Goal: Task Accomplishment & Management: Use online tool/utility

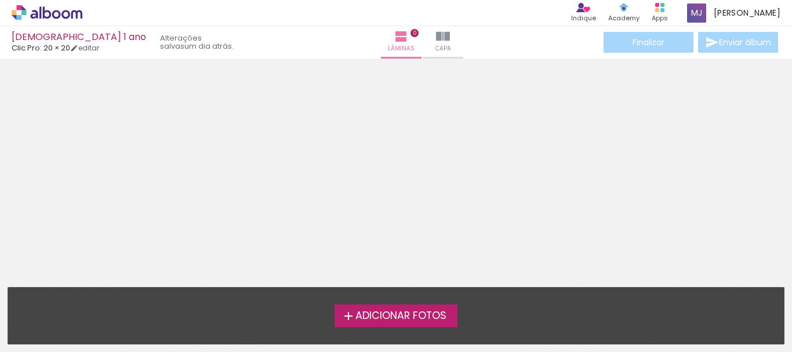
click at [426, 318] on span "Adicionar Fotos" at bounding box center [401, 316] width 91 height 10
click at [0, 0] on input "file" at bounding box center [0, 0] width 0 height 0
click at [78, 48] on iron-icon at bounding box center [74, 48] width 8 height 8
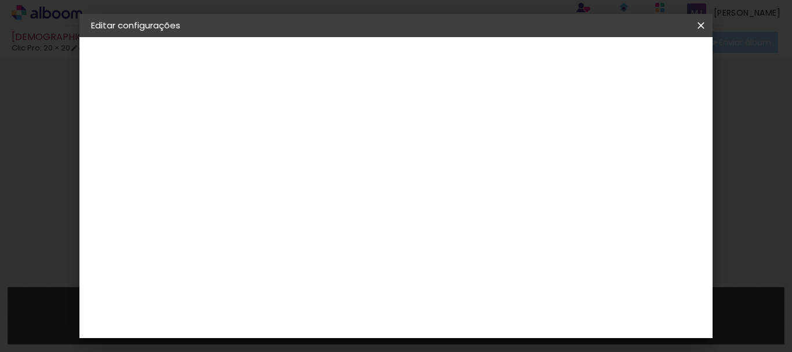
click at [164, 168] on small "20.3 × 40.6 cm" at bounding box center [151, 169] width 50 height 7
click at [344, 188] on div "Escolha o tamanho" at bounding box center [310, 215] width 67 height 54
drag, startPoint x: 453, startPoint y: 193, endPoint x: 421, endPoint y: 184, distance: 33.8
click at [344, 193] on div "Escolha o tamanho" at bounding box center [310, 215] width 67 height 54
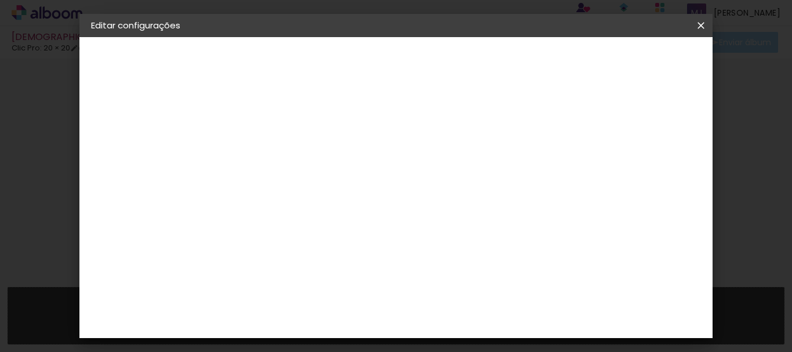
click at [344, 153] on h3 "Opções disponíveis" at bounding box center [310, 153] width 67 height 23
click at [0, 0] on slot "Voltar" at bounding box center [0, 0] width 0 height 0
click at [289, 143] on div "Clic Pro" at bounding box center [281, 152] width 17 height 19
click at [0, 0] on slot "Avançar" at bounding box center [0, 0] width 0 height 0
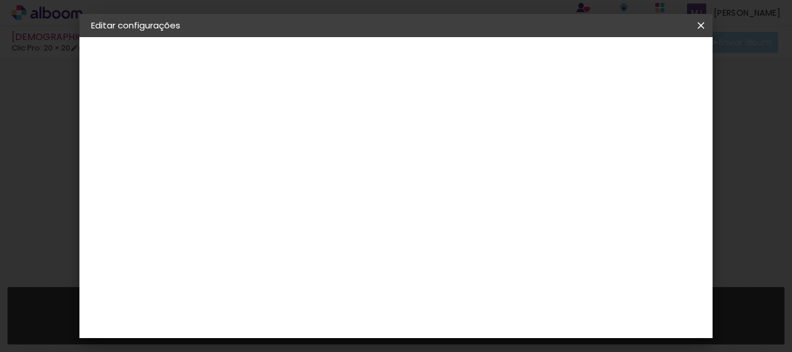
click at [326, 193] on input "text" at bounding box center [303, 202] width 45 height 18
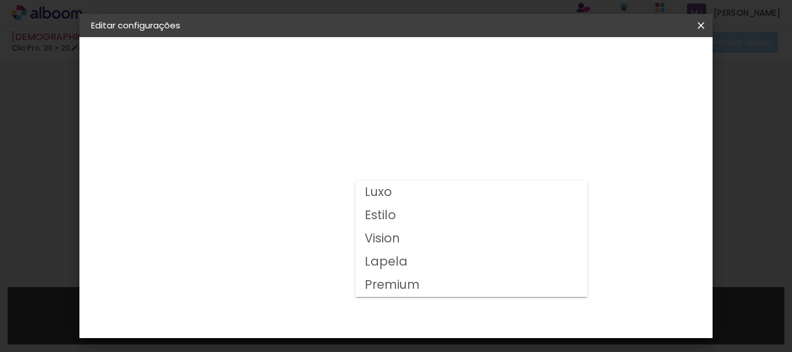
click at [512, 197] on paper-item "Luxo" at bounding box center [472, 192] width 232 height 23
type input "Luxo"
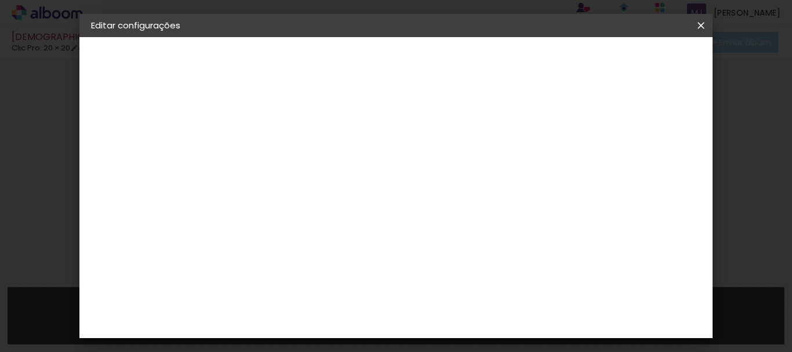
scroll to position [174, 0]
click at [0, 0] on slot "Avançar" at bounding box center [0, 0] width 0 height 0
click at [390, 122] on div at bounding box center [384, 125] width 10 height 10
type paper-checkbox "on"
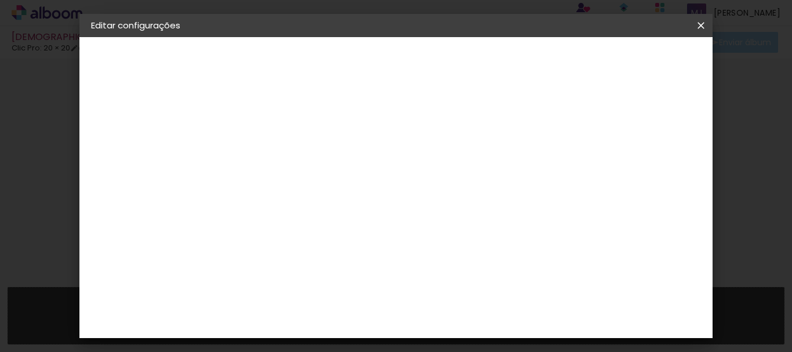
click at [455, 65] on span "Salvar configurações" at bounding box center [425, 65] width 59 height 16
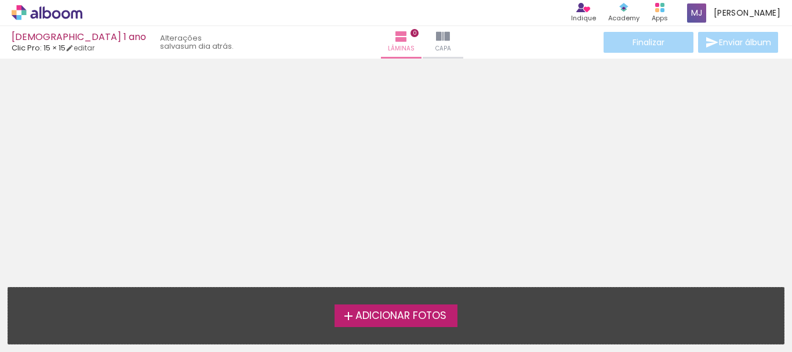
click at [415, 319] on span "Adicionar Fotos" at bounding box center [401, 316] width 91 height 10
click at [0, 0] on input "file" at bounding box center [0, 0] width 0 height 0
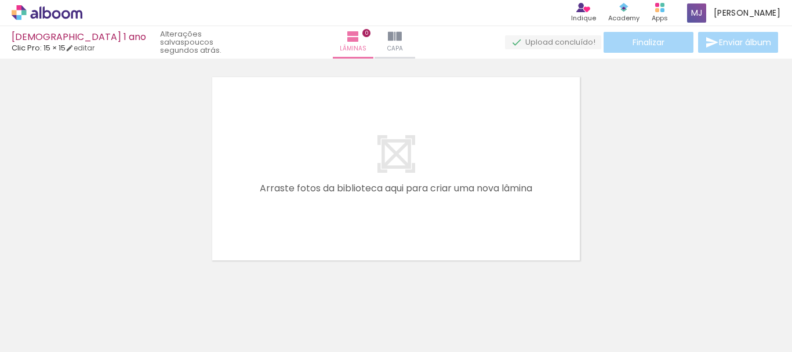
scroll to position [0, 791]
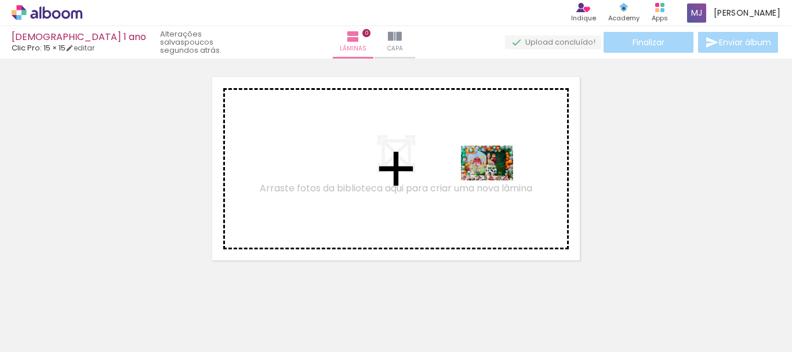
drag, startPoint x: 564, startPoint y: 316, endPoint x: 496, endPoint y: 180, distance: 151.7
click at [496, 180] on quentale-workspace at bounding box center [396, 176] width 792 height 352
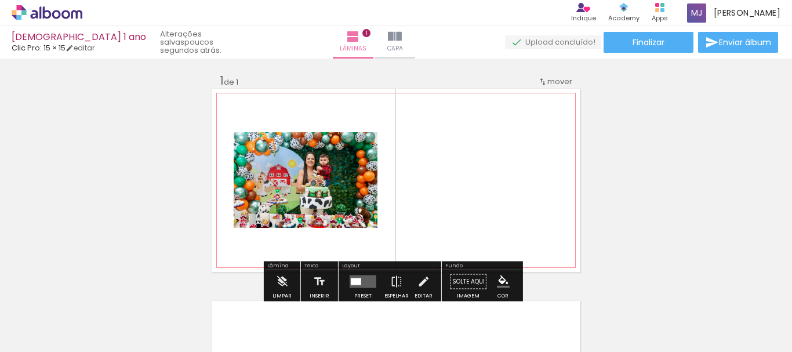
scroll to position [0, 0]
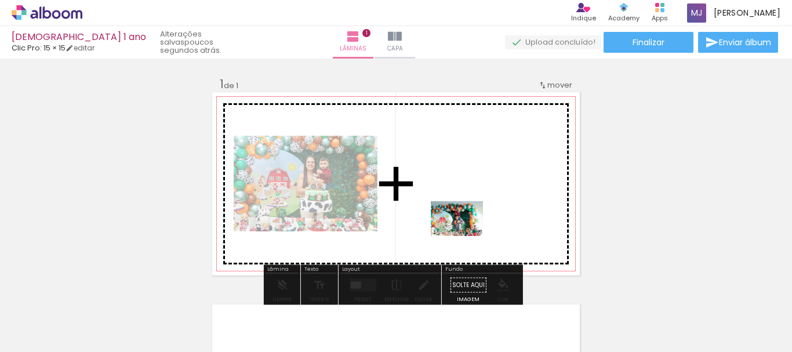
drag, startPoint x: 441, startPoint y: 332, endPoint x: 466, endPoint y: 236, distance: 98.9
click at [466, 236] on quentale-workspace at bounding box center [396, 176] width 792 height 352
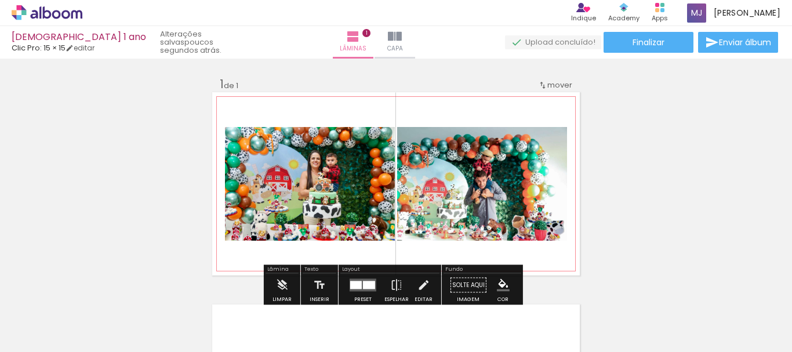
click at [540, 82] on iron-icon at bounding box center [542, 85] width 9 height 9
click at [651, 114] on div "Inserir lâmina 1 de 1" at bounding box center [396, 275] width 792 height 425
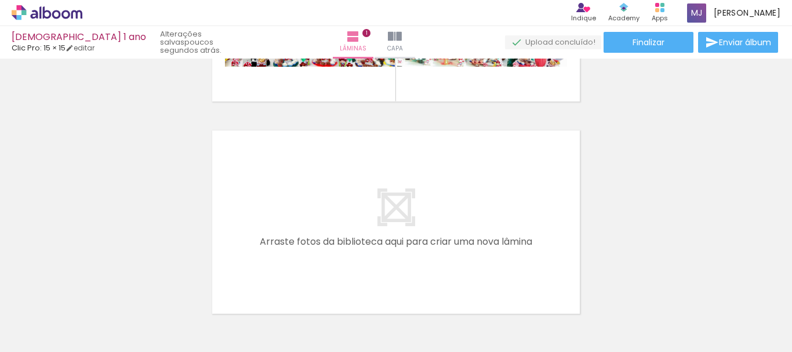
scroll to position [0, 553]
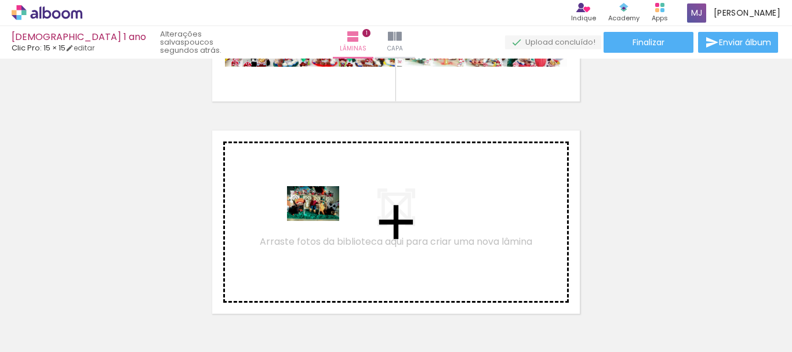
drag, startPoint x: 309, startPoint y: 316, endPoint x: 322, endPoint y: 221, distance: 95.5
click at [322, 221] on quentale-workspace at bounding box center [396, 176] width 792 height 352
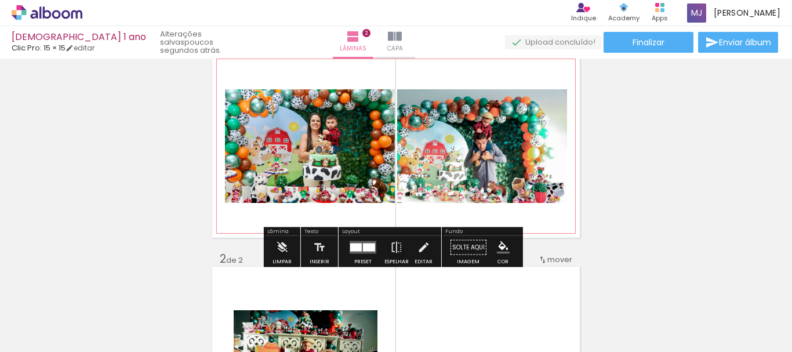
scroll to position [58, 0]
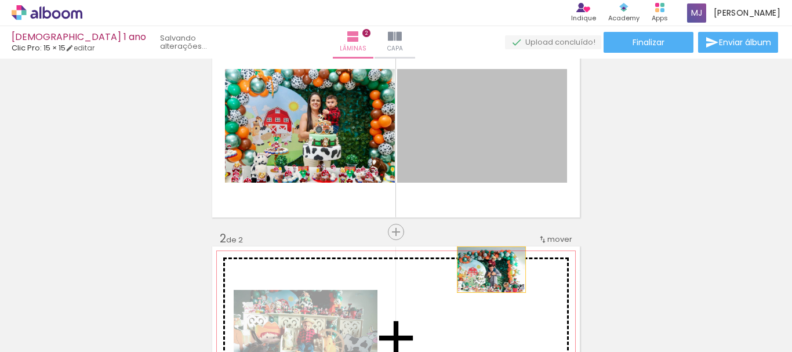
drag, startPoint x: 495, startPoint y: 152, endPoint x: 487, endPoint y: 270, distance: 118.0
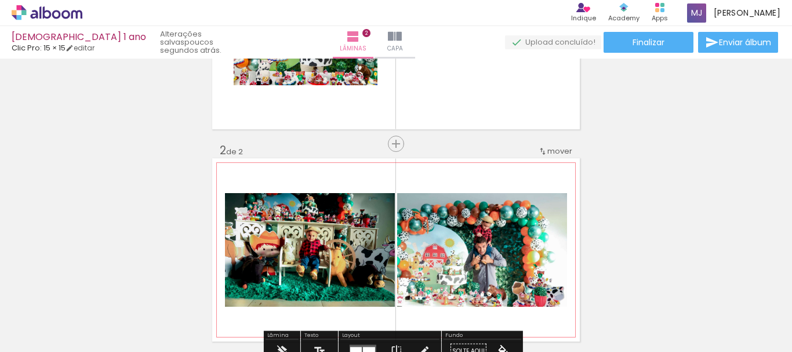
scroll to position [116, 0]
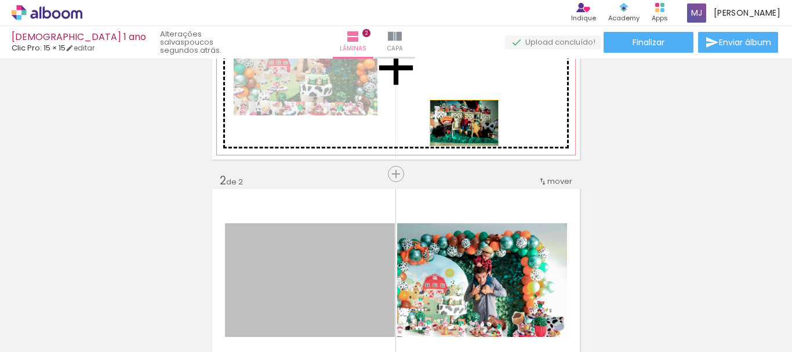
drag, startPoint x: 364, startPoint y: 264, endPoint x: 466, endPoint y: 116, distance: 179.4
click at [466, 116] on div "Inserir lâmina 1 de 2 Inserir lâmina 2 de 2" at bounding box center [396, 265] width 792 height 637
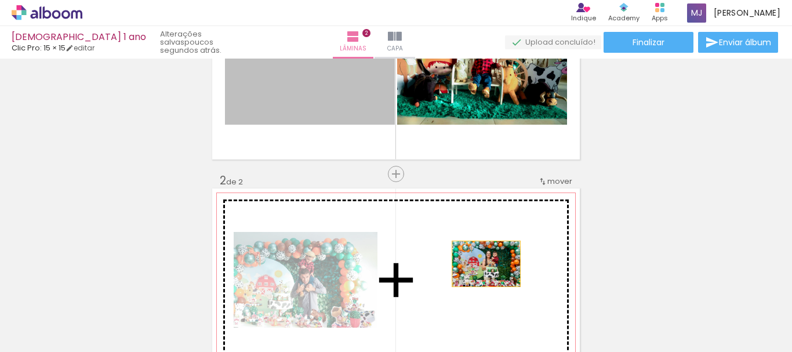
drag, startPoint x: 338, startPoint y: 95, endPoint x: 482, endPoint y: 264, distance: 222.6
click at [482, 264] on div "Inserir lâmina 1 de 2 Inserir lâmina 2 de 2" at bounding box center [396, 265] width 792 height 637
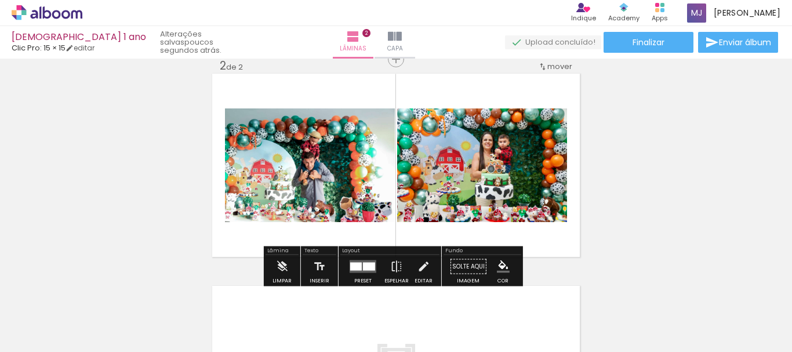
scroll to position [232, 0]
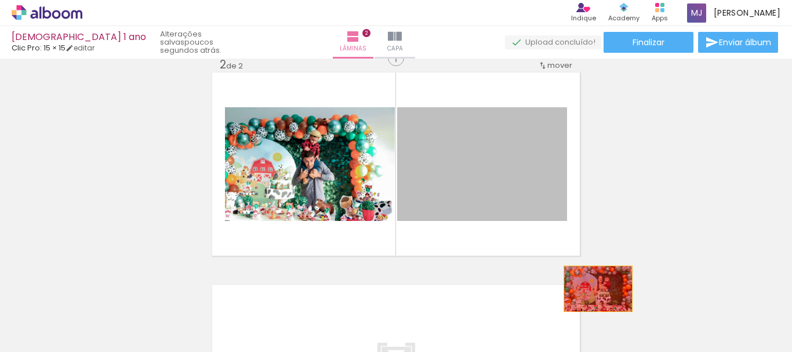
drag, startPoint x: 495, startPoint y: 179, endPoint x: 594, endPoint y: 289, distance: 147.4
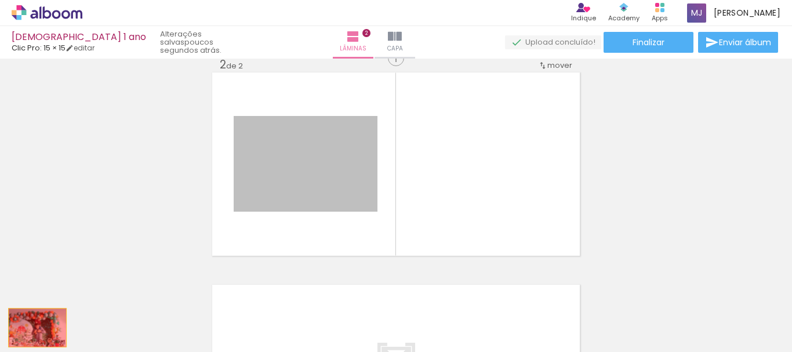
drag, startPoint x: 316, startPoint y: 193, endPoint x: 0, endPoint y: 337, distance: 347.3
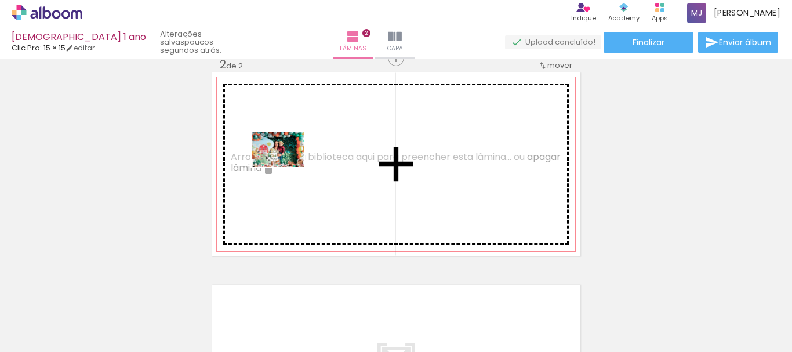
drag, startPoint x: 143, startPoint y: 325, endPoint x: 287, endPoint y: 167, distance: 213.5
click at [287, 167] on quentale-workspace at bounding box center [396, 176] width 792 height 352
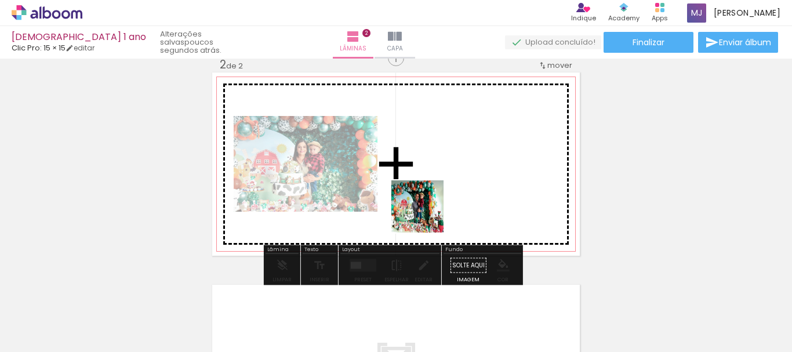
drag, startPoint x: 348, startPoint y: 318, endPoint x: 452, endPoint y: 172, distance: 178.8
click at [452, 172] on quentale-workspace at bounding box center [396, 176] width 792 height 352
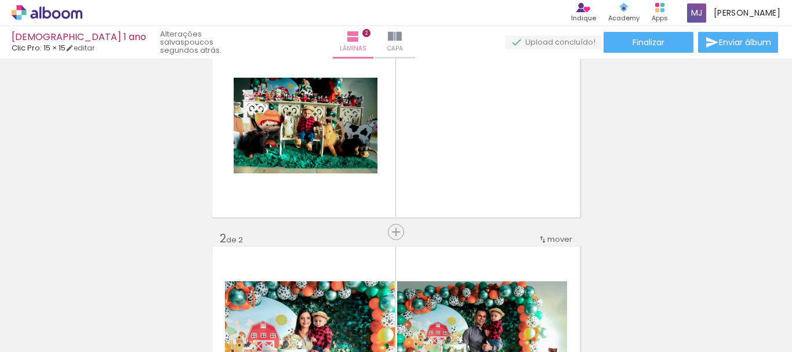
scroll to position [0, 1254]
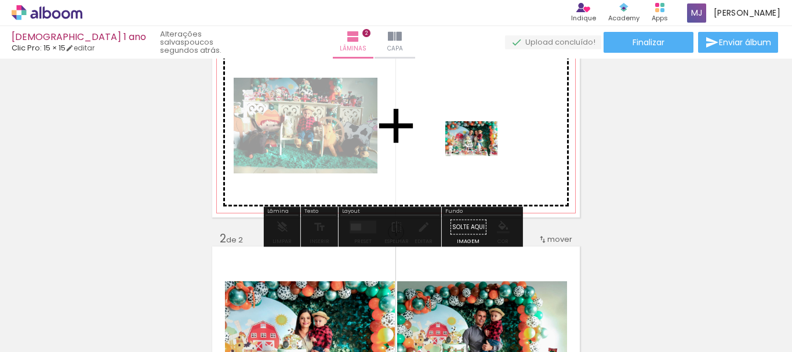
drag, startPoint x: 505, startPoint y: 324, endPoint x: 480, endPoint y: 156, distance: 169.4
click at [480, 156] on quentale-workspace at bounding box center [396, 176] width 792 height 352
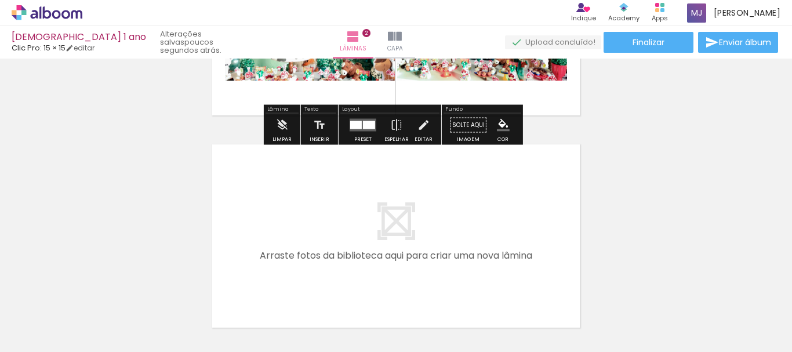
scroll to position [406, 0]
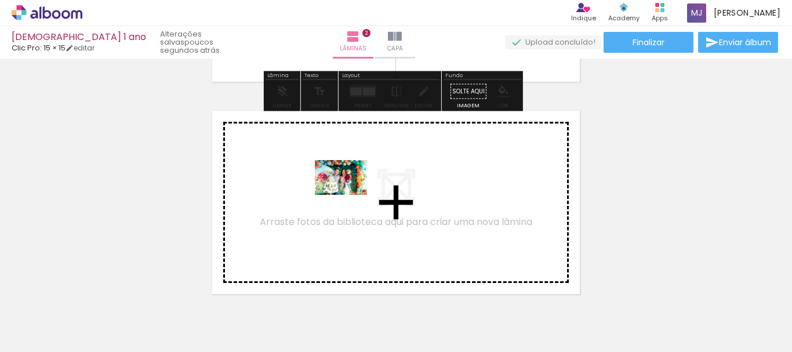
drag, startPoint x: 501, startPoint y: 309, endPoint x: 350, endPoint y: 195, distance: 189.2
click at [350, 195] on quentale-workspace at bounding box center [396, 176] width 792 height 352
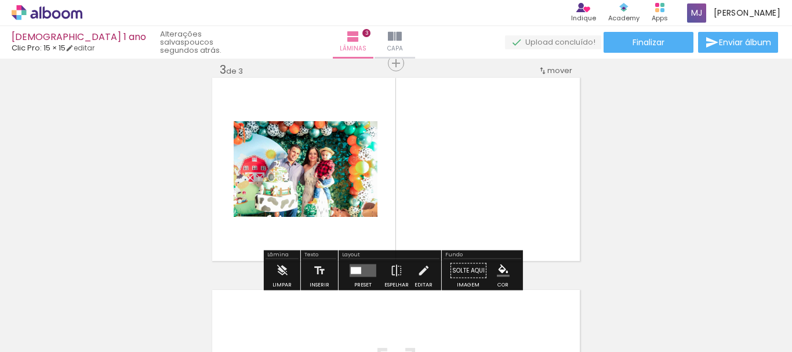
scroll to position [440, 0]
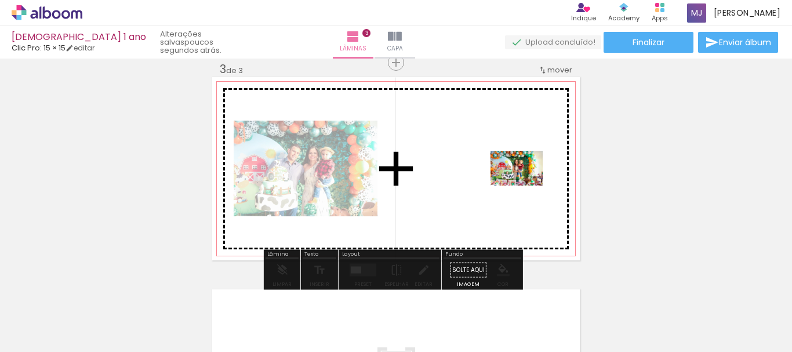
drag, startPoint x: 568, startPoint y: 315, endPoint x: 525, endPoint y: 186, distance: 136.3
click at [525, 186] on quentale-workspace at bounding box center [396, 176] width 792 height 352
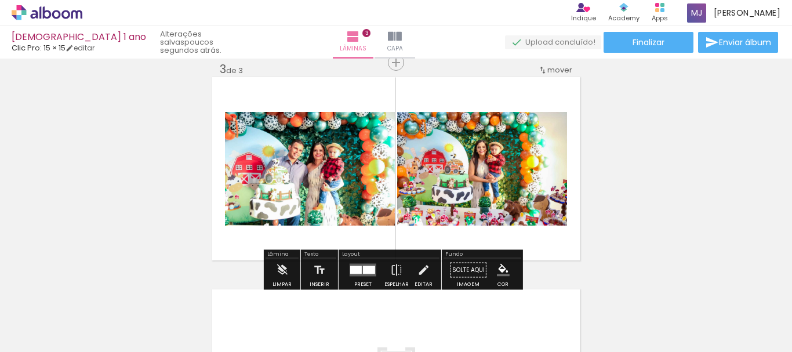
click at [670, 167] on div "Inserir lâmina 1 de 3 Inserir lâmina 2 de 3 Inserir lâmina 3 de 3" at bounding box center [396, 48] width 792 height 850
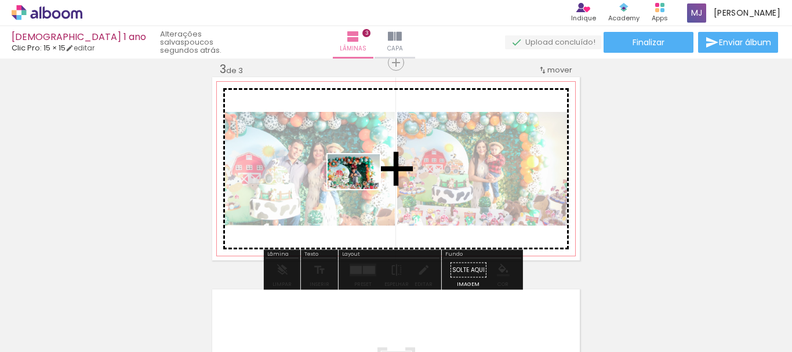
drag, startPoint x: 395, startPoint y: 311, endPoint x: 363, endPoint y: 189, distance: 126.6
click at [363, 189] on quentale-workspace at bounding box center [396, 176] width 792 height 352
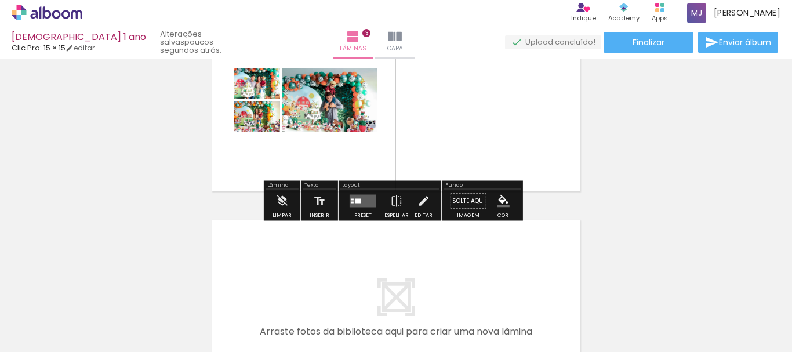
scroll to position [522, 0]
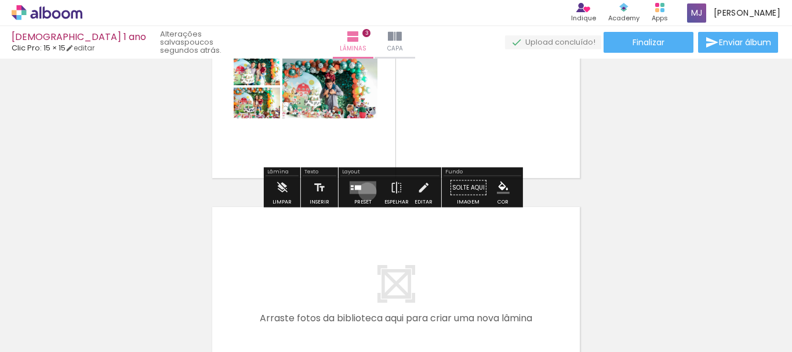
click at [365, 191] on quentale-layouter at bounding box center [363, 188] width 27 height 13
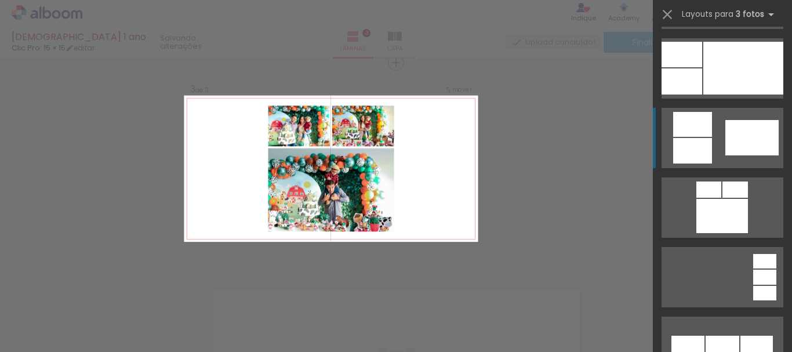
scroll to position [754, 0]
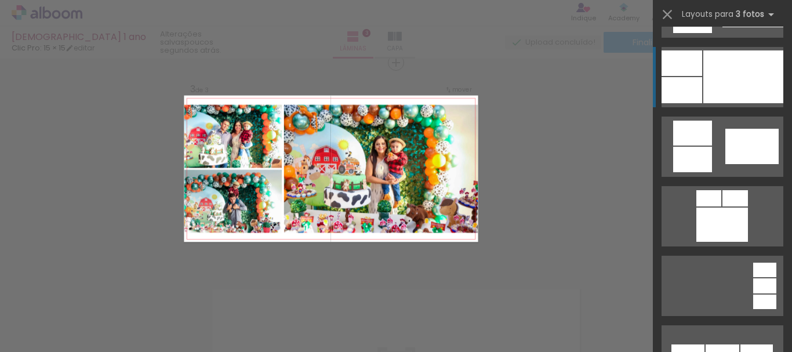
click at [734, 86] on div at bounding box center [744, 76] width 80 height 53
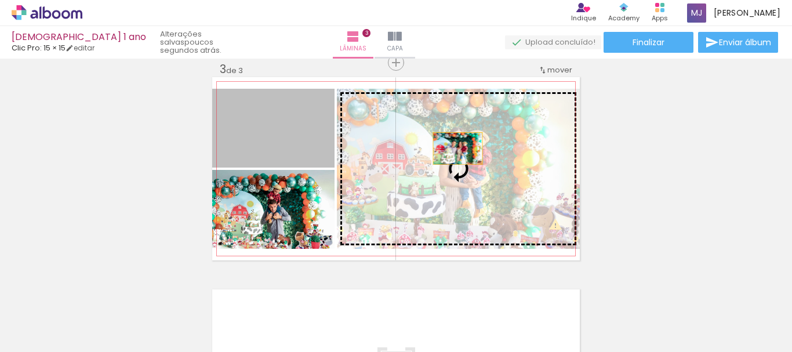
drag, startPoint x: 281, startPoint y: 124, endPoint x: 466, endPoint y: 150, distance: 186.8
click at [0, 0] on slot at bounding box center [0, 0] width 0 height 0
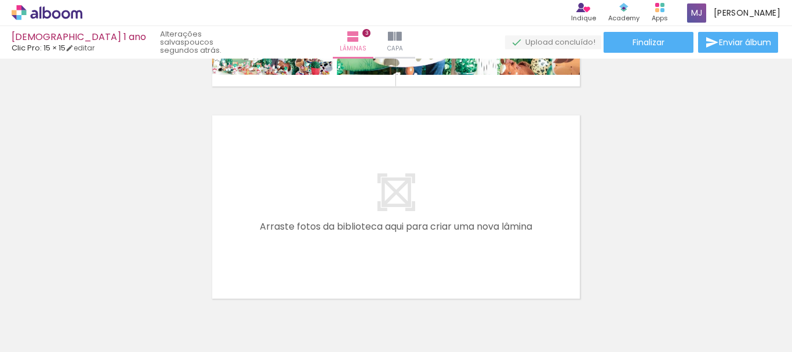
scroll to position [498, 0]
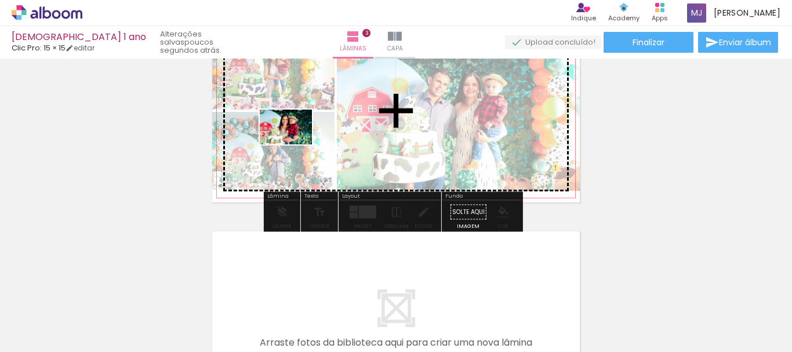
drag, startPoint x: 172, startPoint y: 325, endPoint x: 295, endPoint y: 144, distance: 218.3
click at [295, 144] on quentale-workspace at bounding box center [396, 176] width 792 height 352
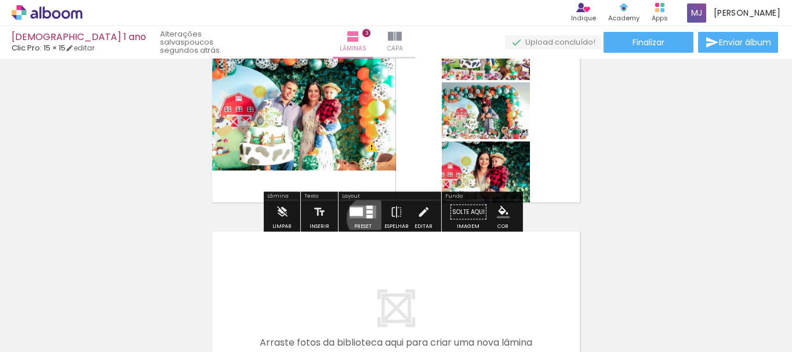
click at [367, 218] on div at bounding box center [370, 216] width 6 height 3
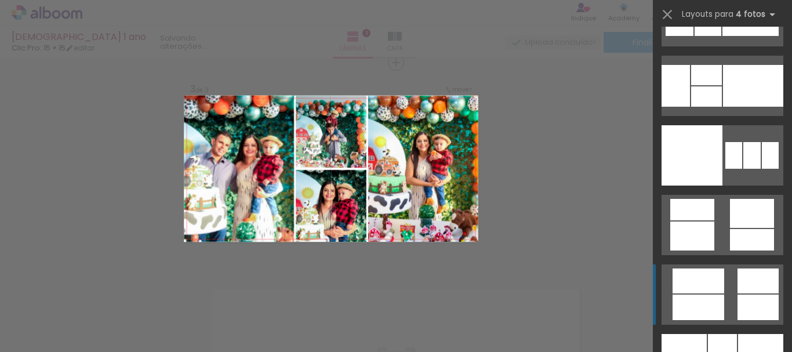
scroll to position [9977, 0]
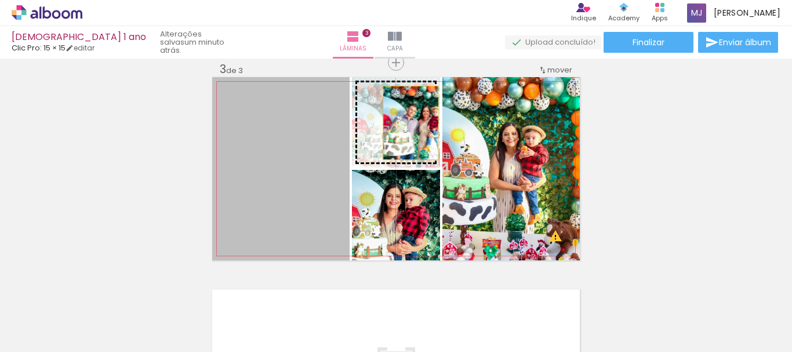
drag, startPoint x: 325, startPoint y: 191, endPoint x: 407, endPoint y: 123, distance: 105.8
click at [0, 0] on slot at bounding box center [0, 0] width 0 height 0
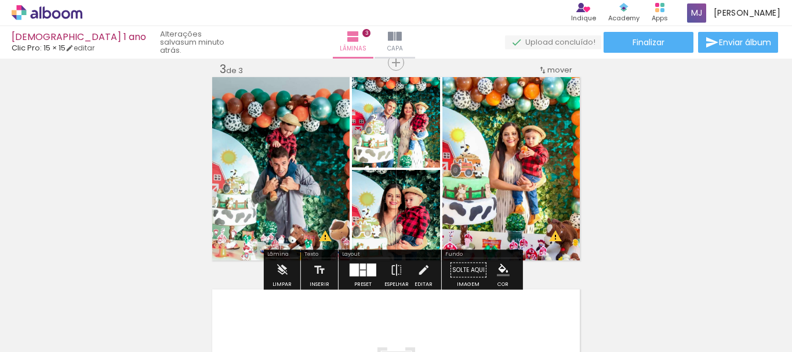
click at [678, 141] on div "Inserir lâmina 1 de 3 Inserir lâmina 2 de 3 Inserir lâmina 3 de 3 O Designbox p…" at bounding box center [396, 48] width 792 height 850
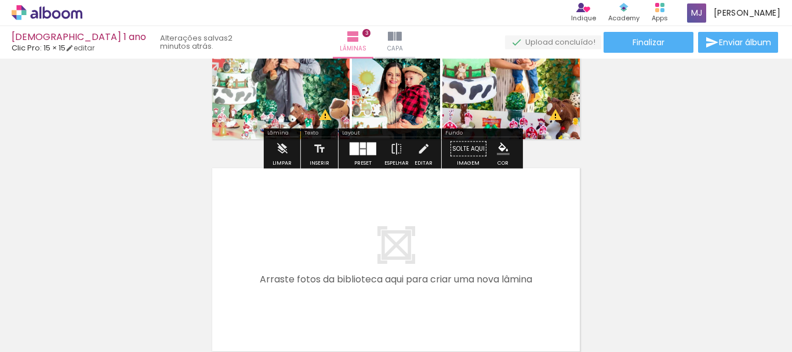
scroll to position [557, 0]
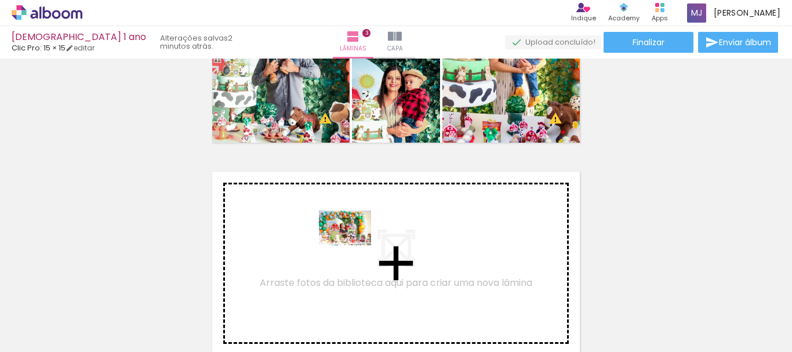
drag, startPoint x: 419, startPoint y: 325, endPoint x: 354, endPoint y: 245, distance: 103.1
click at [354, 245] on quentale-workspace at bounding box center [396, 176] width 792 height 352
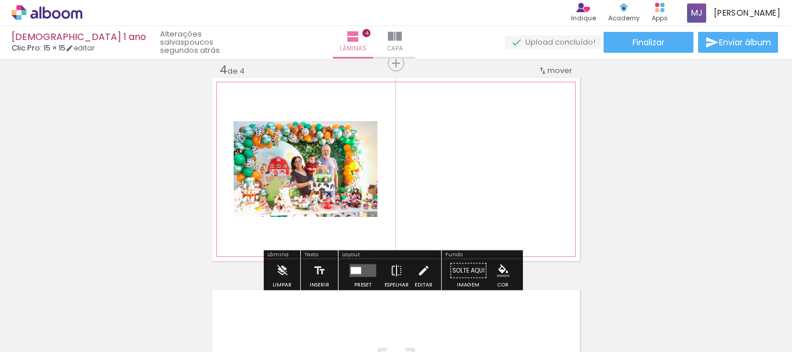
scroll to position [652, 0]
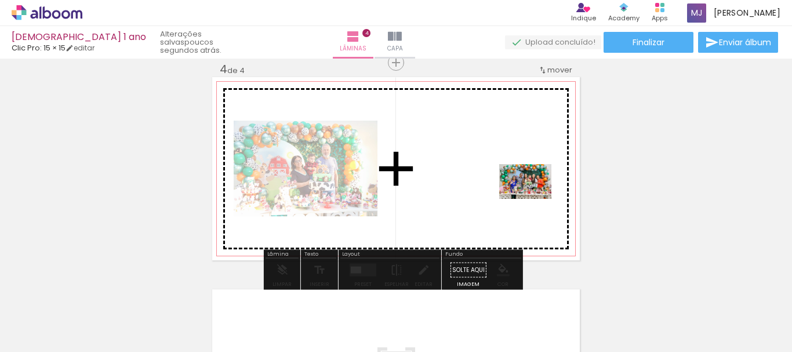
drag, startPoint x: 730, startPoint y: 328, endPoint x: 534, endPoint y: 199, distance: 234.9
click at [534, 199] on quentale-workspace at bounding box center [396, 176] width 792 height 352
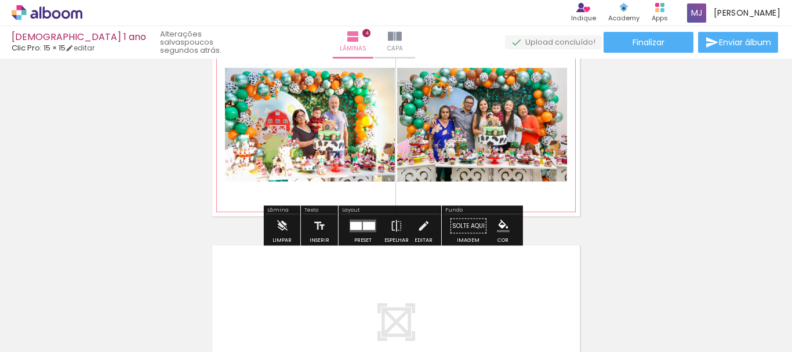
scroll to position [768, 0]
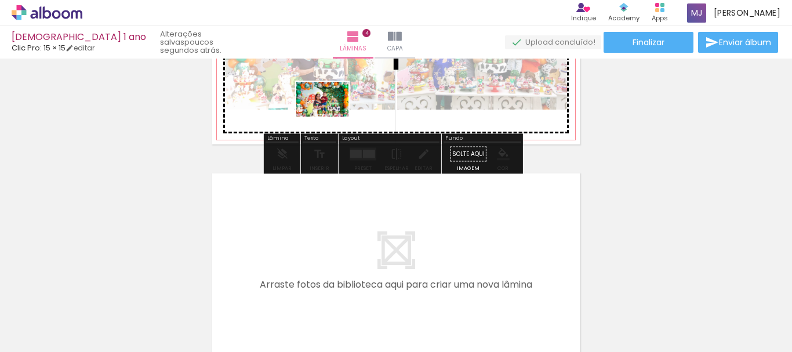
drag, startPoint x: 398, startPoint y: 318, endPoint x: 331, endPoint y: 117, distance: 212.0
click at [331, 117] on quentale-workspace at bounding box center [396, 176] width 792 height 352
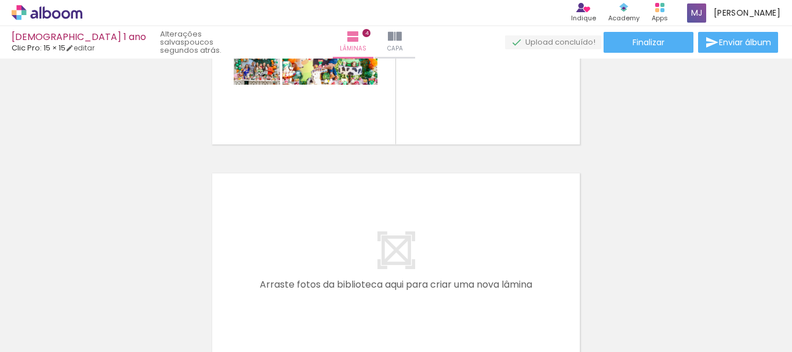
scroll to position [0, 721]
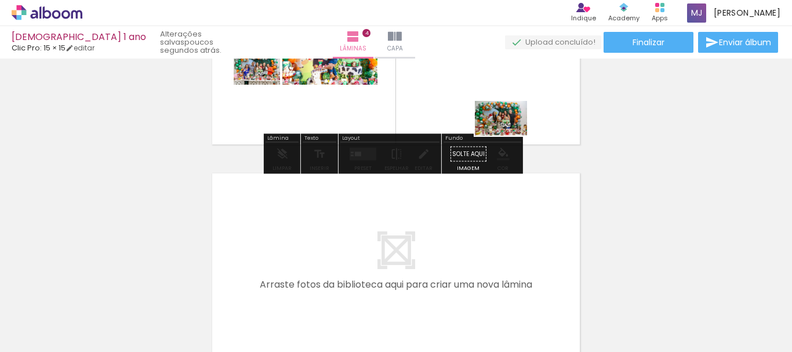
drag, startPoint x: 444, startPoint y: 321, endPoint x: 510, endPoint y: 136, distance: 196.5
click at [510, 136] on quentale-workspace at bounding box center [396, 176] width 792 height 352
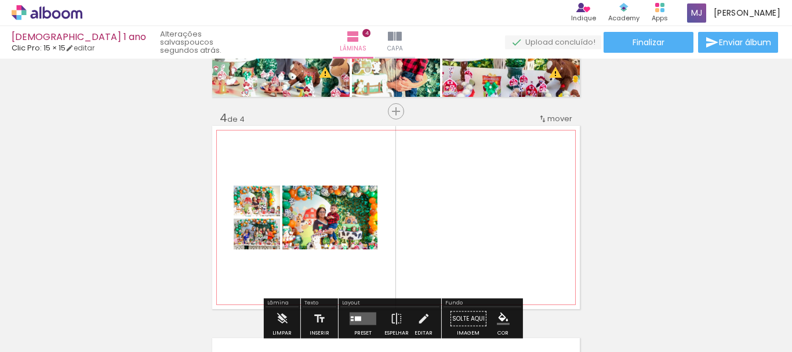
scroll to position [710, 0]
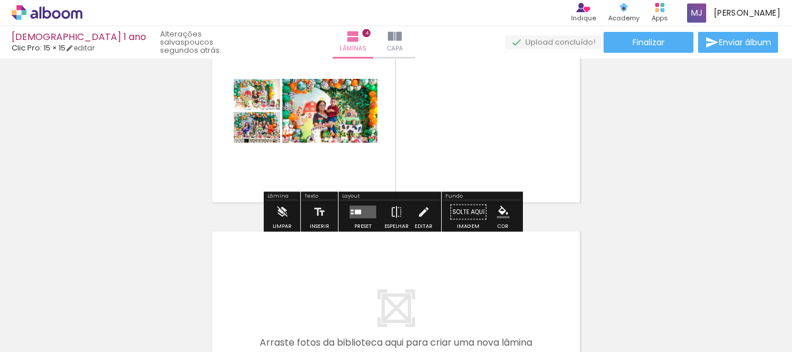
click at [367, 208] on quentale-layouter at bounding box center [363, 212] width 27 height 13
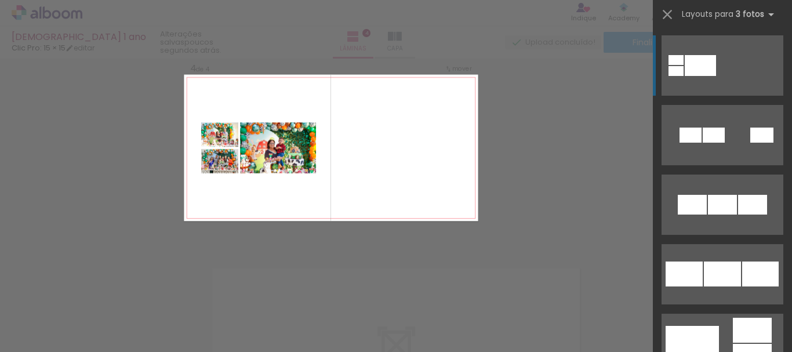
scroll to position [652, 0]
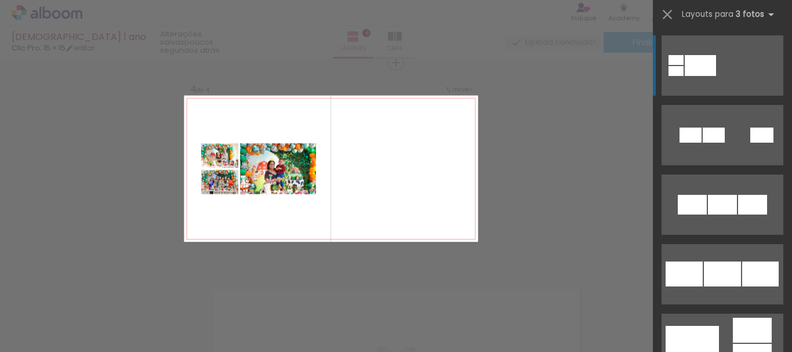
click at [474, 215] on quentale-layouter at bounding box center [331, 169] width 294 height 147
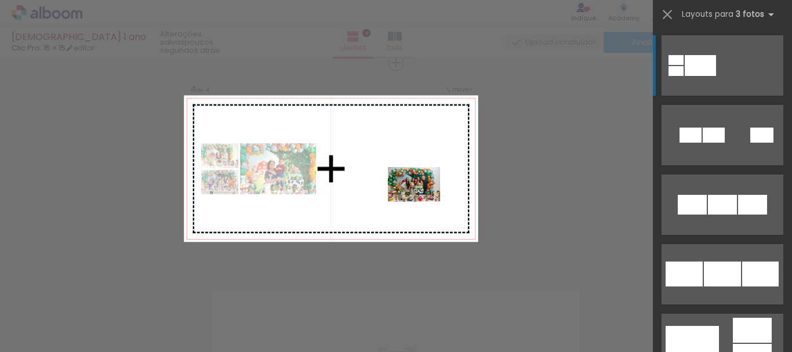
drag, startPoint x: 437, startPoint y: 325, endPoint x: 420, endPoint y: 198, distance: 127.6
click at [420, 198] on quentale-workspace at bounding box center [396, 176] width 792 height 352
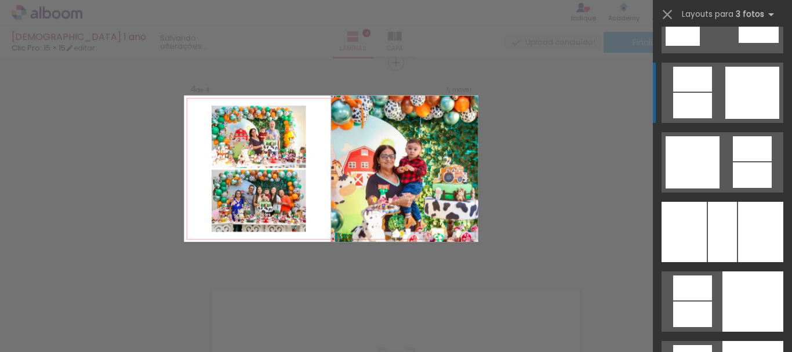
scroll to position [3422, 0]
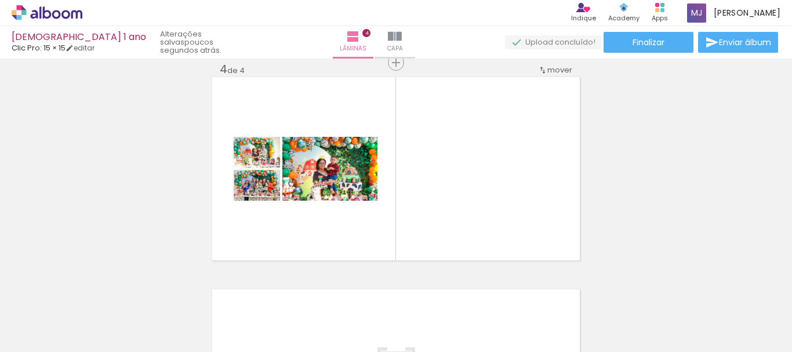
scroll to position [0, 799]
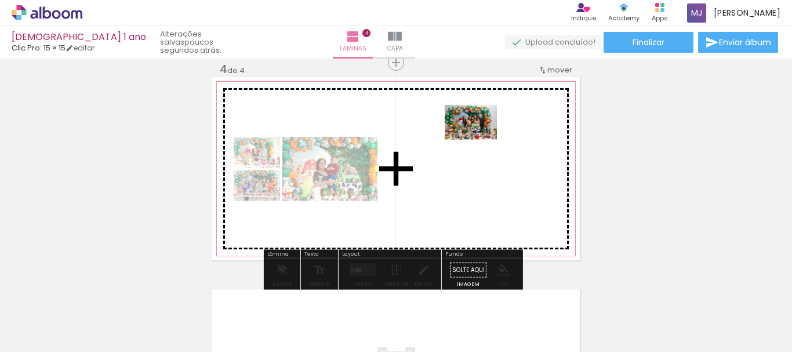
drag, startPoint x: 372, startPoint y: 316, endPoint x: 480, endPoint y: 140, distance: 206.7
click at [480, 140] on quentale-workspace at bounding box center [396, 176] width 792 height 352
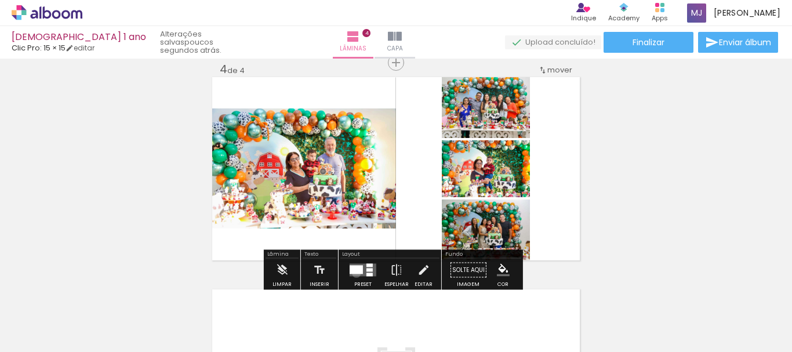
click at [353, 273] on div at bounding box center [356, 270] width 13 height 9
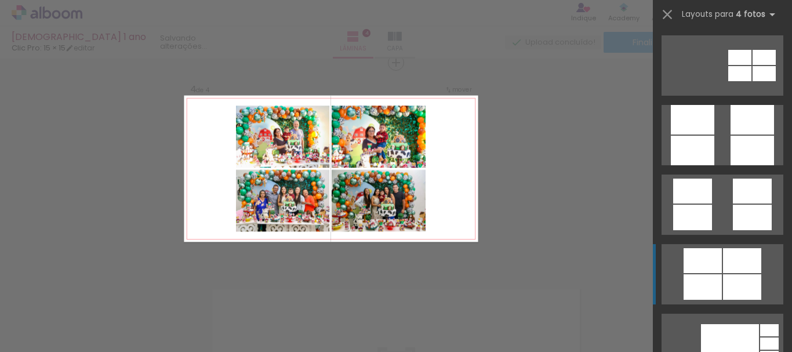
scroll to position [3190, 0]
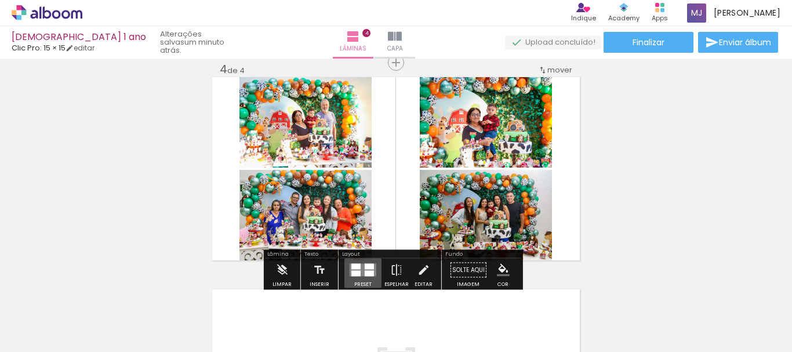
click at [360, 271] on quentale-layouter at bounding box center [363, 270] width 27 height 13
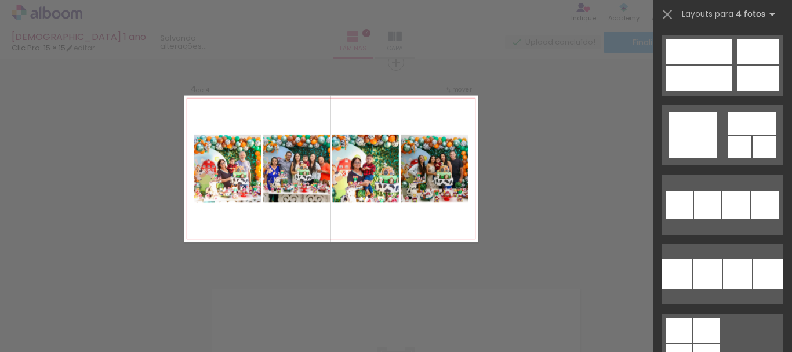
scroll to position [14176, 0]
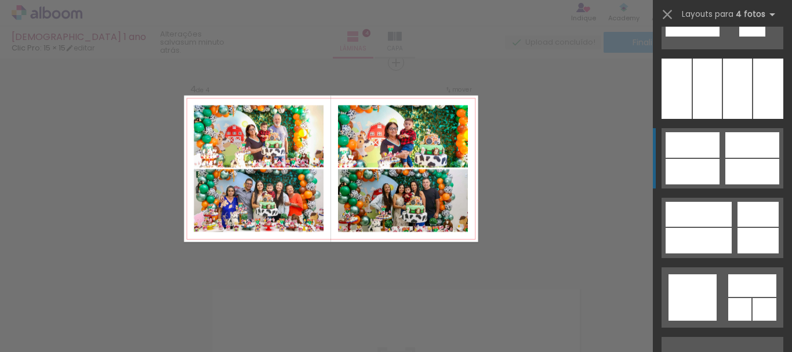
click at [730, 171] on div at bounding box center [753, 172] width 54 height 26
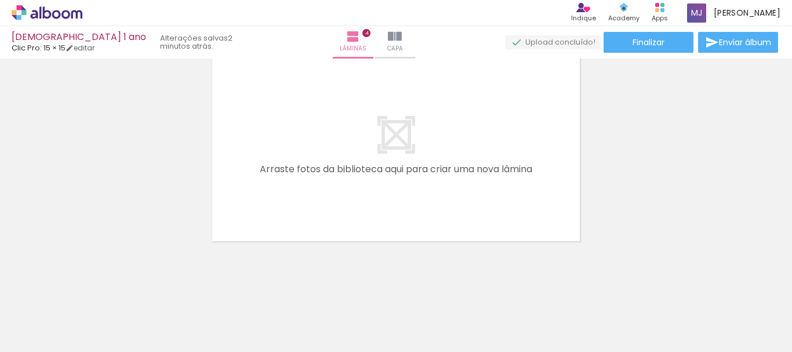
scroll to position [884, 0]
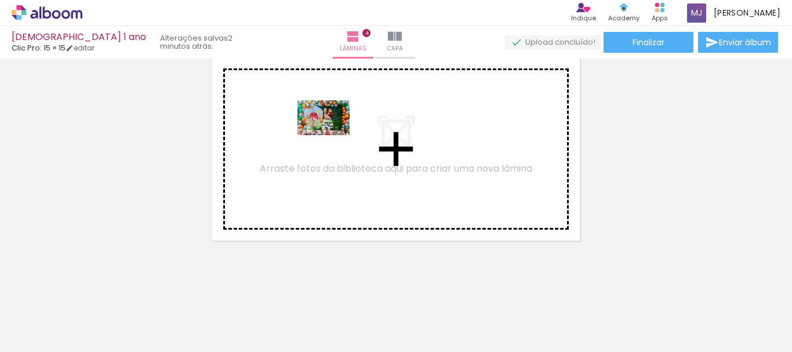
drag, startPoint x: 558, startPoint y: 324, endPoint x: 332, endPoint y: 135, distance: 294.0
click at [332, 135] on quentale-workspace at bounding box center [396, 176] width 792 height 352
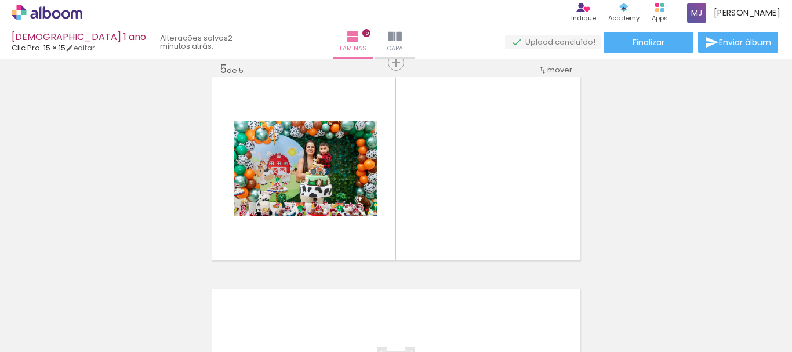
scroll to position [0, 1451]
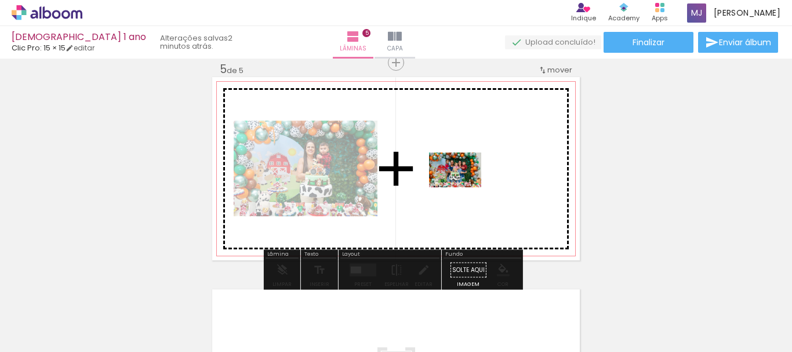
click at [464, 187] on quentale-workspace at bounding box center [396, 176] width 792 height 352
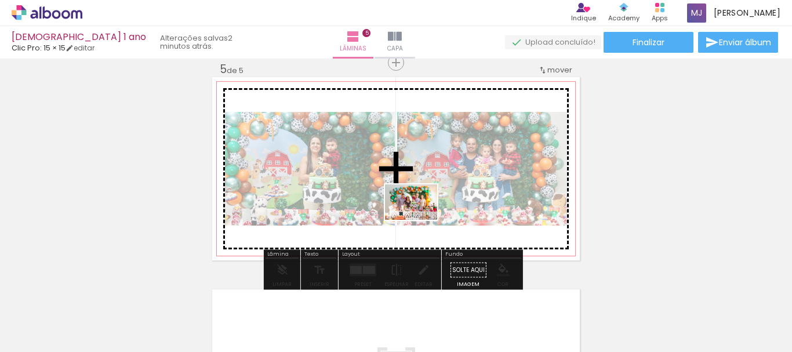
drag, startPoint x: 571, startPoint y: 321, endPoint x: 420, endPoint y: 219, distance: 182.1
click at [420, 219] on quentale-workspace at bounding box center [396, 176] width 792 height 352
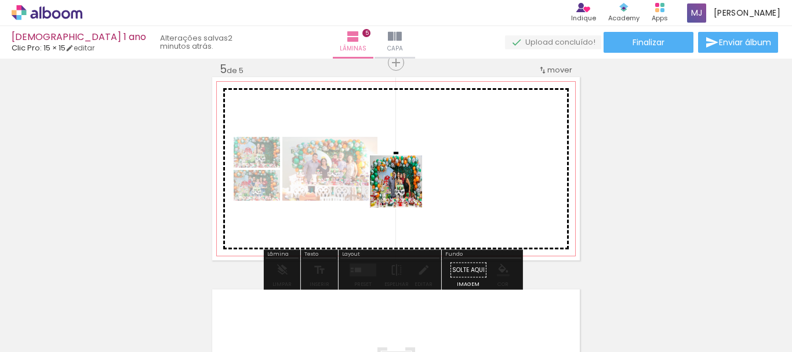
drag, startPoint x: 610, startPoint y: 324, endPoint x: 399, endPoint y: 186, distance: 252.3
click at [399, 186] on quentale-workspace at bounding box center [396, 176] width 792 height 352
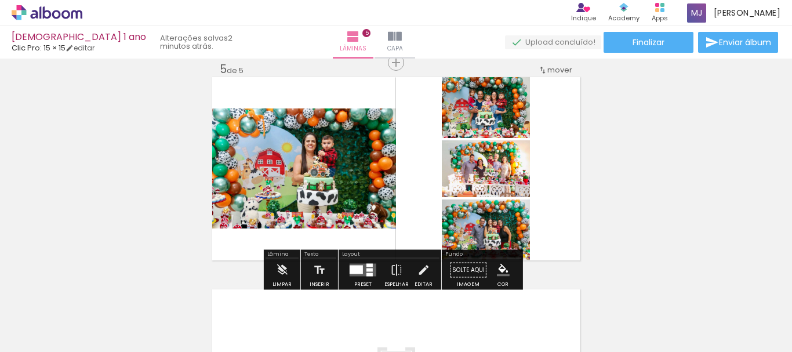
click at [363, 264] on quentale-layouter at bounding box center [363, 270] width 27 height 13
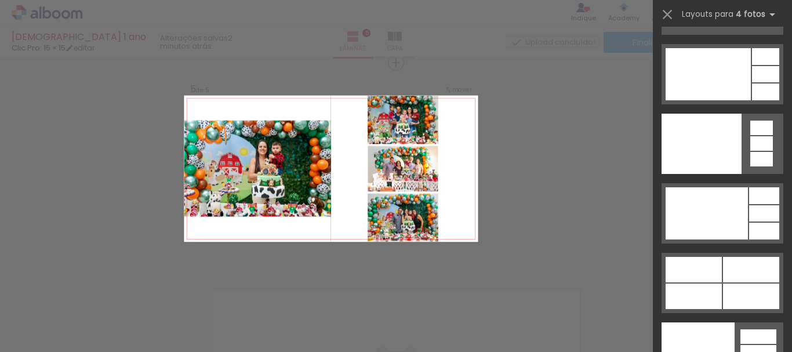
scroll to position [25637, 0]
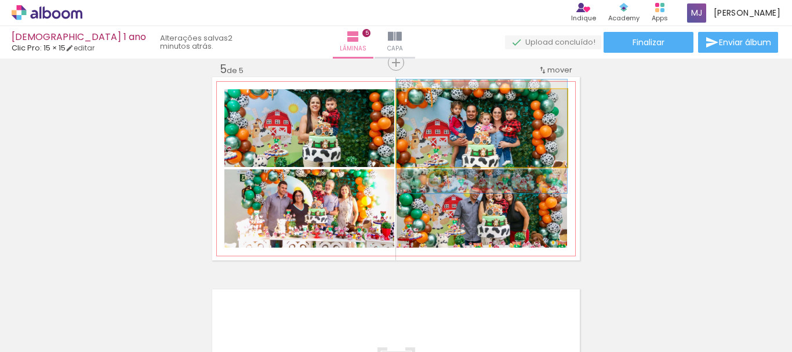
drag, startPoint x: 488, startPoint y: 139, endPoint x: 485, endPoint y: 147, distance: 8.6
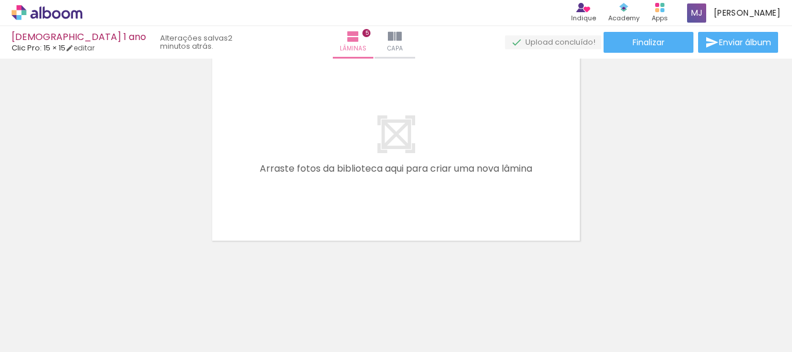
scroll to position [0, 1857]
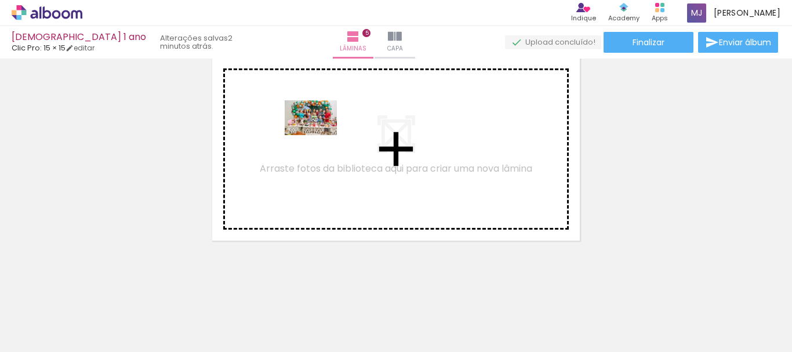
drag, startPoint x: 338, startPoint y: 320, endPoint x: 320, endPoint y: 135, distance: 185.3
click at [320, 135] on quentale-workspace at bounding box center [396, 176] width 792 height 352
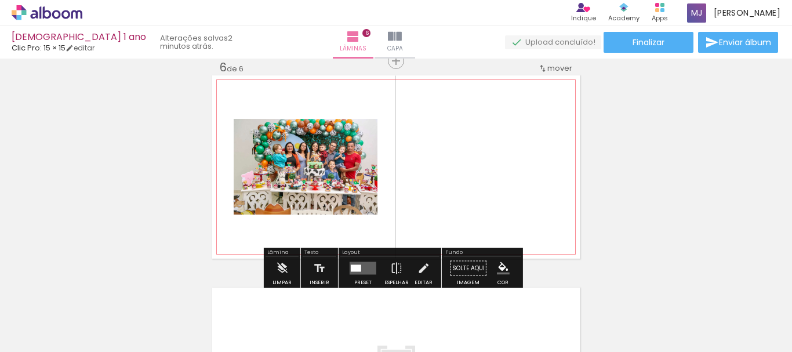
scroll to position [1077, 0]
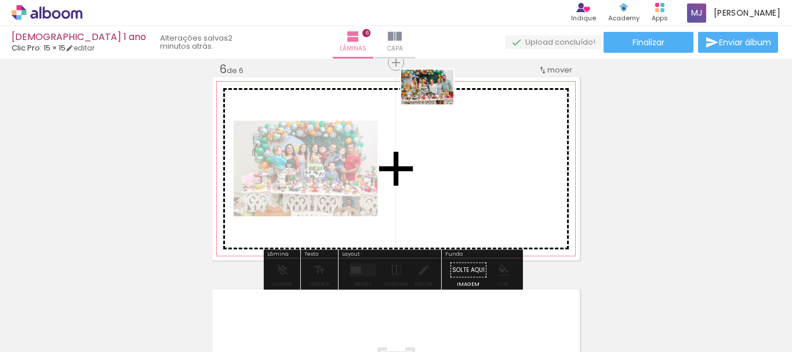
drag, startPoint x: 687, startPoint y: 317, endPoint x: 437, endPoint y: 110, distance: 325.1
click at [429, 99] on quentale-workspace at bounding box center [396, 176] width 792 height 352
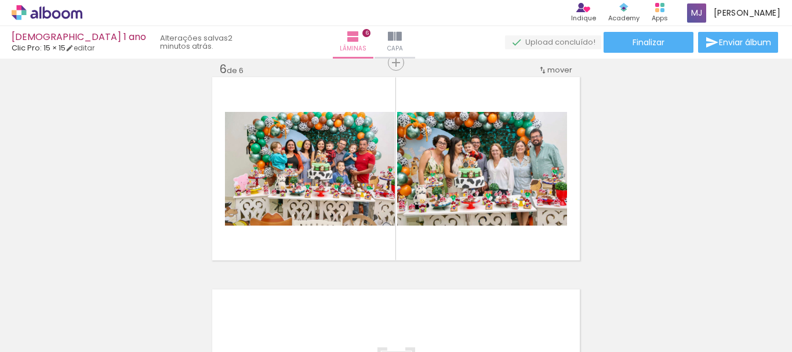
scroll to position [0, 1243]
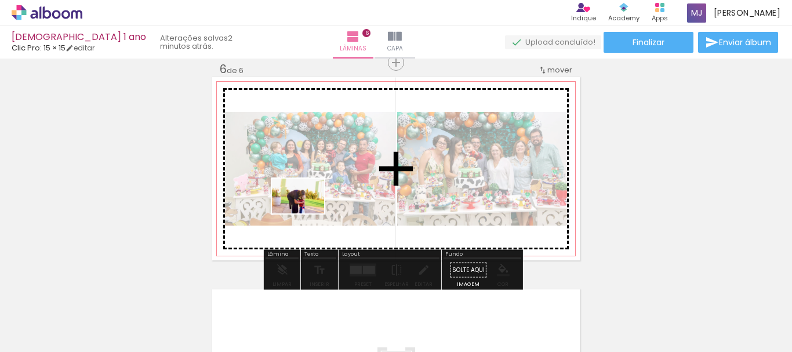
drag, startPoint x: 426, startPoint y: 327, endPoint x: 307, endPoint y: 213, distance: 164.5
click at [307, 213] on quentale-workspace at bounding box center [396, 176] width 792 height 352
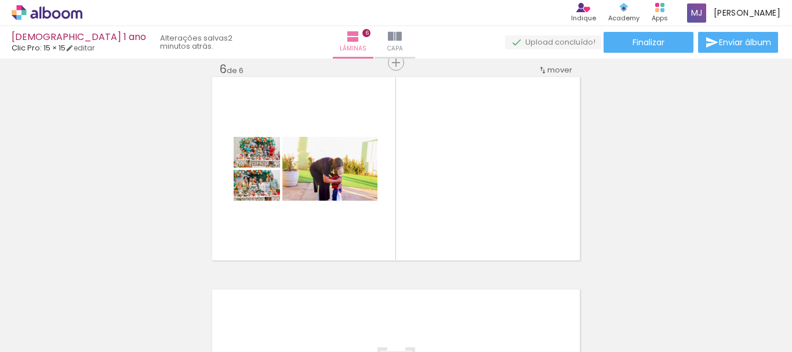
scroll to position [0, 1905]
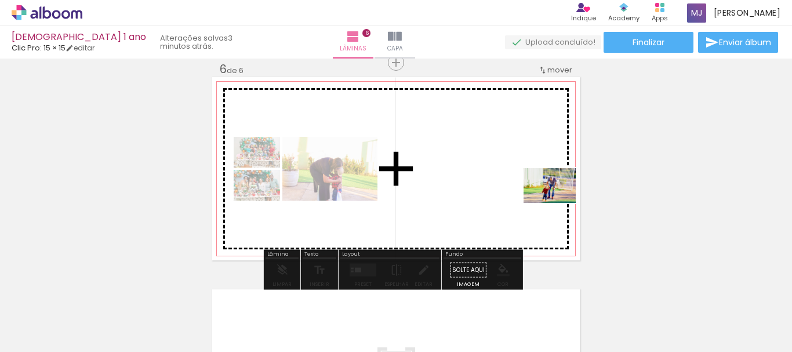
drag, startPoint x: 694, startPoint y: 326, endPoint x: 559, endPoint y: 203, distance: 183.1
click at [559, 203] on quentale-workspace at bounding box center [396, 176] width 792 height 352
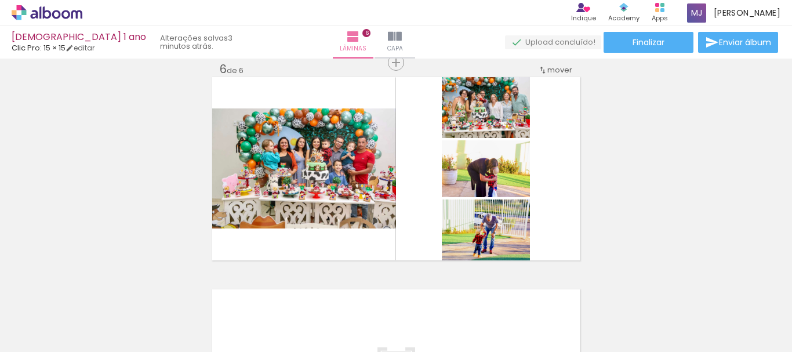
scroll to position [0, 858]
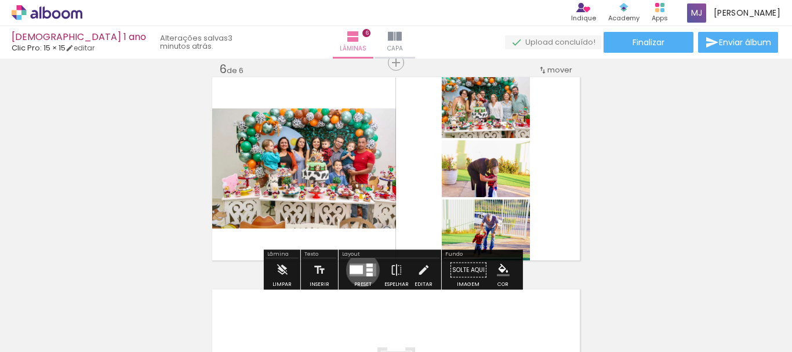
click at [360, 270] on div at bounding box center [356, 270] width 13 height 9
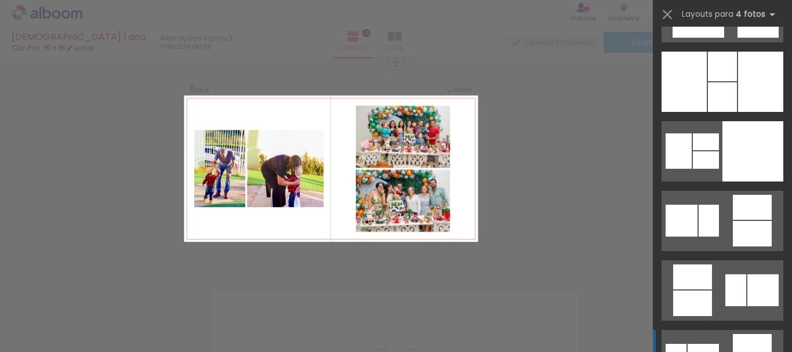
scroll to position [9861, 0]
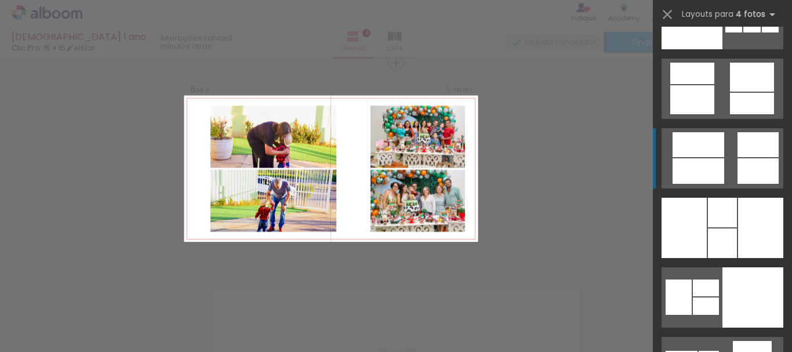
click at [733, 267] on div at bounding box center [753, 297] width 61 height 60
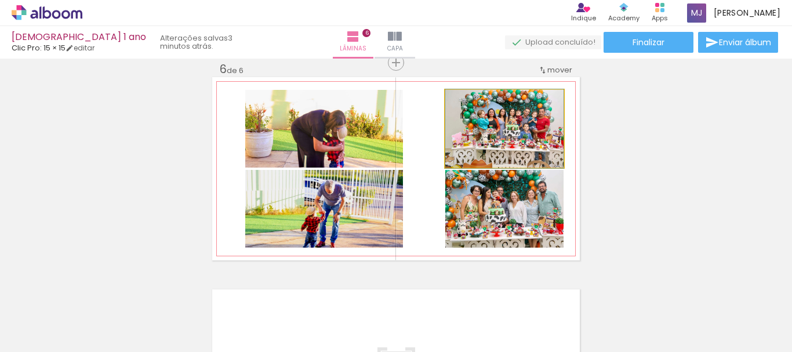
drag, startPoint x: 495, startPoint y: 135, endPoint x: 461, endPoint y: 135, distance: 34.8
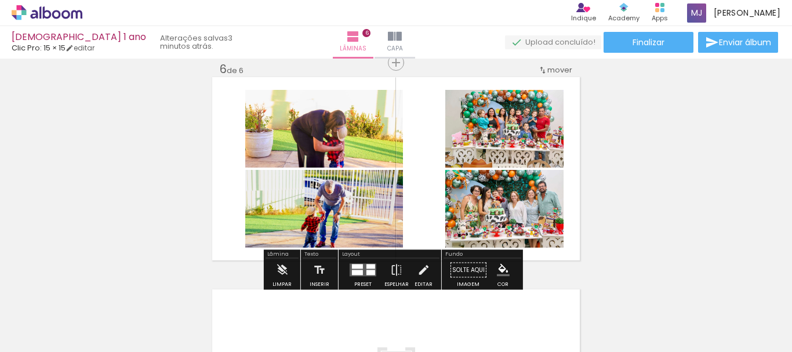
drag, startPoint x: 368, startPoint y: 272, endPoint x: 457, endPoint y: 238, distance: 94.9
click at [367, 272] on div at bounding box center [371, 272] width 9 height 5
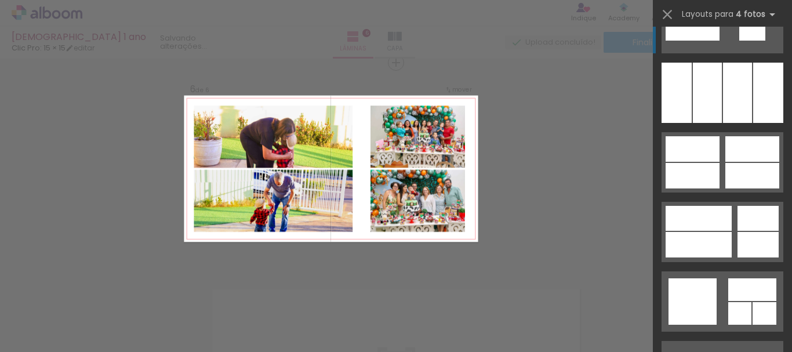
scroll to position [14188, 0]
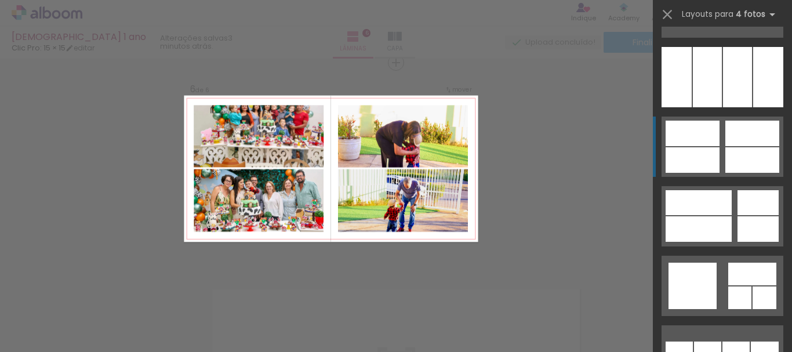
click at [737, 157] on div at bounding box center [753, 160] width 54 height 26
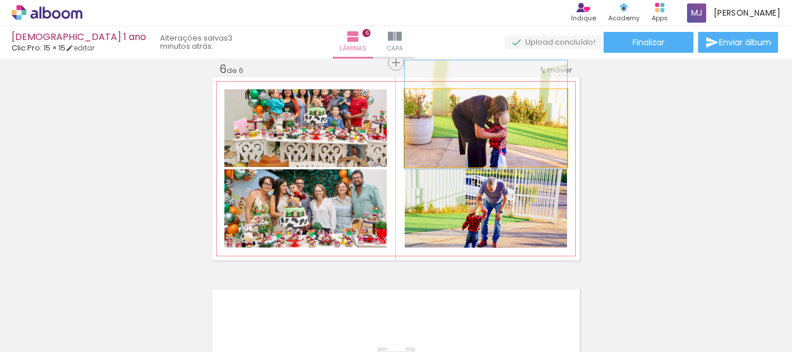
drag, startPoint x: 506, startPoint y: 136, endPoint x: 504, endPoint y: 123, distance: 13.5
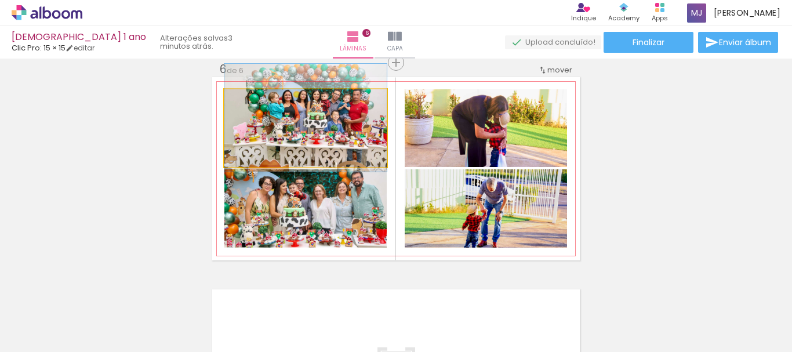
drag, startPoint x: 305, startPoint y: 151, endPoint x: 311, endPoint y: 155, distance: 7.9
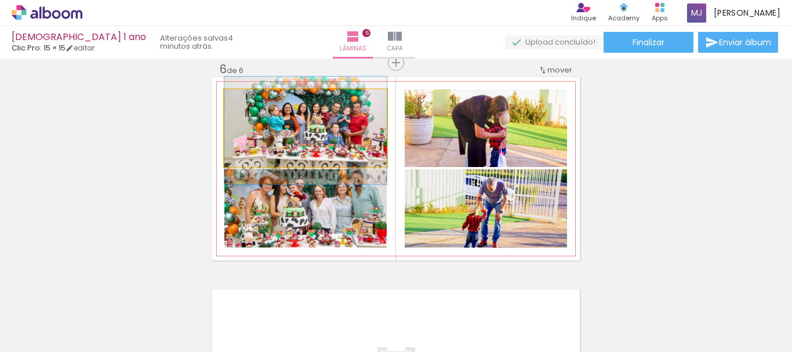
drag, startPoint x: 309, startPoint y: 121, endPoint x: 297, endPoint y: 133, distance: 16.8
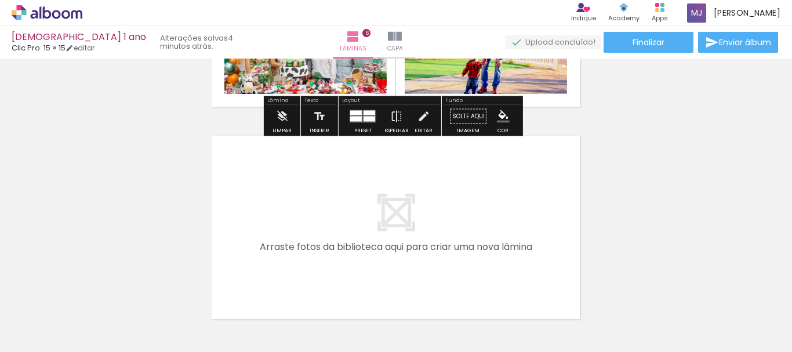
scroll to position [1251, 0]
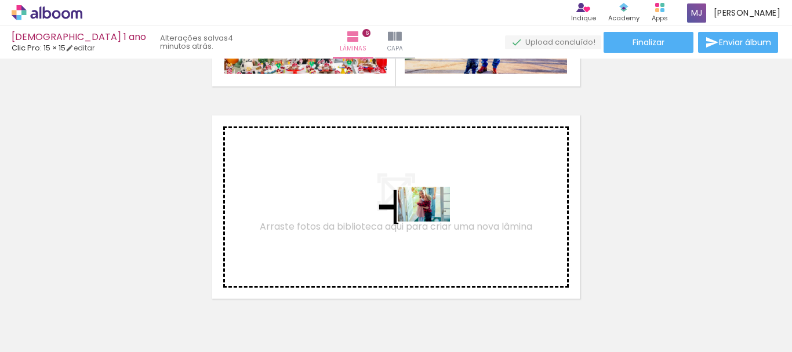
drag, startPoint x: 175, startPoint y: 325, endPoint x: 433, endPoint y: 222, distance: 277.7
click at [433, 222] on quentale-workspace at bounding box center [396, 176] width 792 height 352
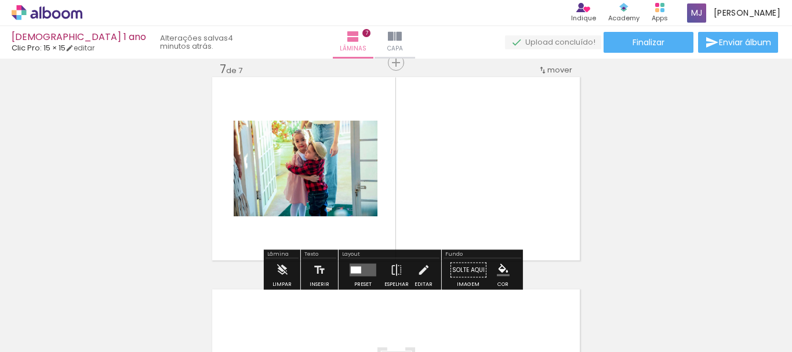
scroll to position [1289, 0]
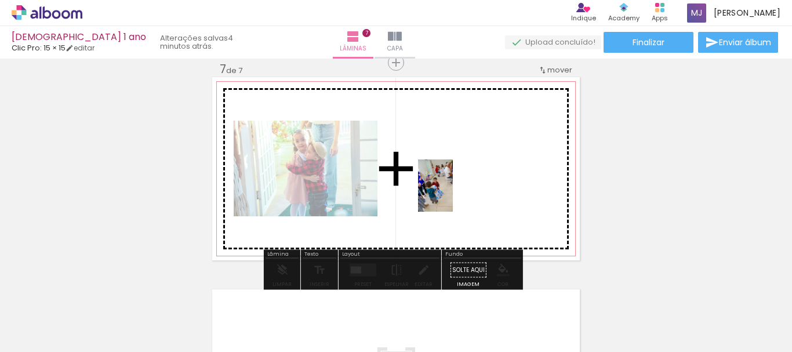
drag, startPoint x: 627, startPoint y: 324, endPoint x: 453, endPoint y: 194, distance: 216.8
click at [453, 194] on quentale-workspace at bounding box center [396, 176] width 792 height 352
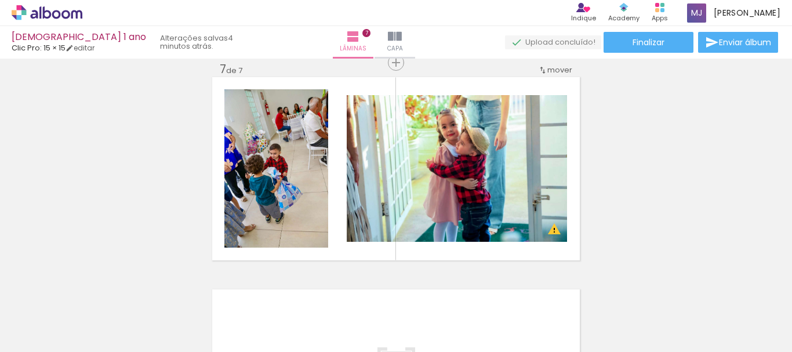
scroll to position [0, 0]
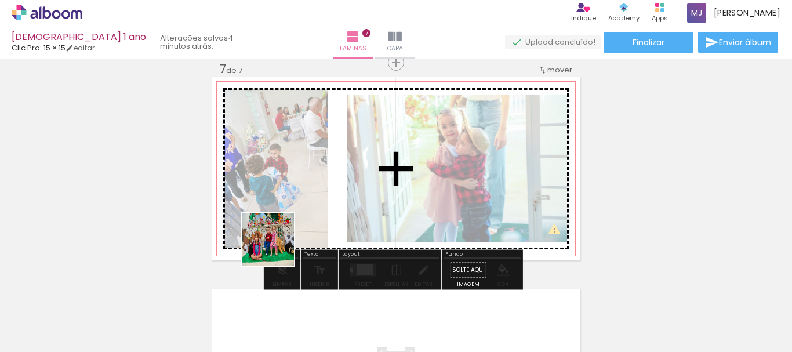
drag, startPoint x: 247, startPoint y: 324, endPoint x: 281, endPoint y: 239, distance: 91.7
click at [281, 239] on quentale-workspace at bounding box center [396, 176] width 792 height 352
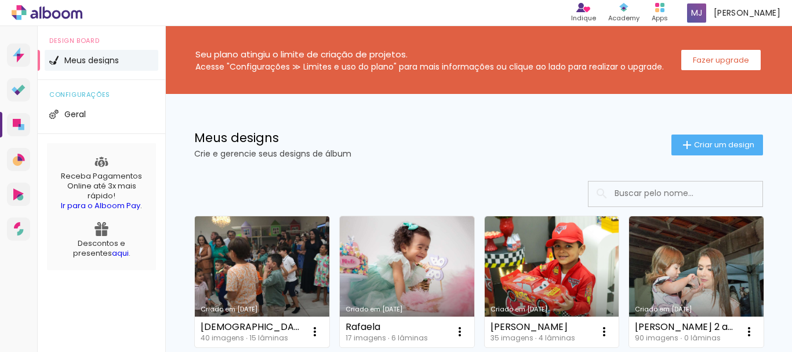
click at [304, 276] on link "Criado em 13/08/25" at bounding box center [262, 281] width 135 height 131
click at [316, 334] on iron-icon at bounding box center [315, 332] width 14 height 14
click at [313, 330] on iron-icon at bounding box center [315, 332] width 14 height 14
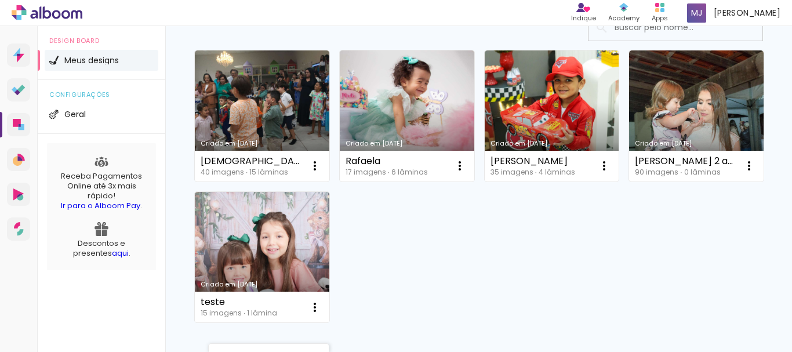
scroll to position [167, 0]
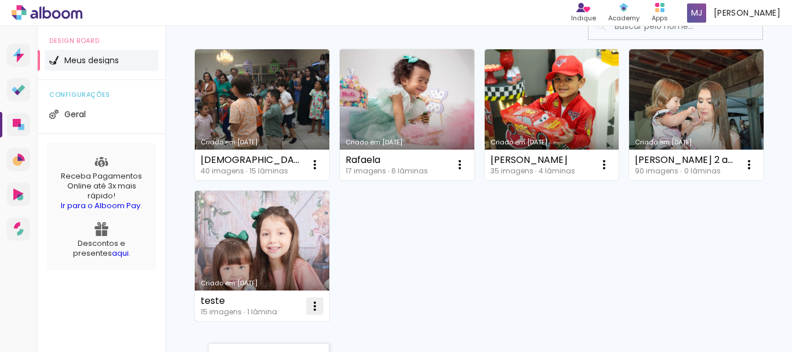
click at [327, 313] on paper-icon-button at bounding box center [314, 306] width 23 height 23
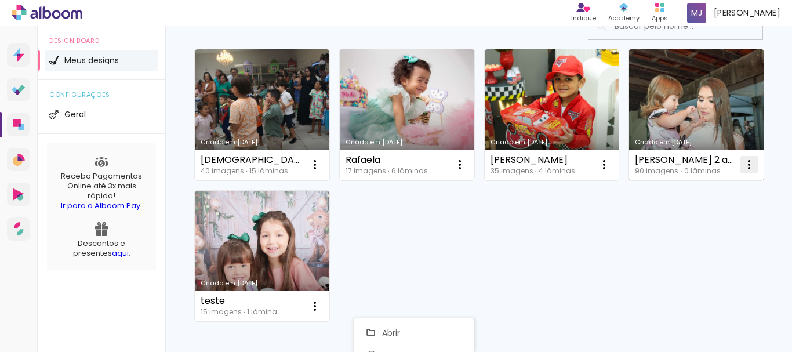
click at [313, 172] on iron-icon at bounding box center [315, 165] width 14 height 14
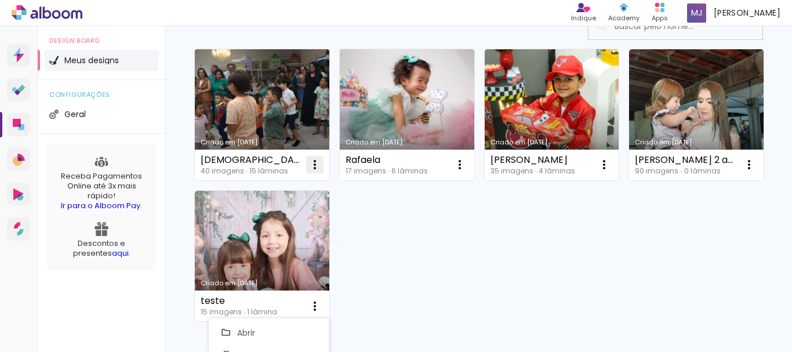
click at [315, 162] on iron-icon at bounding box center [315, 165] width 14 height 14
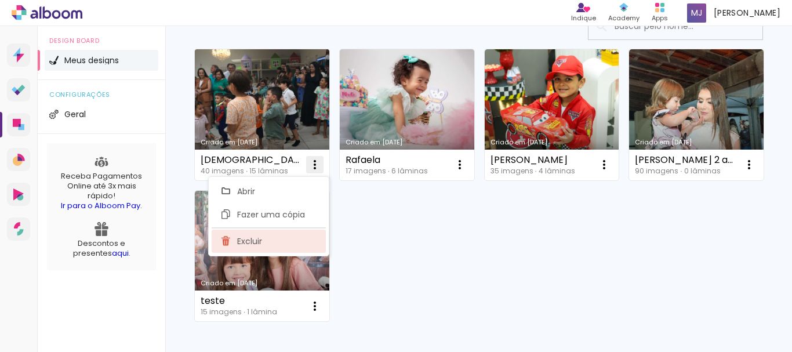
click at [273, 241] on paper-item "Excluir" at bounding box center [269, 241] width 114 height 23
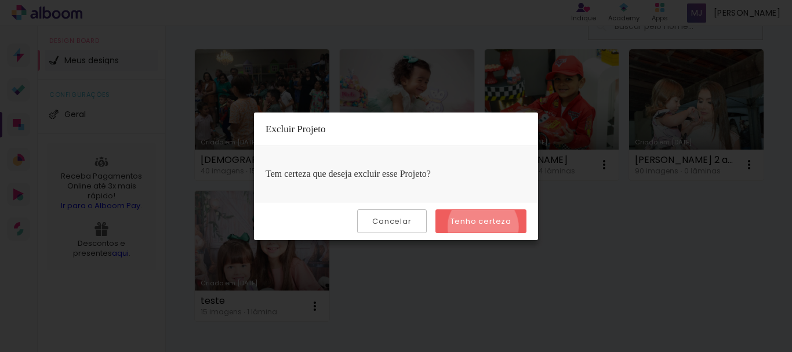
click at [485, 227] on paper-button "Tenho certeza" at bounding box center [481, 221] width 91 height 24
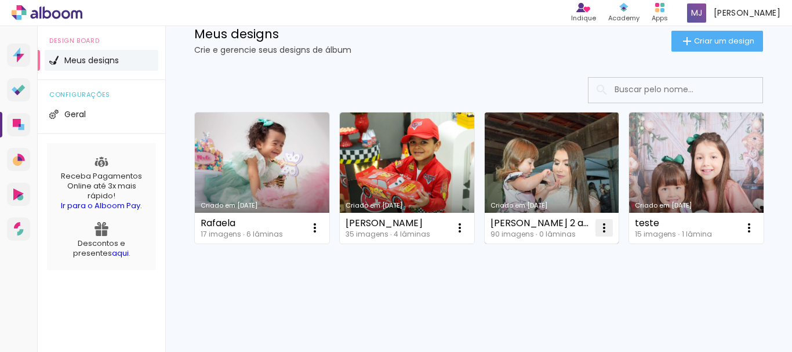
click at [322, 221] on iron-icon at bounding box center [315, 228] width 14 height 14
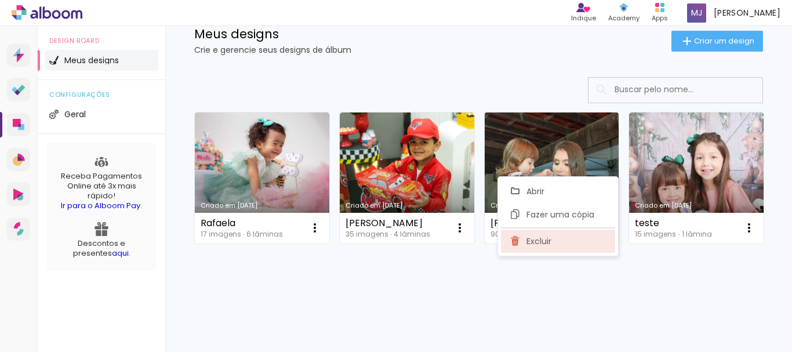
click at [566, 237] on paper-item "Excluir" at bounding box center [558, 241] width 114 height 23
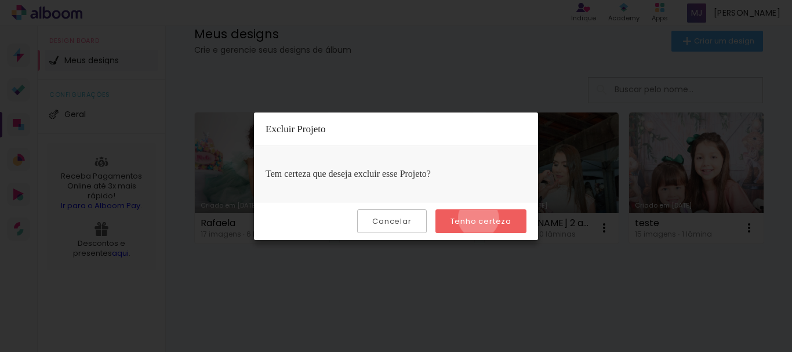
click at [0, 0] on slot "Tenho certeza" at bounding box center [0, 0] width 0 height 0
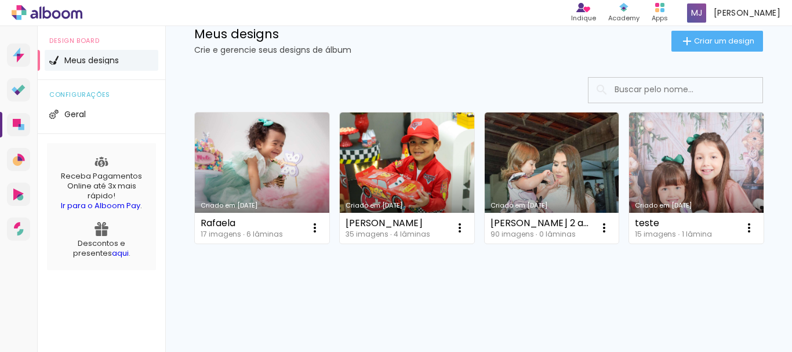
scroll to position [104, 0]
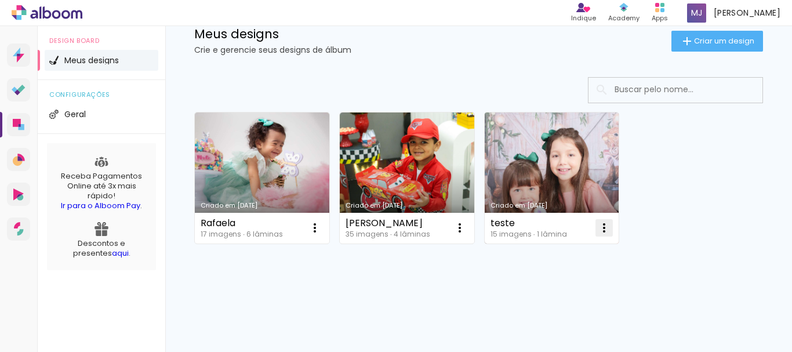
click at [322, 228] on iron-icon at bounding box center [315, 228] width 14 height 14
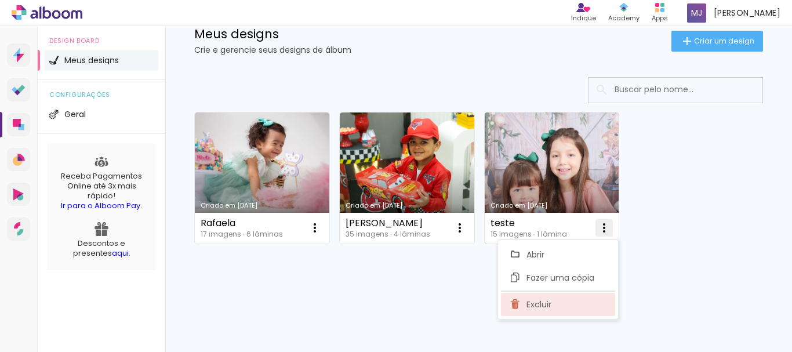
click at [550, 311] on paper-item "Excluir" at bounding box center [558, 304] width 114 height 23
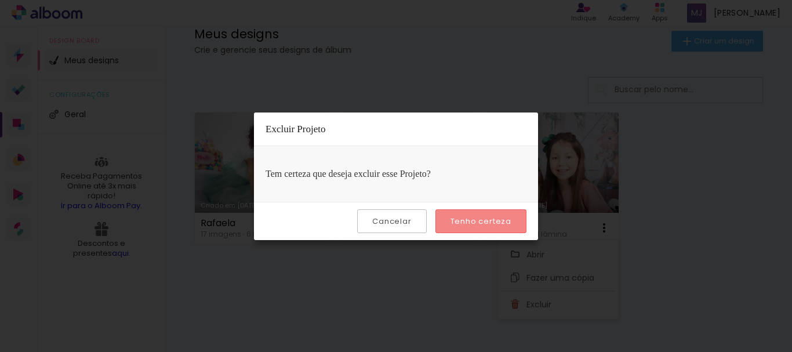
drag, startPoint x: 484, startPoint y: 217, endPoint x: 391, endPoint y: 220, distance: 92.9
click at [0, 0] on slot "Tenho certeza" at bounding box center [0, 0] width 0 height 0
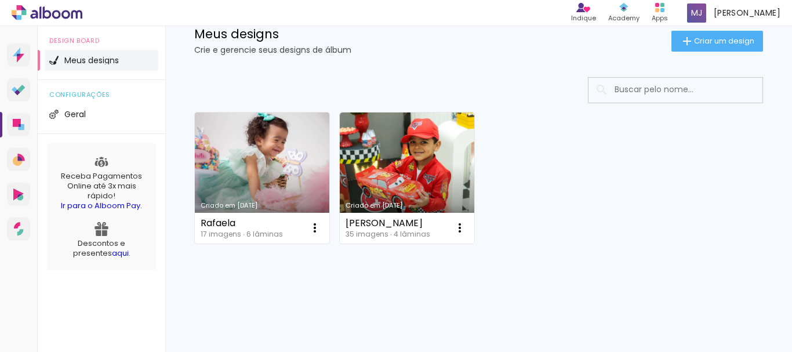
click at [296, 162] on link "Criado em [DATE]" at bounding box center [262, 178] width 135 height 131
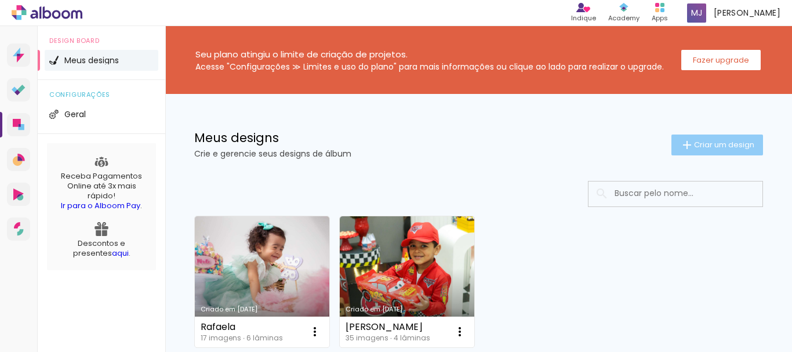
click at [700, 148] on span "Criar um design" at bounding box center [724, 145] width 60 height 8
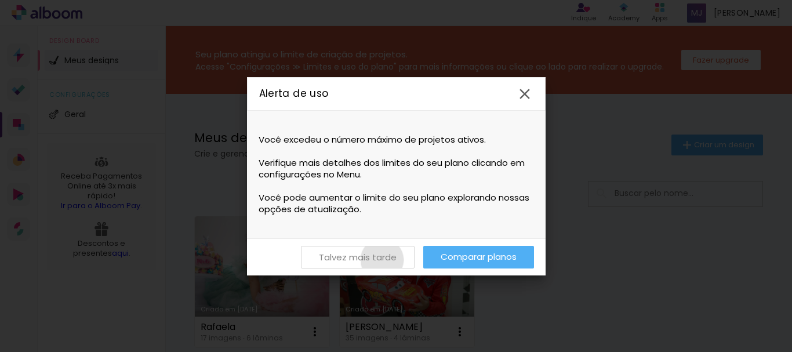
click at [0, 0] on slot "Talvez mais tarde" at bounding box center [0, 0] width 0 height 0
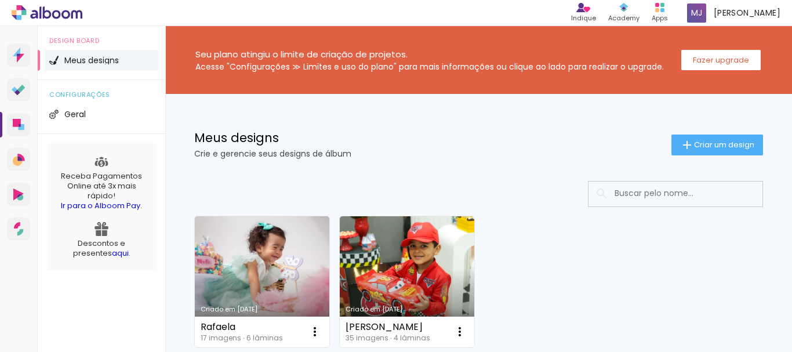
drag, startPoint x: 300, startPoint y: 260, endPoint x: 307, endPoint y: 257, distance: 7.5
click at [300, 260] on link "Criado em [DATE]" at bounding box center [262, 281] width 135 height 131
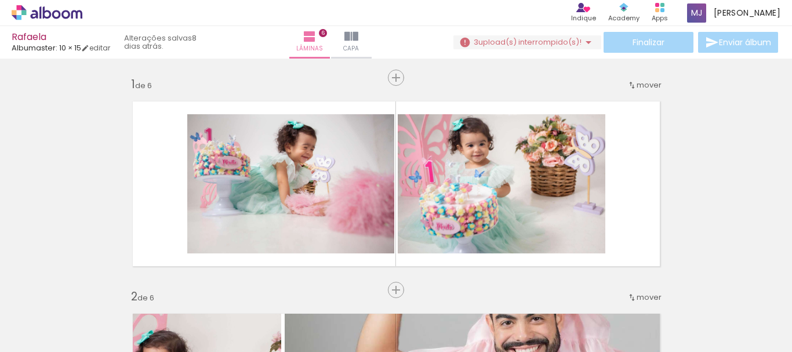
click at [586, 41] on iron-icon at bounding box center [589, 42] width 14 height 14
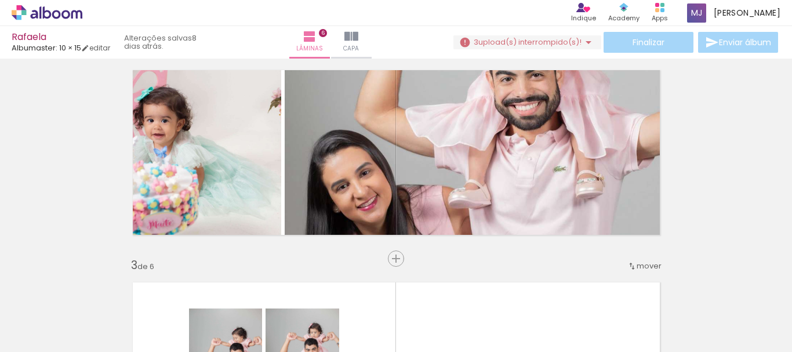
scroll to position [208, 0]
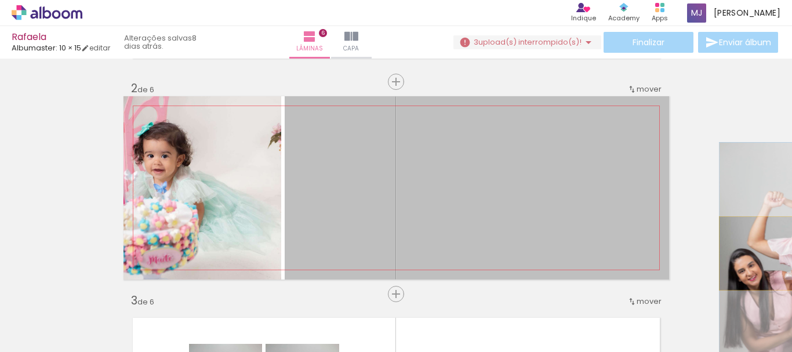
drag, startPoint x: 524, startPoint y: 224, endPoint x: 792, endPoint y: 253, distance: 269.5
click at [792, 253] on div "Inserir lâmina 1 de 6 Inserir lâmina 2 de 6 Inserir lâmina 3 de 6 Inserir lâmin…" at bounding box center [396, 206] width 792 height 294
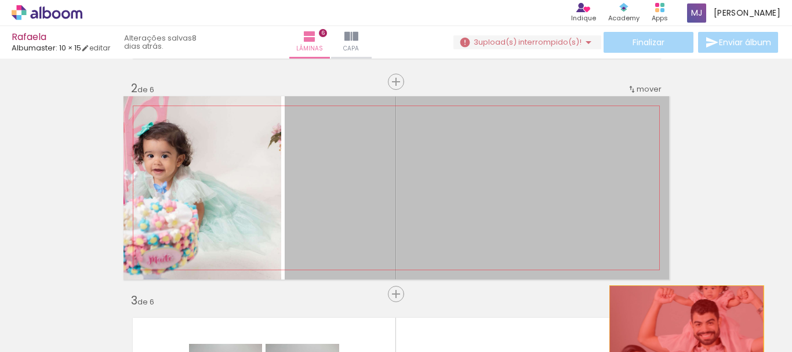
drag, startPoint x: 596, startPoint y: 212, endPoint x: 683, endPoint y: 323, distance: 140.9
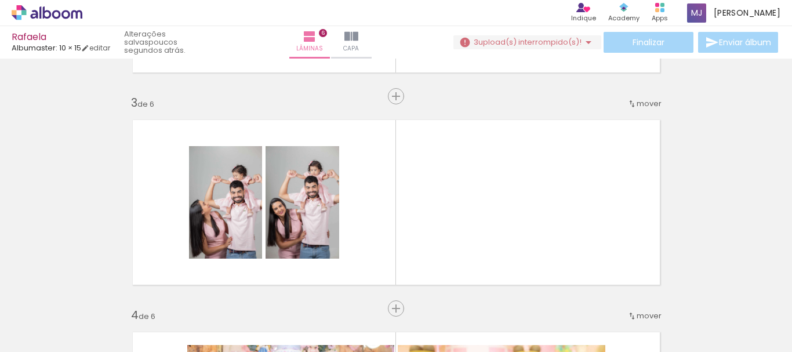
scroll to position [0, 411]
click at [41, 337] on span "Adicionar Fotos" at bounding box center [41, 336] width 35 height 13
click at [0, 0] on input "file" at bounding box center [0, 0] width 0 height 0
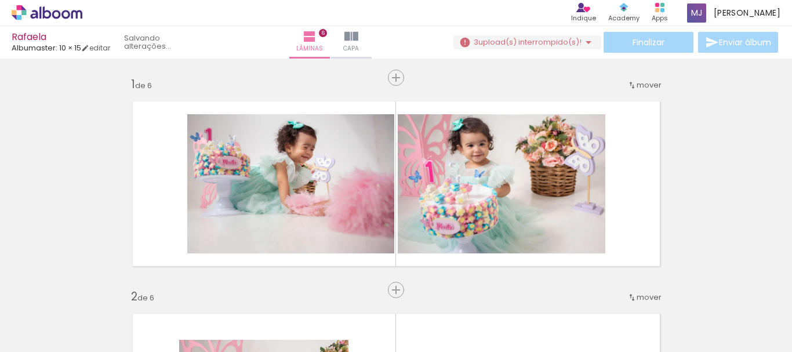
scroll to position [174, 0]
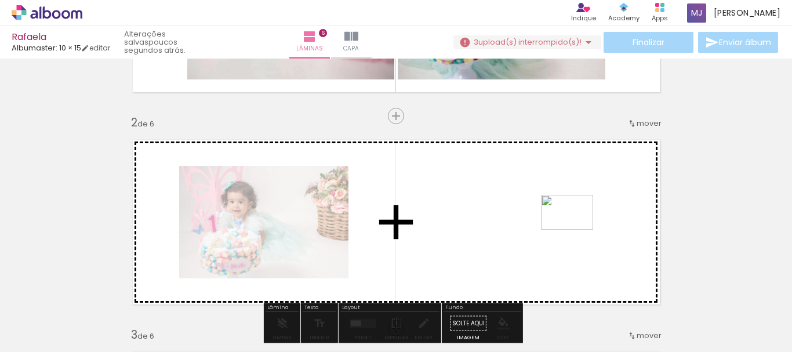
drag, startPoint x: 627, startPoint y: 320, endPoint x: 614, endPoint y: 218, distance: 103.5
click at [575, 228] on quentale-workspace at bounding box center [396, 176] width 792 height 352
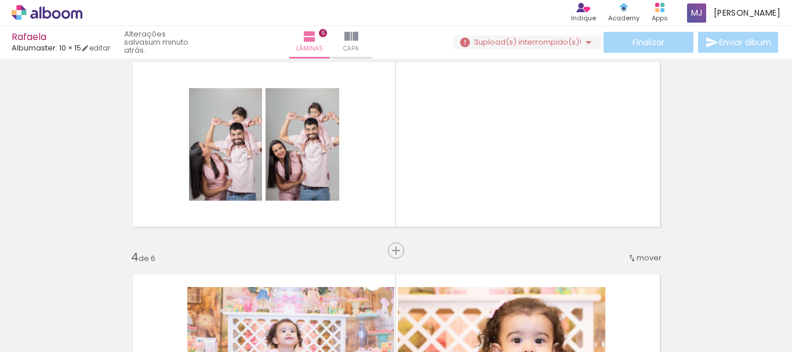
scroll to position [0, 554]
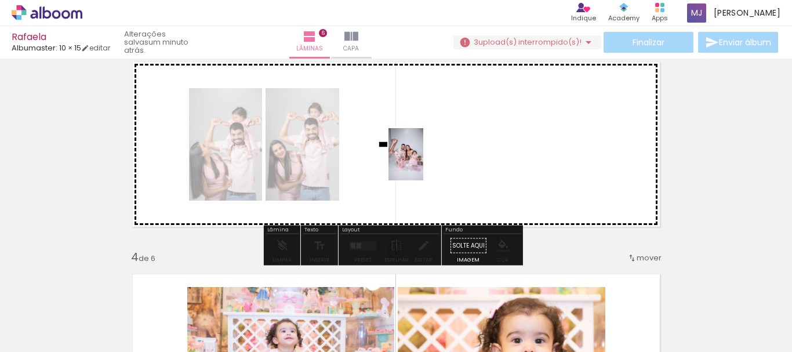
drag, startPoint x: 220, startPoint y: 323, endPoint x: 424, endPoint y: 162, distance: 260.2
click at [424, 162] on quentale-workspace at bounding box center [396, 176] width 792 height 352
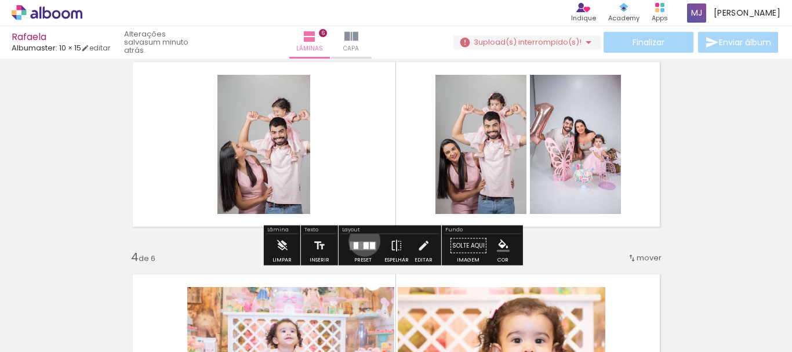
click at [362, 241] on div at bounding box center [362, 245] width 31 height 23
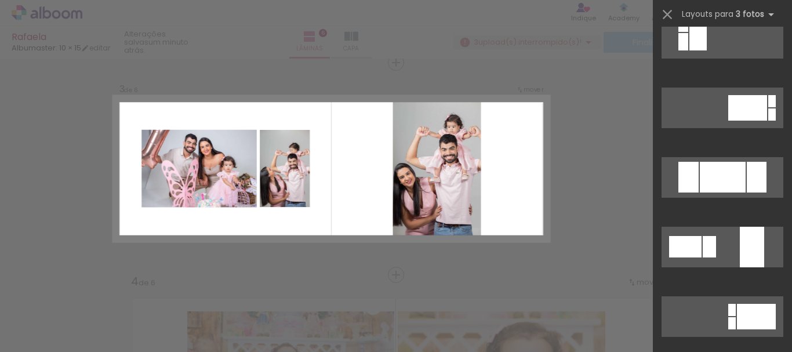
scroll to position [4234, 0]
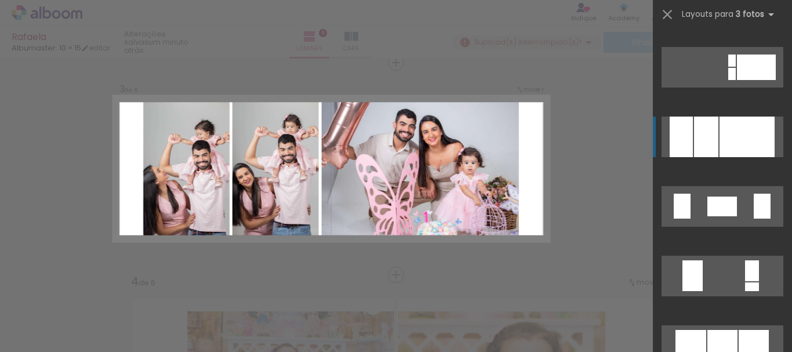
click at [762, 129] on div at bounding box center [747, 137] width 55 height 41
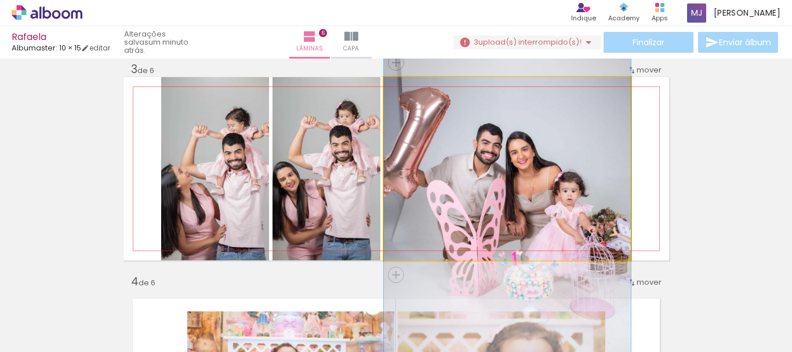
drag, startPoint x: 535, startPoint y: 166, endPoint x: 568, endPoint y: 195, distance: 44.4
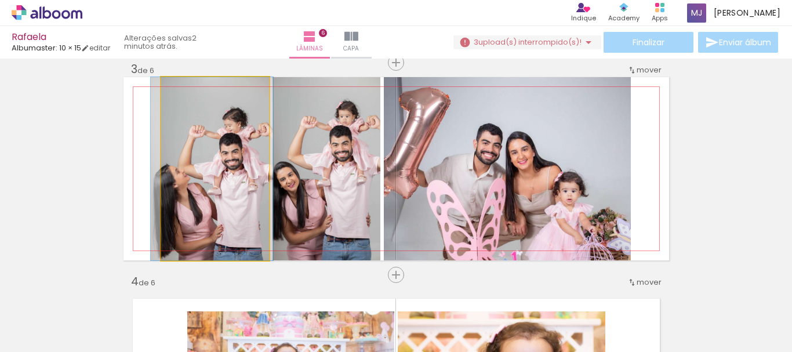
drag, startPoint x: 219, startPoint y: 190, endPoint x: 244, endPoint y: 201, distance: 26.5
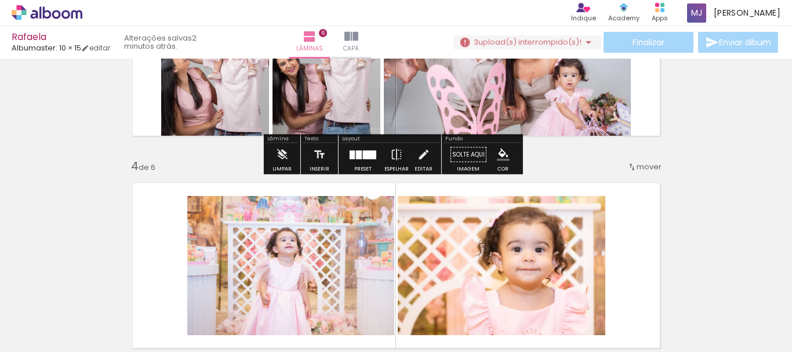
scroll to position [556, 0]
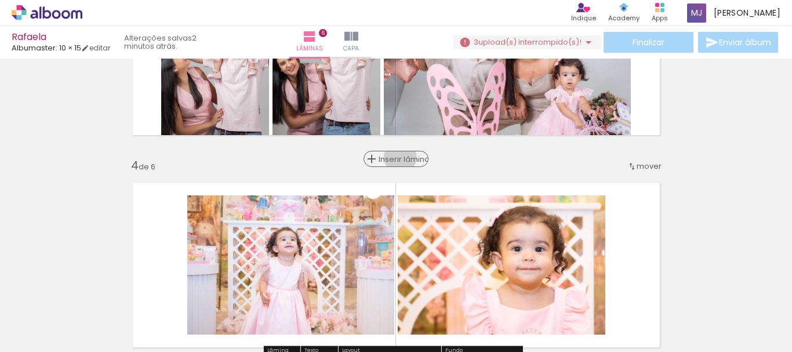
click at [398, 157] on span "Inserir lâmina" at bounding box center [401, 159] width 45 height 8
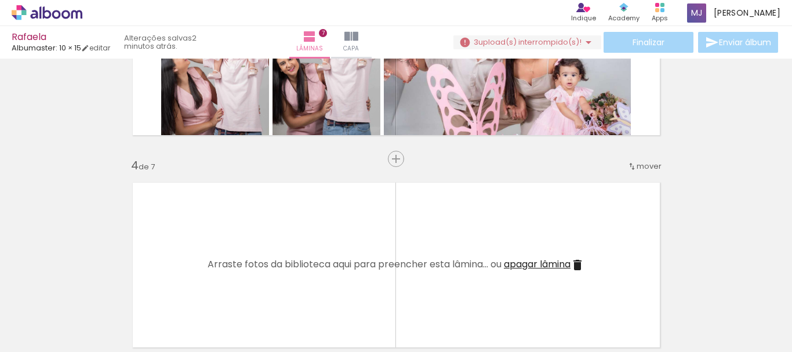
scroll to position [0, 714]
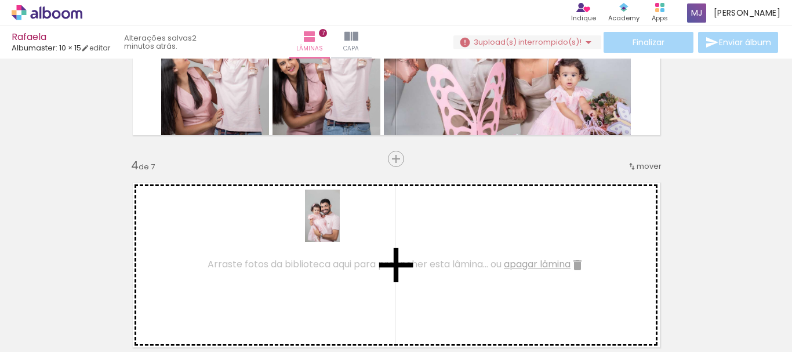
drag, startPoint x: 448, startPoint y: 319, endPoint x: 335, endPoint y: 226, distance: 146.3
click at [335, 226] on quentale-workspace at bounding box center [396, 176] width 792 height 352
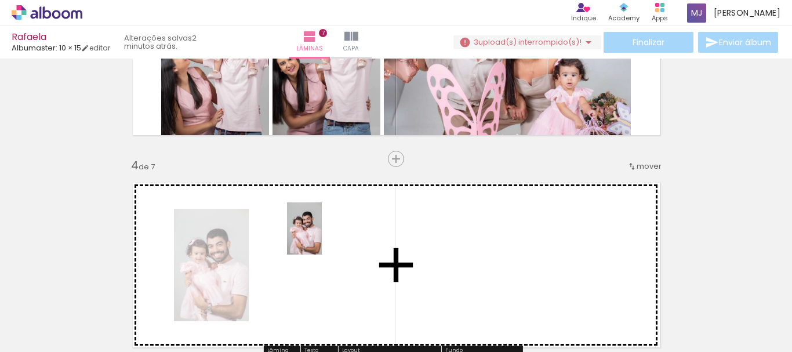
drag, startPoint x: 519, startPoint y: 314, endPoint x: 322, endPoint y: 237, distance: 211.0
click at [322, 237] on quentale-workspace at bounding box center [396, 176] width 792 height 352
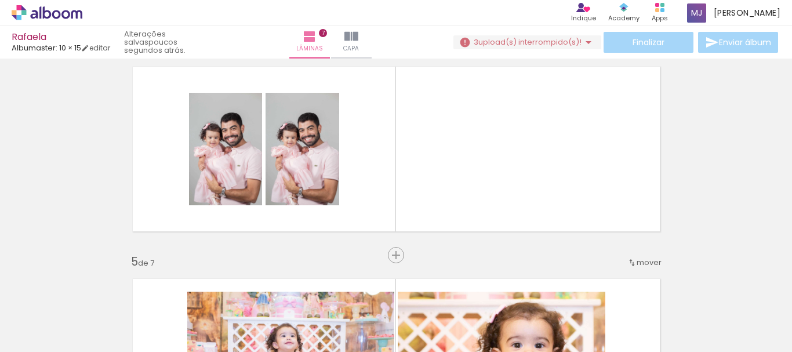
scroll to position [0, 0]
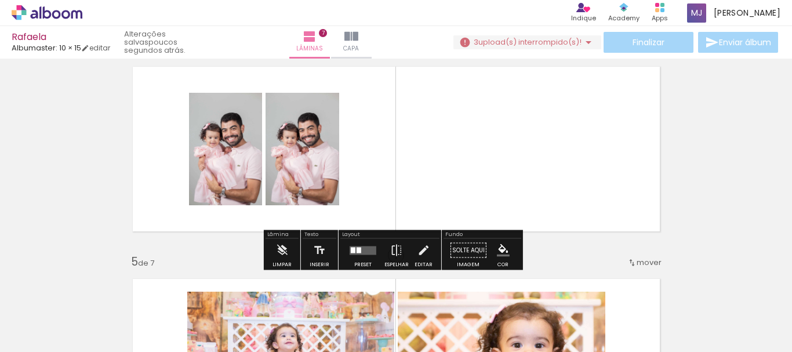
click at [361, 253] on quentale-layouter at bounding box center [363, 250] width 27 height 9
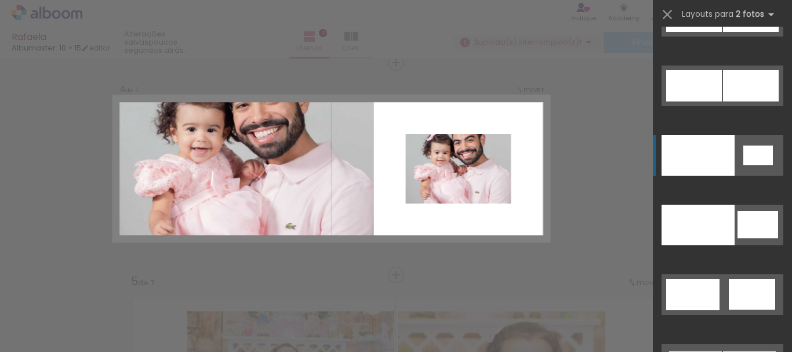
scroll to position [6287, 0]
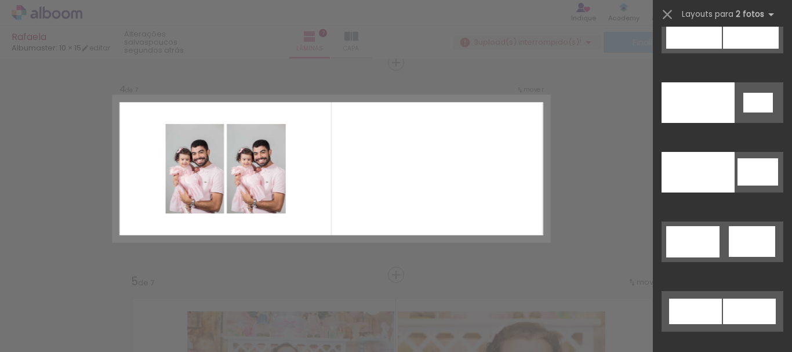
click at [747, 211] on div at bounding box center [722, 178] width 139 height 70
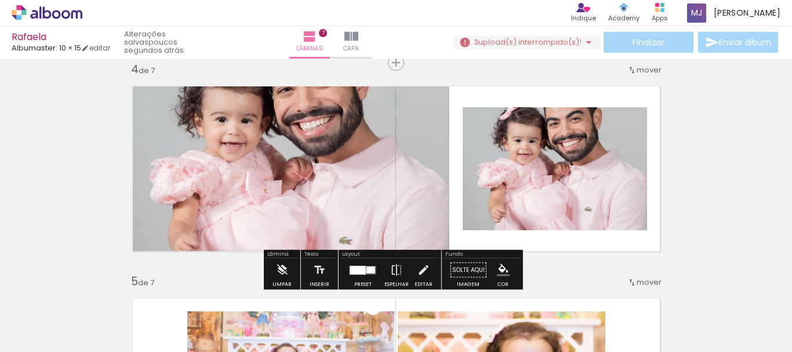
click at [361, 271] on div at bounding box center [358, 270] width 16 height 9
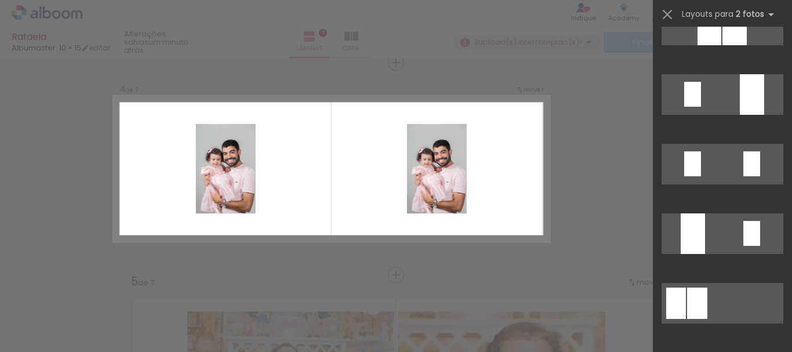
scroll to position [429, 0]
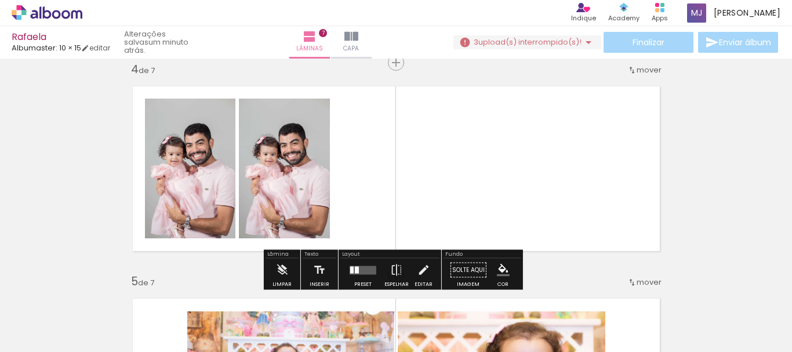
click at [760, 158] on div "Inserir lâmina 1 de 7 Inserir lâmina 2 de 7 Inserir lâmina 3 de 7 Inserir lâmin…" at bounding box center [396, 260] width 792 height 1699
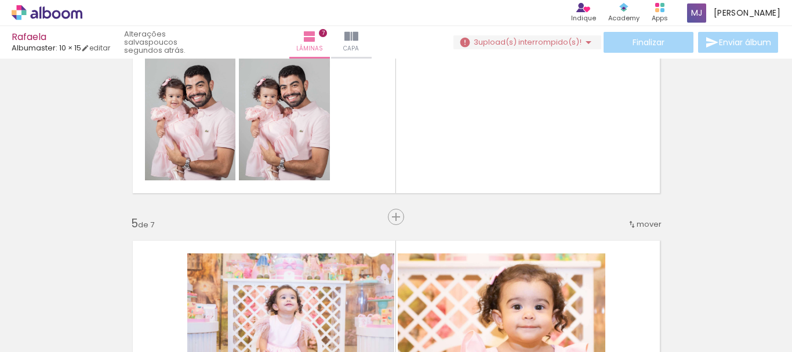
scroll to position [0, 463]
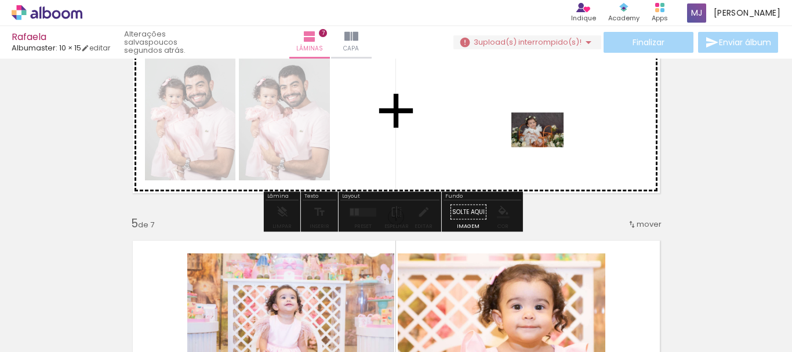
drag, startPoint x: 510, startPoint y: 325, endPoint x: 546, endPoint y: 147, distance: 181.7
click at [546, 147] on quentale-workspace at bounding box center [396, 176] width 792 height 352
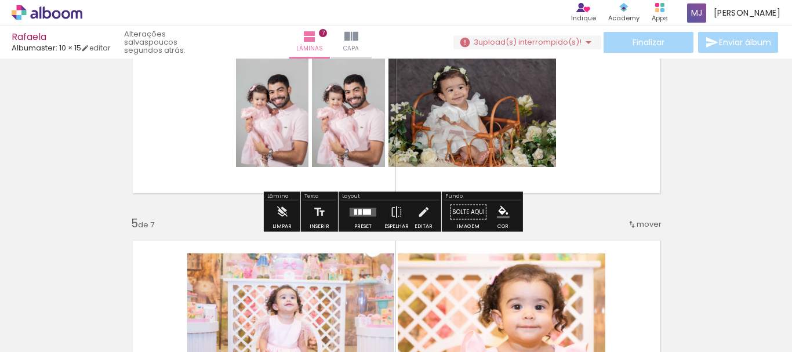
click at [360, 221] on div at bounding box center [362, 212] width 31 height 23
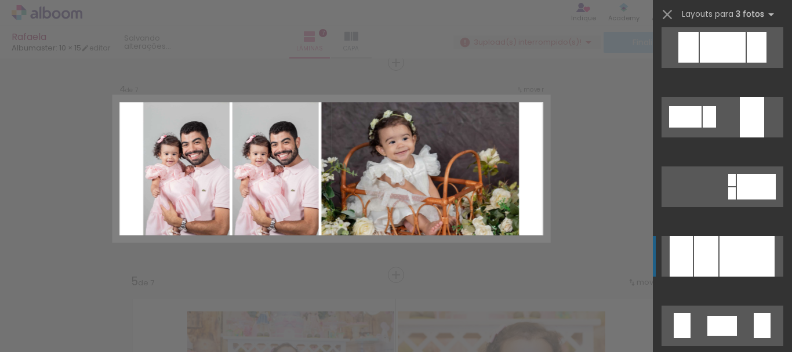
scroll to position [2204, 0]
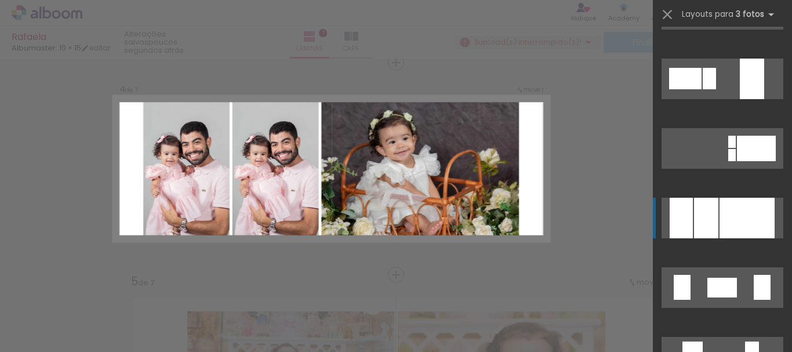
click at [745, 221] on div at bounding box center [747, 218] width 55 height 41
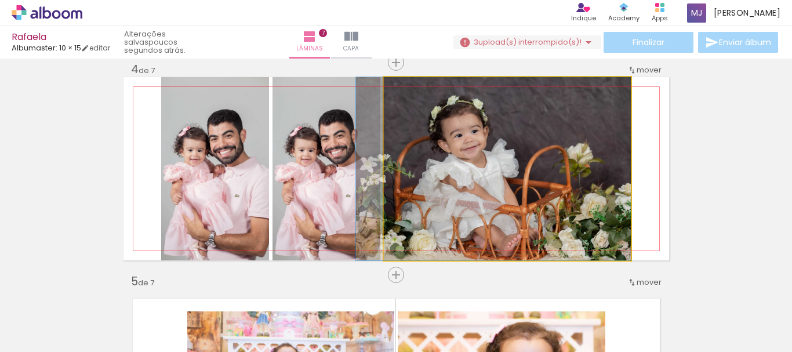
drag, startPoint x: 608, startPoint y: 192, endPoint x: 587, endPoint y: 162, distance: 36.7
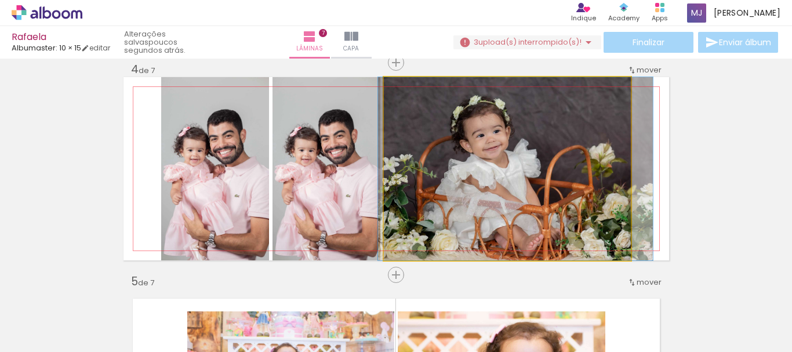
drag, startPoint x: 545, startPoint y: 172, endPoint x: 564, endPoint y: 174, distance: 19.3
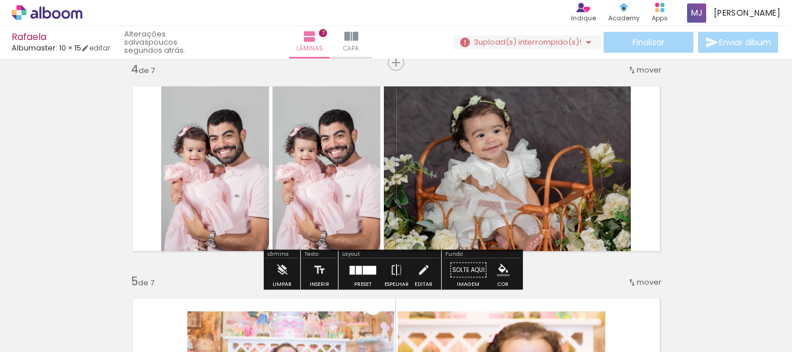
click at [742, 157] on div "Inserir lâmina 1 de 7 Inserir lâmina 2 de 7 Inserir lâmina 3 de 7 Inserir lâmin…" at bounding box center [396, 260] width 792 height 1699
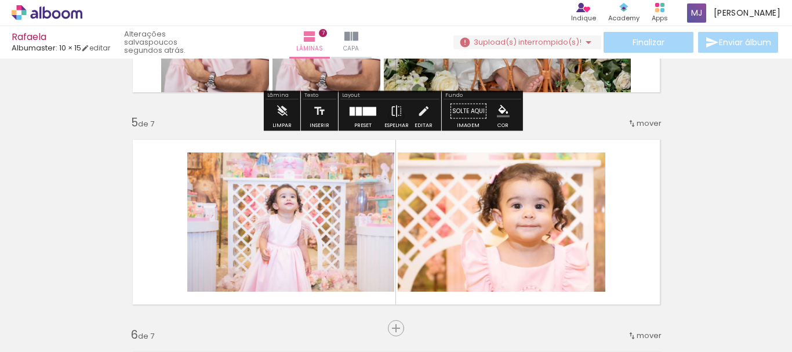
scroll to position [826, 0]
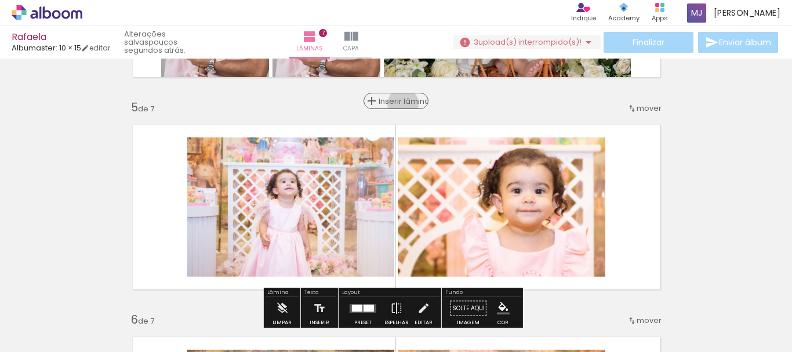
click at [402, 103] on span "Inserir lâmina" at bounding box center [401, 101] width 45 height 8
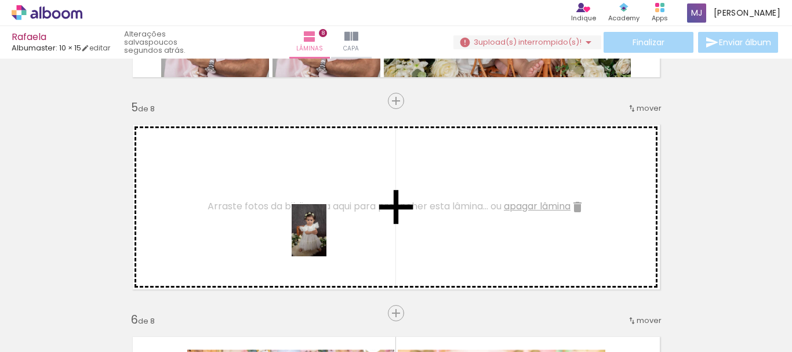
drag, startPoint x: 382, startPoint y: 321, endPoint x: 384, endPoint y: 294, distance: 26.8
click at [326, 238] on quentale-workspace at bounding box center [396, 176] width 792 height 352
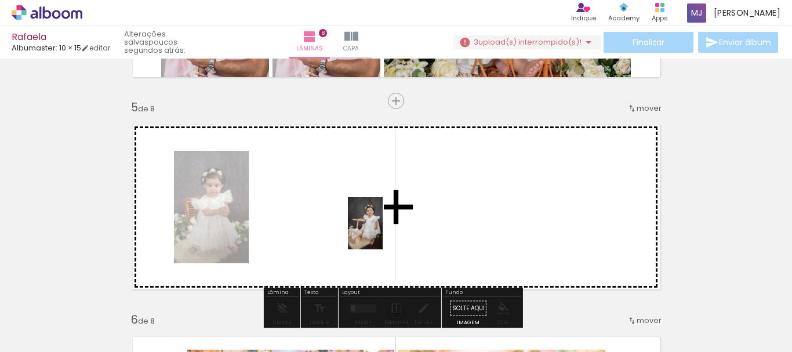
drag, startPoint x: 452, startPoint y: 317, endPoint x: 392, endPoint y: 260, distance: 83.3
click at [381, 227] on quentale-workspace at bounding box center [396, 176] width 792 height 352
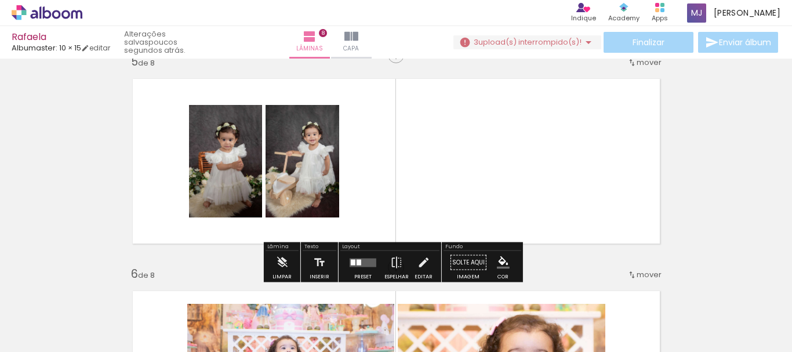
scroll to position [942, 0]
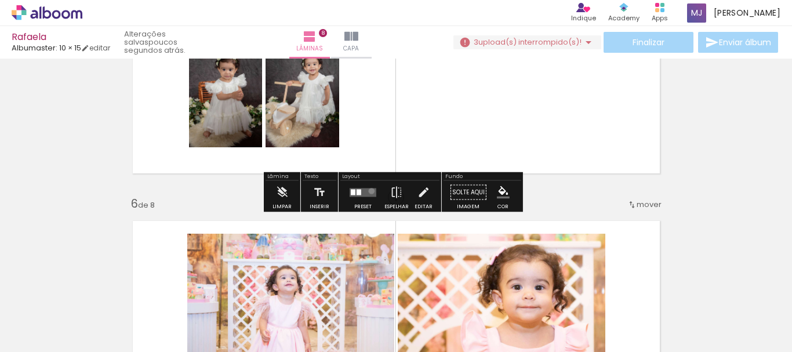
click at [369, 191] on quentale-layouter at bounding box center [363, 192] width 27 height 9
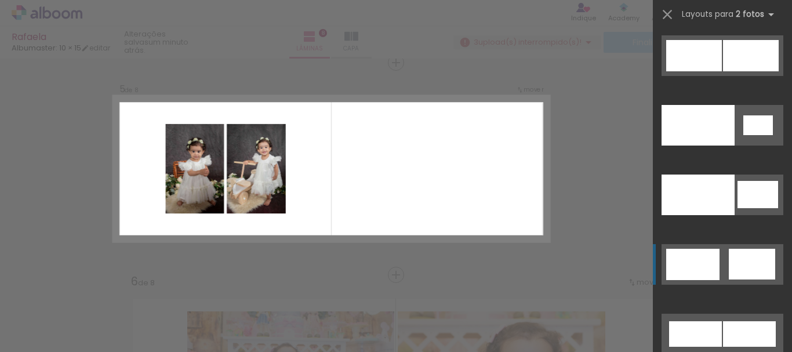
scroll to position [6287, 0]
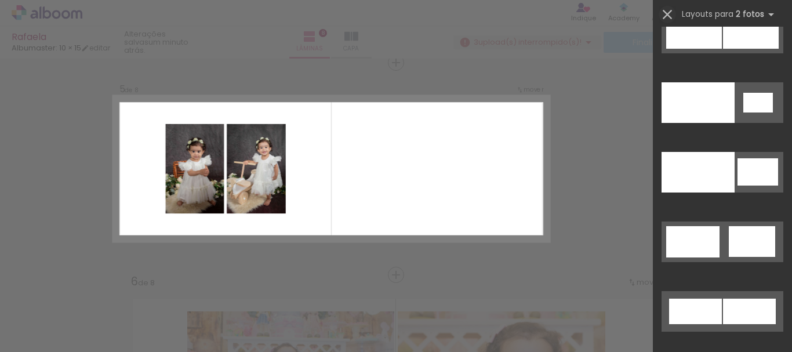
click at [669, 15] on iron-icon at bounding box center [668, 14] width 16 height 16
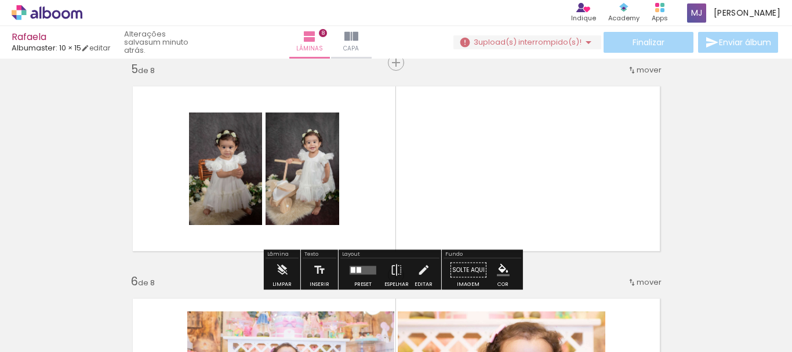
click at [709, 122] on div "Inserir lâmina 1 de 8 Inserir lâmina 2 de 8 Inserir lâmina 3 de 8 Inserir lâmin…" at bounding box center [396, 153] width 792 height 1911
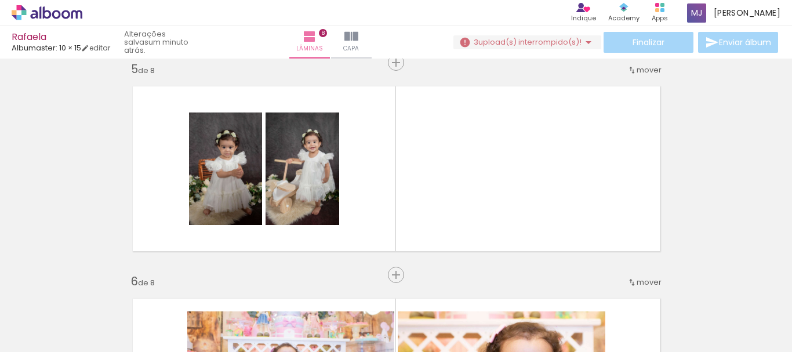
scroll to position [0, 295]
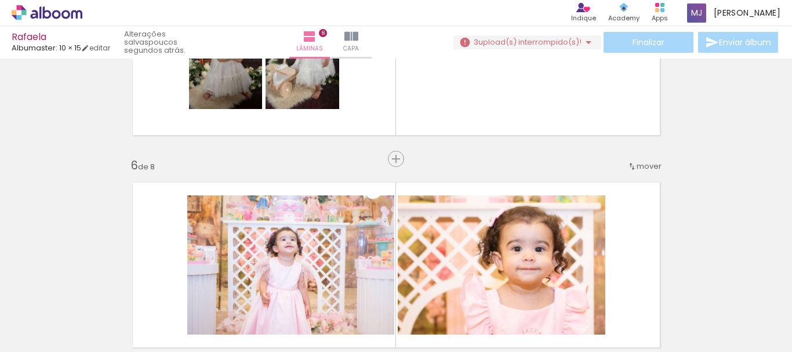
scroll to position [0, 934]
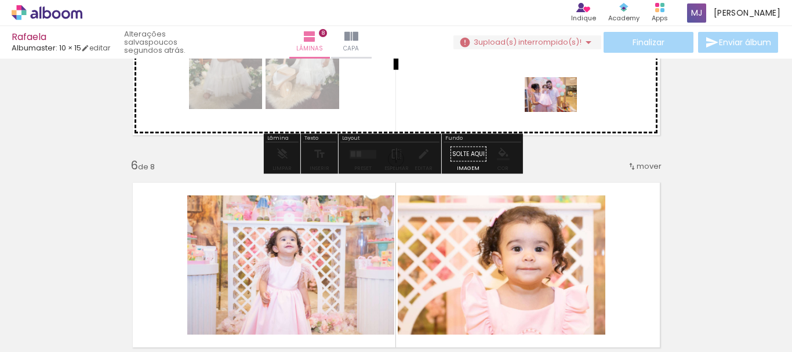
drag, startPoint x: 494, startPoint y: 316, endPoint x: 560, endPoint y: 112, distance: 214.1
click at [560, 112] on quentale-workspace at bounding box center [396, 176] width 792 height 352
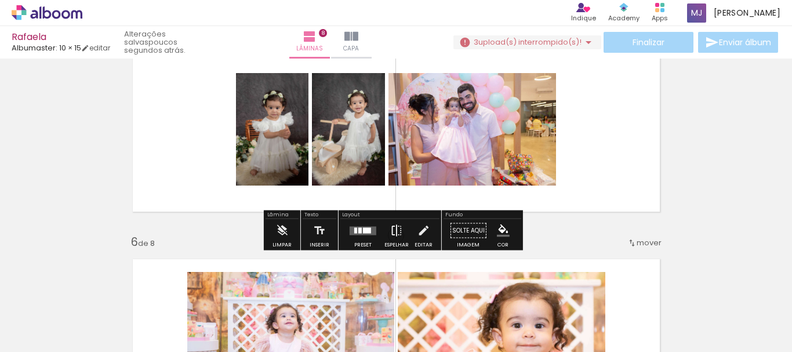
scroll to position [922, 0]
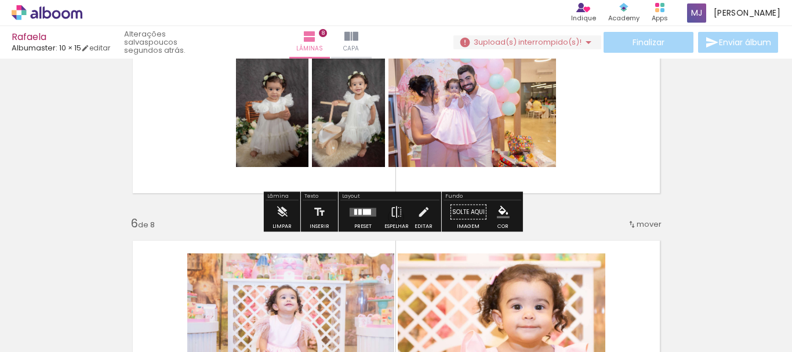
drag, startPoint x: 360, startPoint y: 211, endPoint x: 481, endPoint y: 168, distance: 127.9
click at [363, 211] on div at bounding box center [367, 212] width 8 height 6
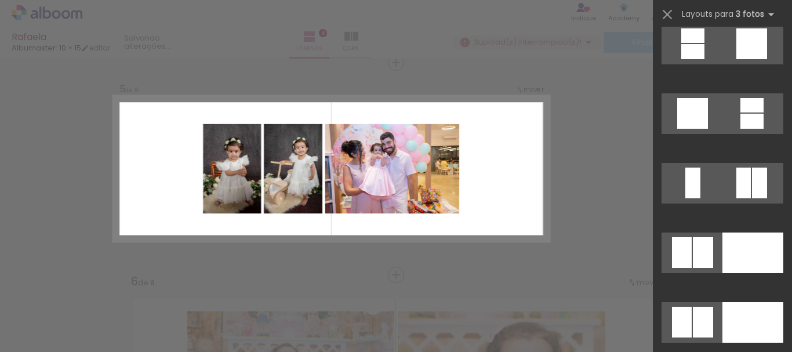
scroll to position [7773, 0]
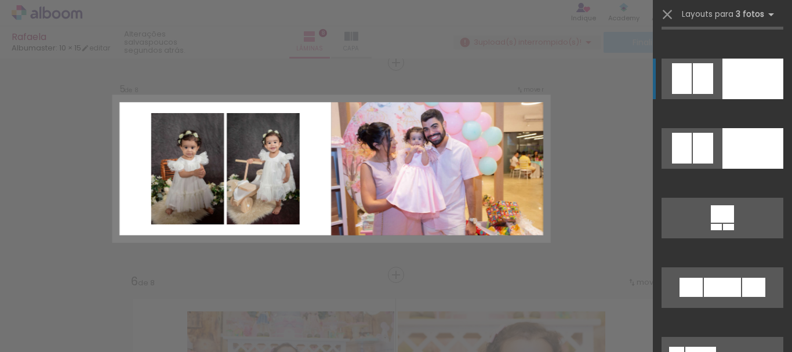
click at [761, 75] on div at bounding box center [753, 79] width 61 height 41
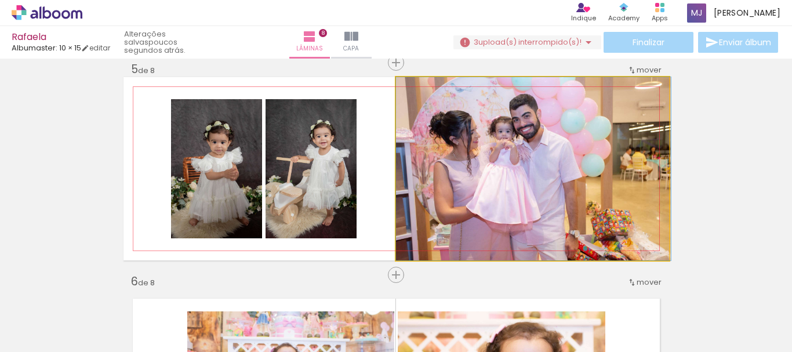
drag, startPoint x: 541, startPoint y: 162, endPoint x: 572, endPoint y: 154, distance: 31.8
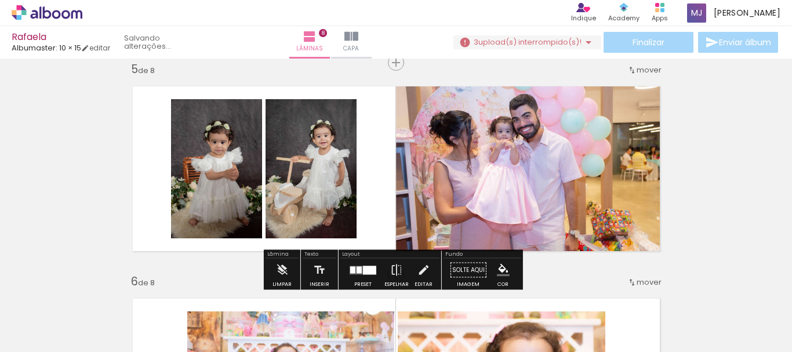
click at [712, 147] on div "Inserir lâmina 1 de 8 Inserir lâmina 2 de 8 Inserir lâmina 3 de 8 Inserir lâmin…" at bounding box center [396, 153] width 792 height 1911
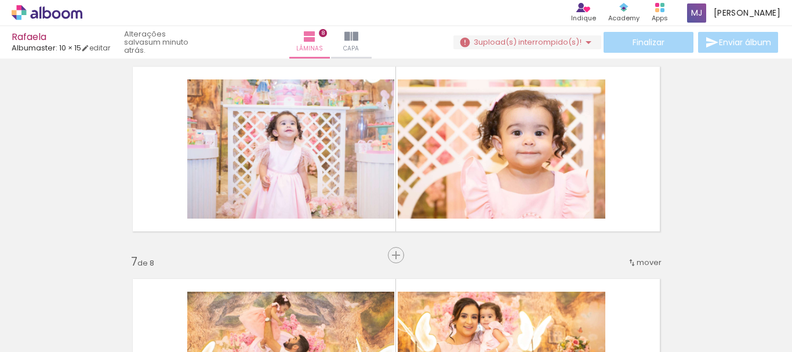
scroll to position [1154, 0]
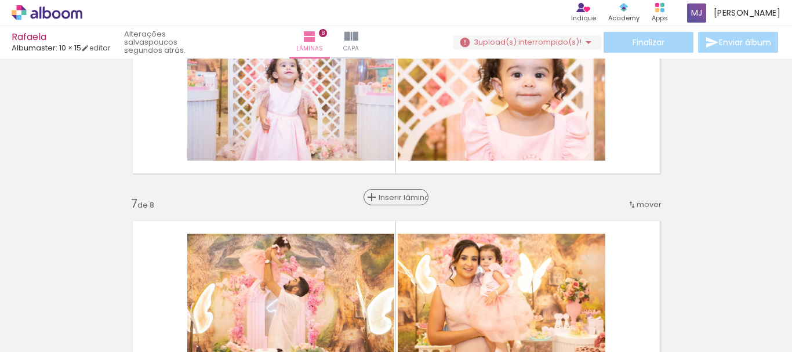
click at [396, 200] on span "Inserir lâmina" at bounding box center [401, 198] width 45 height 8
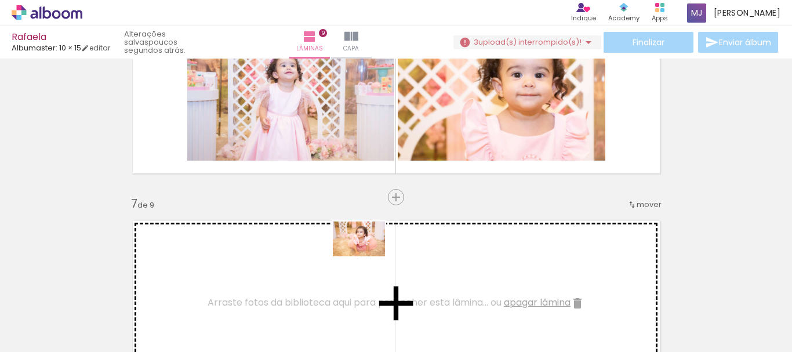
drag, startPoint x: 587, startPoint y: 322, endPoint x: 368, endPoint y: 256, distance: 228.8
click at [368, 256] on quentale-workspace at bounding box center [396, 176] width 792 height 352
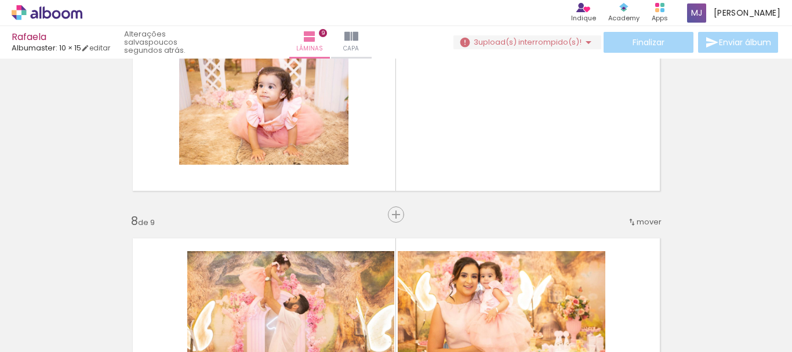
scroll to position [1328, 0]
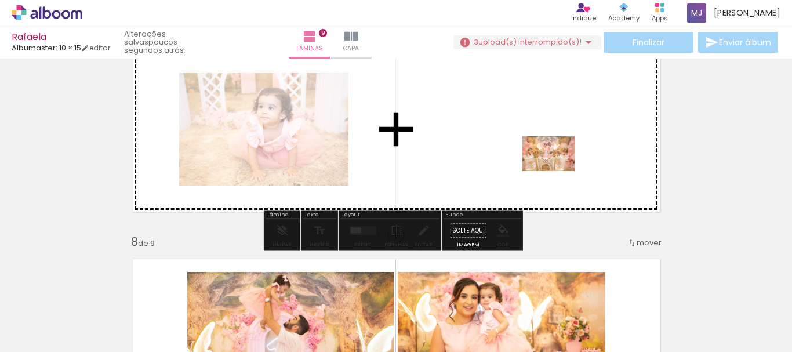
drag, startPoint x: 555, startPoint y: 315, endPoint x: 557, endPoint y: 171, distance: 143.9
click at [557, 171] on quentale-workspace at bounding box center [396, 176] width 792 height 352
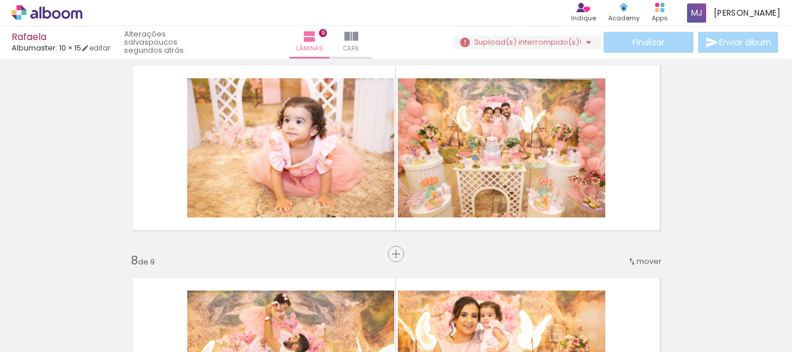
scroll to position [1309, 0]
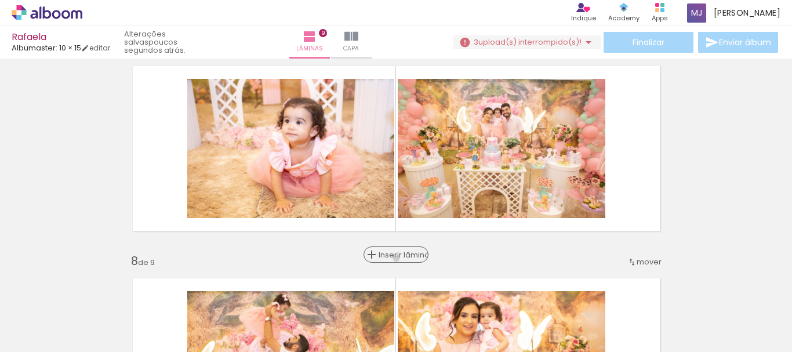
click at [393, 259] on span "Inserir lâmina" at bounding box center [401, 255] width 45 height 8
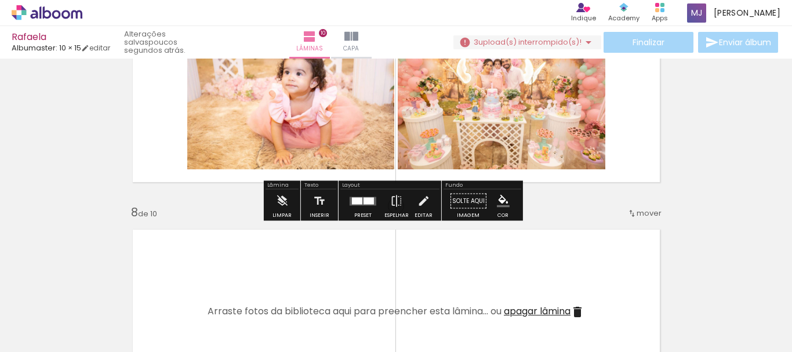
scroll to position [1425, 0]
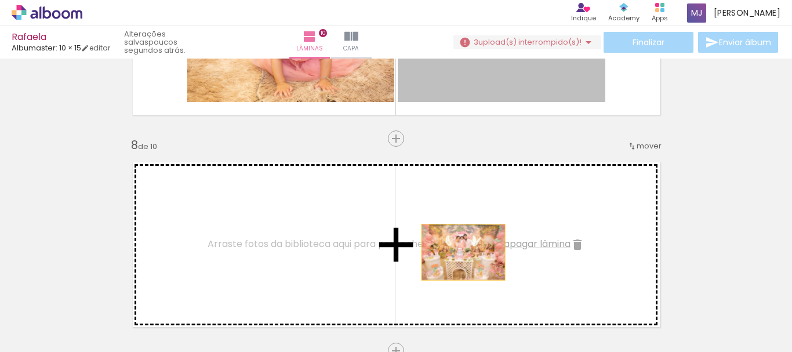
drag, startPoint x: 545, startPoint y: 85, endPoint x: 459, endPoint y: 252, distance: 188.1
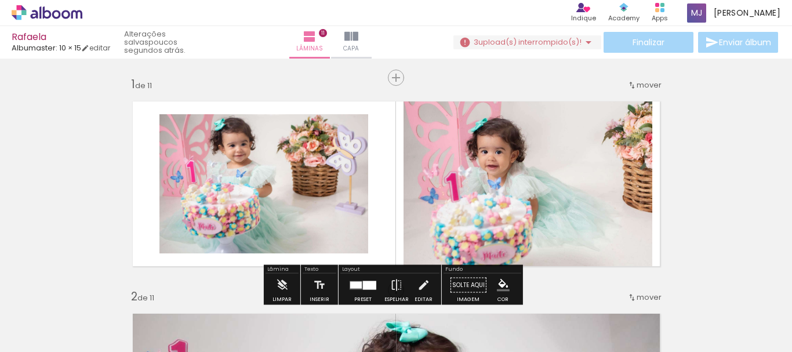
scroll to position [0, 958]
drag, startPoint x: 743, startPoint y: 180, endPoint x: 736, endPoint y: 176, distance: 8.1
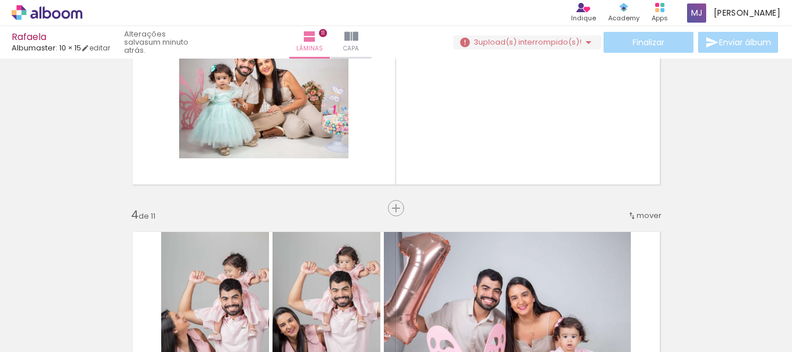
scroll to position [522, 0]
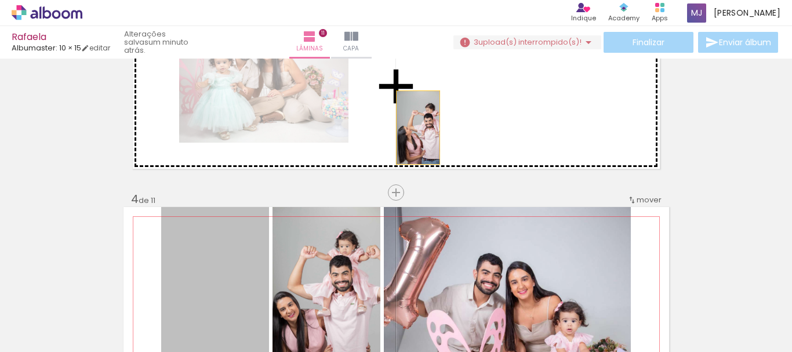
drag, startPoint x: 236, startPoint y: 263, endPoint x: 414, endPoint y: 128, distance: 223.4
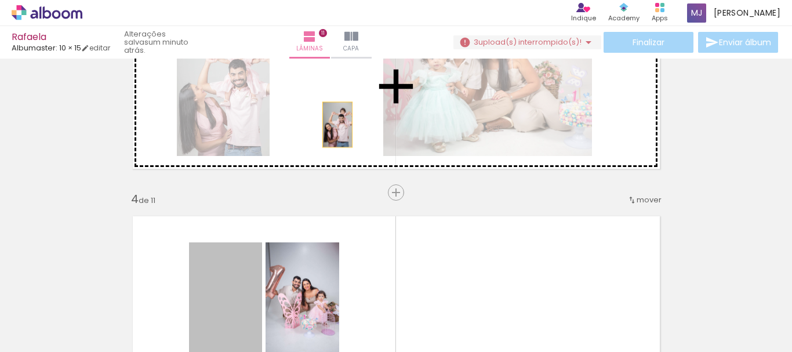
drag, startPoint x: 243, startPoint y: 274, endPoint x: 340, endPoint y: 116, distance: 185.6
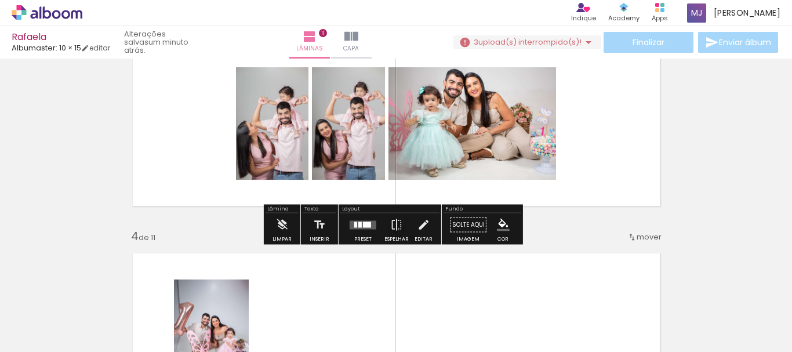
scroll to position [464, 0]
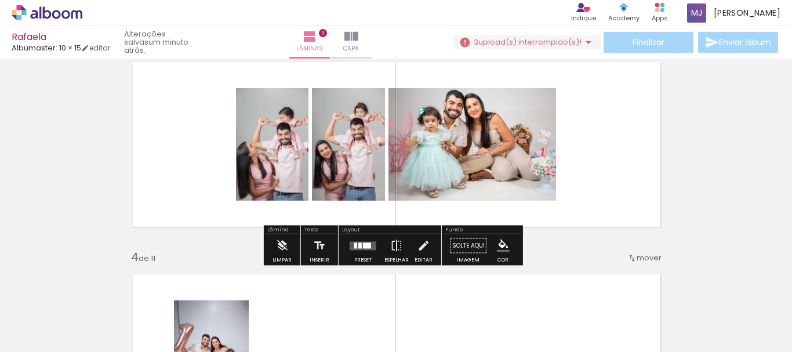
drag, startPoint x: 364, startPoint y: 252, endPoint x: 377, endPoint y: 248, distance: 13.4
click at [364, 252] on div at bounding box center [362, 245] width 31 height 23
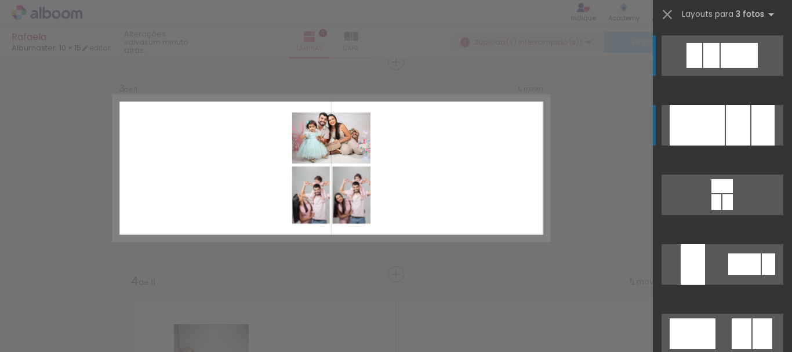
scroll to position [440, 0]
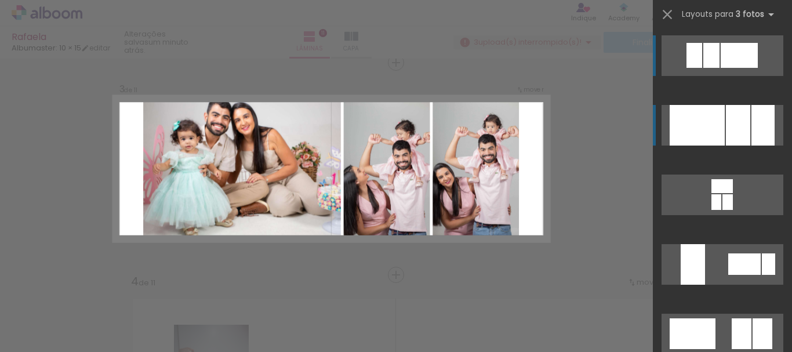
click at [764, 126] on div at bounding box center [763, 125] width 23 height 41
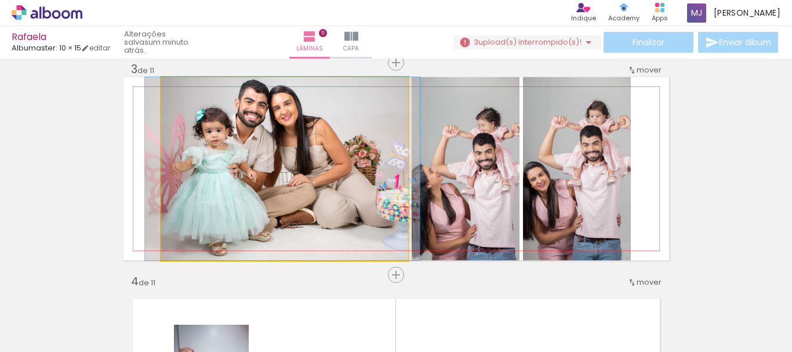
drag, startPoint x: 294, startPoint y: 148, endPoint x: 292, endPoint y: 173, distance: 24.5
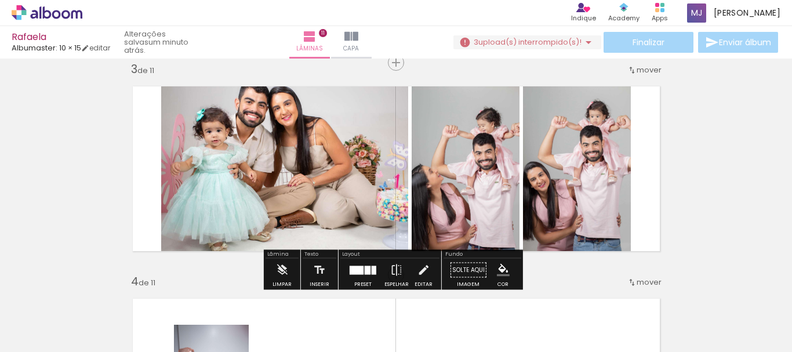
click at [367, 272] on div at bounding box center [368, 270] width 6 height 9
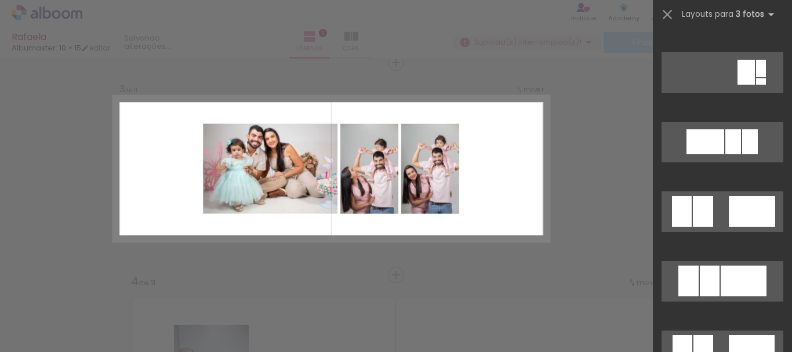
scroll to position [812, 0]
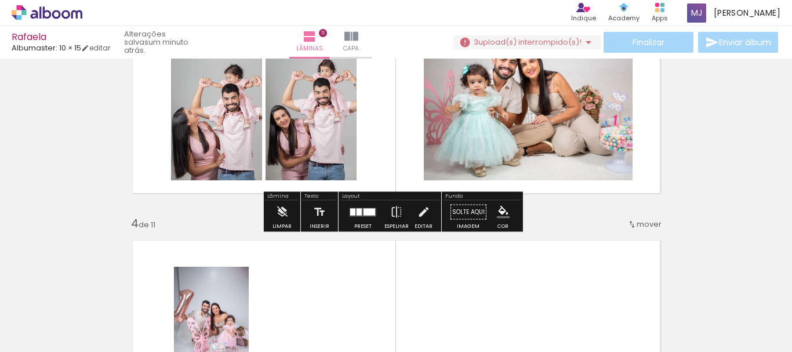
click at [577, 166] on quentale-photo at bounding box center [528, 110] width 209 height 139
click at [628, 179] on quentale-layouter at bounding box center [397, 110] width 546 height 183
click at [625, 179] on quentale-photo at bounding box center [528, 110] width 209 height 139
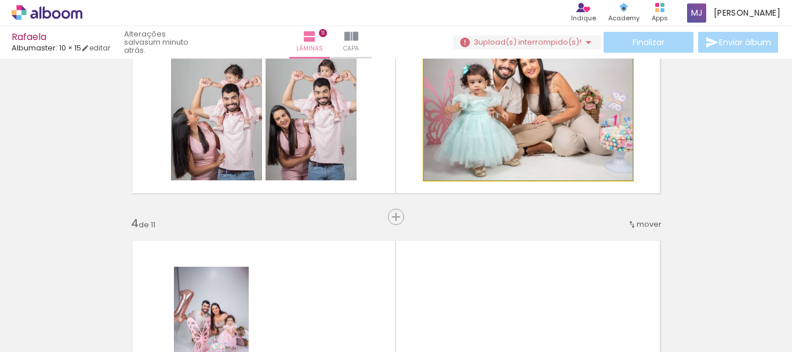
drag, startPoint x: 627, startPoint y: 179, endPoint x: 610, endPoint y: 156, distance: 29.0
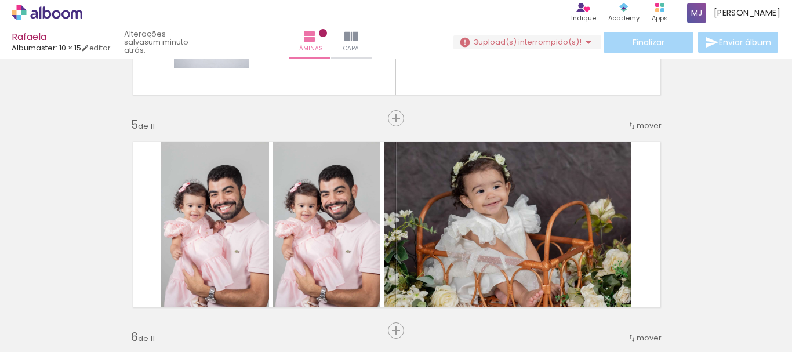
scroll to position [788, 0]
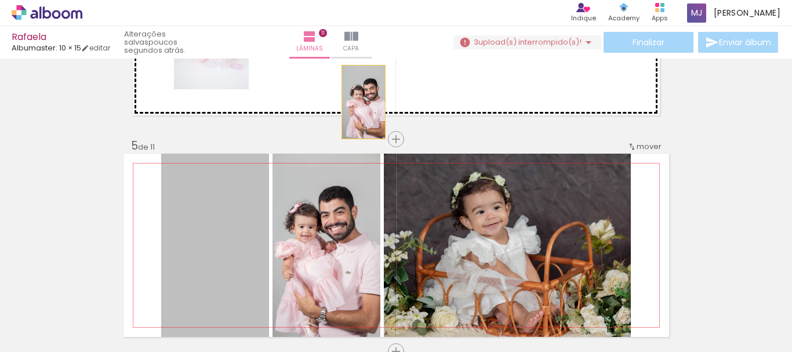
drag, startPoint x: 231, startPoint y: 227, endPoint x: 359, endPoint y: 102, distance: 179.2
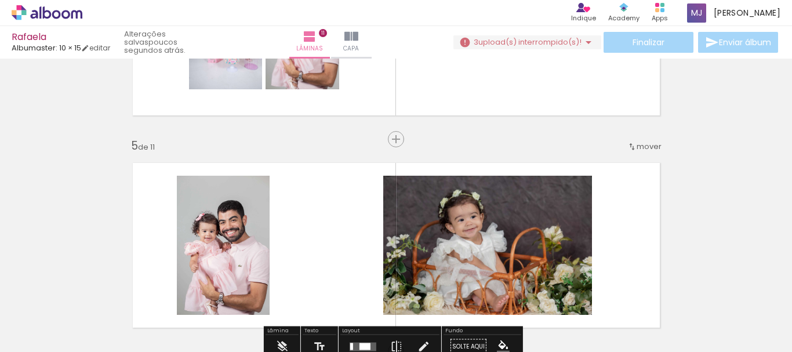
drag, startPoint x: 271, startPoint y: 236, endPoint x: 282, endPoint y: 204, distance: 34.3
click at [302, 190] on quentale-layouter at bounding box center [397, 245] width 546 height 183
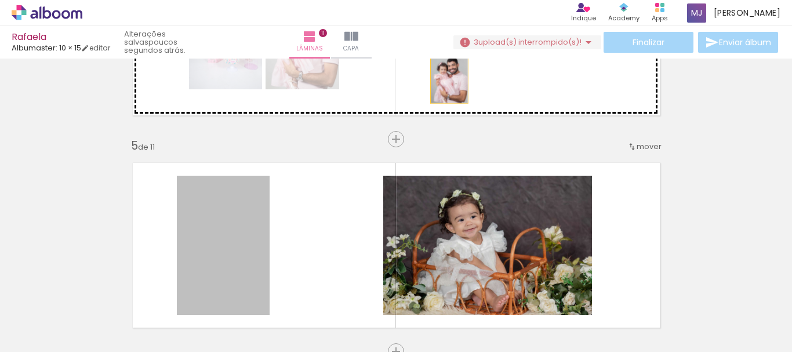
drag, startPoint x: 259, startPoint y: 222, endPoint x: 445, endPoint y: 75, distance: 236.6
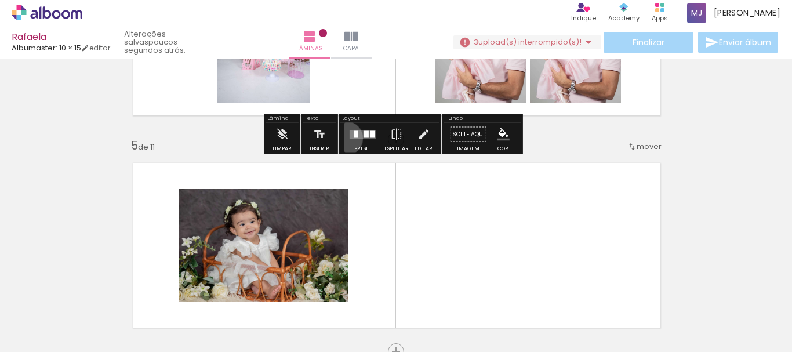
click at [345, 138] on paper-button "Preset" at bounding box center [363, 138] width 37 height 30
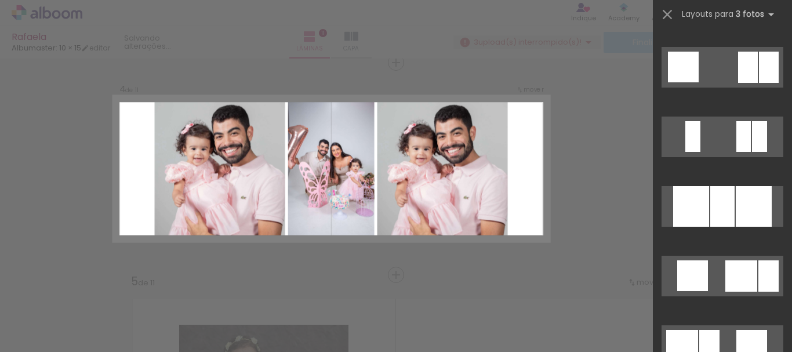
scroll to position [1508, 0]
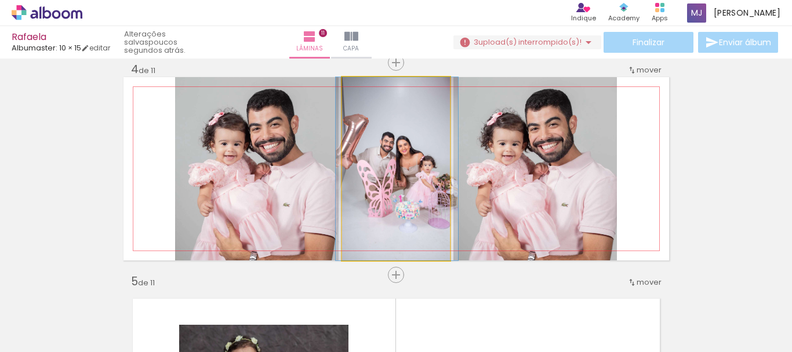
drag, startPoint x: 413, startPoint y: 160, endPoint x: 414, endPoint y: 173, distance: 13.4
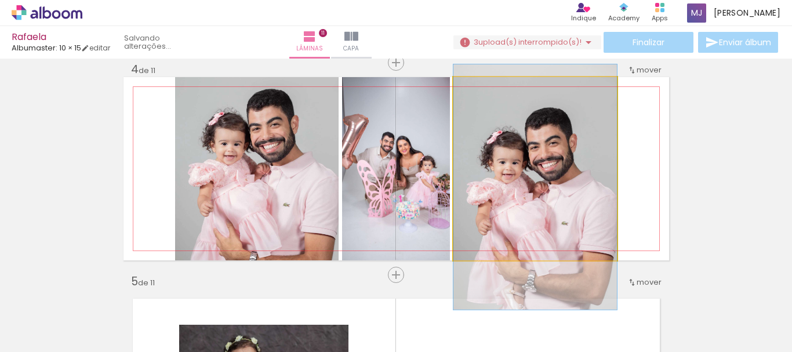
drag, startPoint x: 535, startPoint y: 162, endPoint x: 532, endPoint y: 181, distance: 18.8
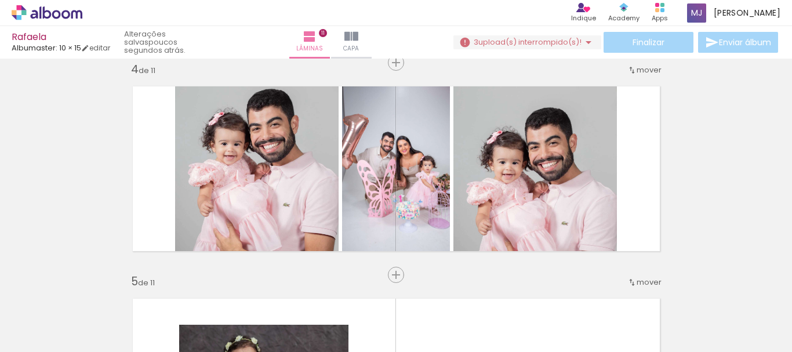
scroll to position [0, 772]
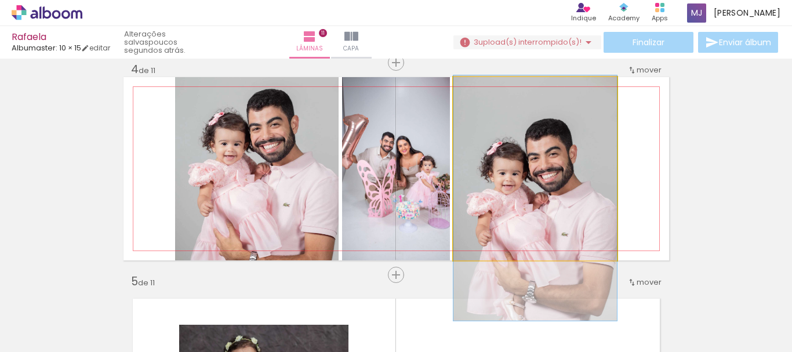
drag, startPoint x: 525, startPoint y: 182, endPoint x: 540, endPoint y: 193, distance: 18.7
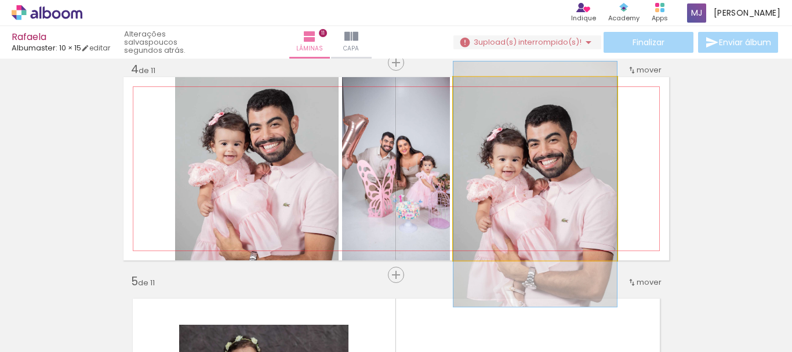
drag, startPoint x: 543, startPoint y: 223, endPoint x: 554, endPoint y: 208, distance: 18.2
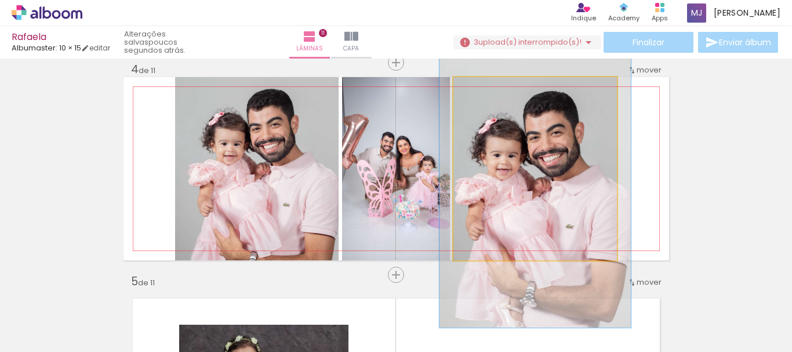
drag, startPoint x: 474, startPoint y: 89, endPoint x: 511, endPoint y: 135, distance: 58.6
type paper-slider "117"
click at [482, 90] on div at bounding box center [487, 89] width 10 height 10
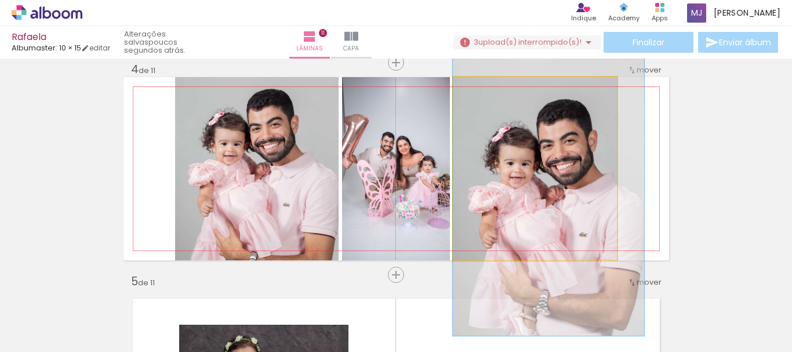
drag, startPoint x: 537, startPoint y: 160, endPoint x: 550, endPoint y: 168, distance: 16.1
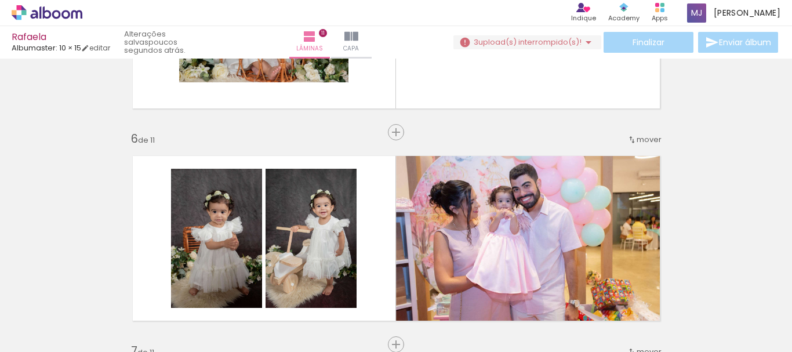
scroll to position [966, 0]
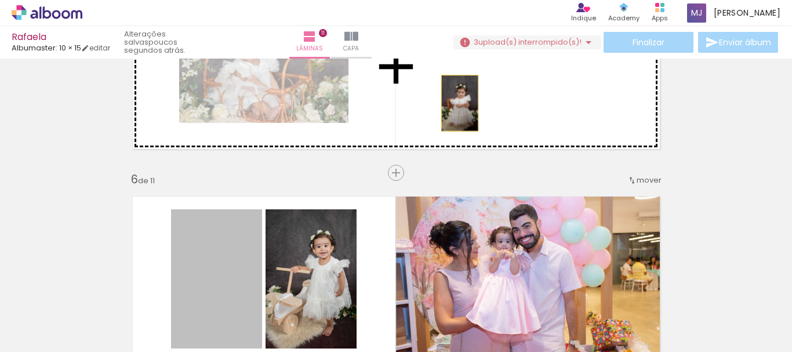
drag, startPoint x: 220, startPoint y: 255, endPoint x: 455, endPoint y: 103, distance: 280.0
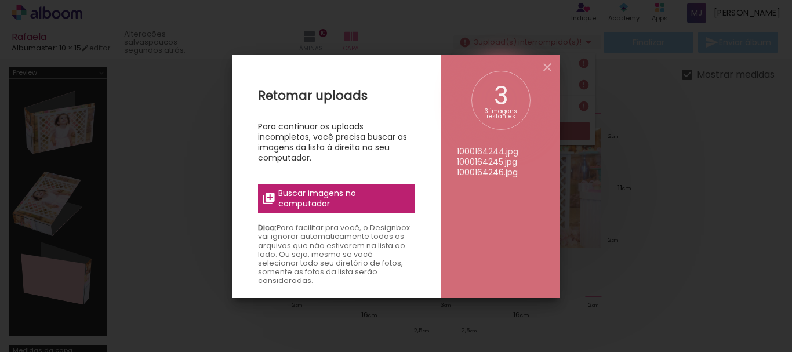
scroll to position [638, 0]
click at [366, 193] on span "Buscar imagens no computador" at bounding box center [342, 198] width 129 height 21
click at [0, 0] on input "file" at bounding box center [0, 0] width 0 height 0
click at [548, 66] on iron-icon at bounding box center [548, 67] width 14 height 14
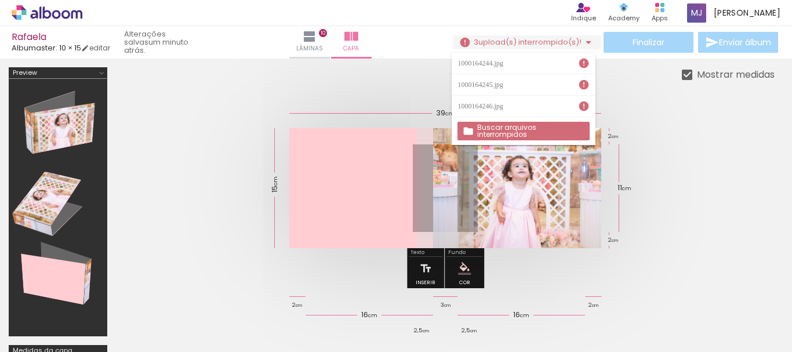
click at [581, 66] on iron-icon at bounding box center [584, 63] width 12 height 12
click at [584, 63] on iron-icon at bounding box center [584, 63] width 12 height 12
click at [584, 64] on iron-icon at bounding box center [584, 63] width 12 height 12
click at [585, 85] on iron-icon at bounding box center [584, 85] width 12 height 12
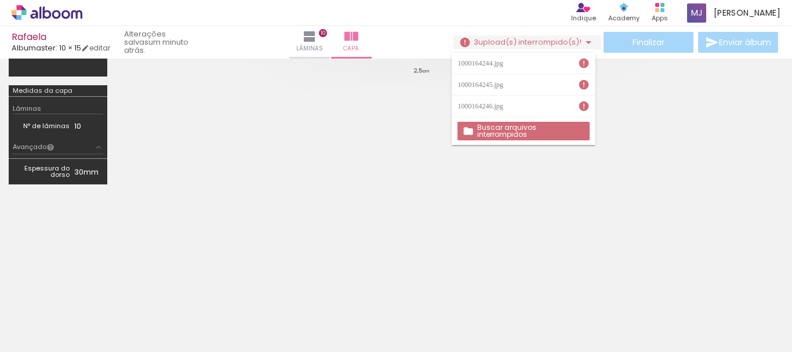
scroll to position [260, 0]
click at [668, 180] on quentale-cover-editor at bounding box center [445, 0] width 659 height 386
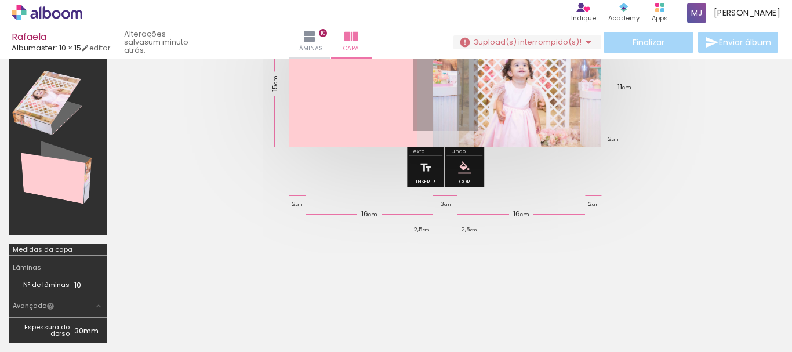
scroll to position [86, 0]
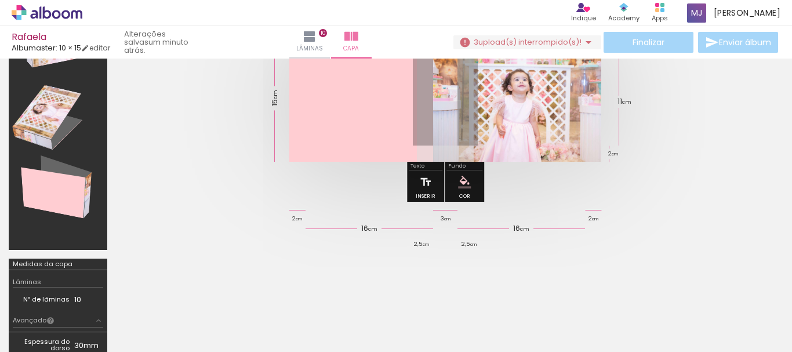
click at [582, 42] on iron-icon at bounding box center [589, 42] width 14 height 14
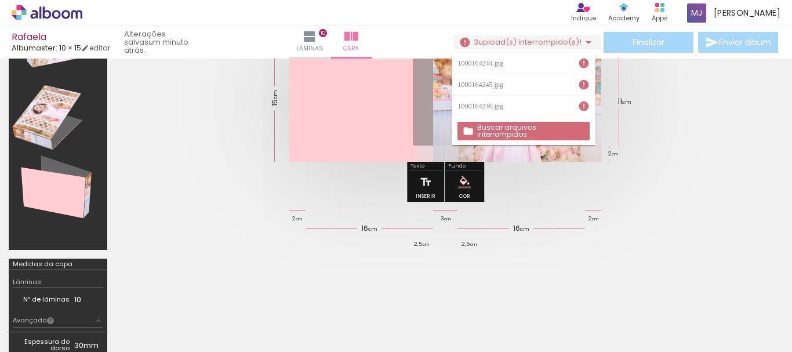
click at [0, 0] on slot "Buscar arquivos interrompidos" at bounding box center [0, 0] width 0 height 0
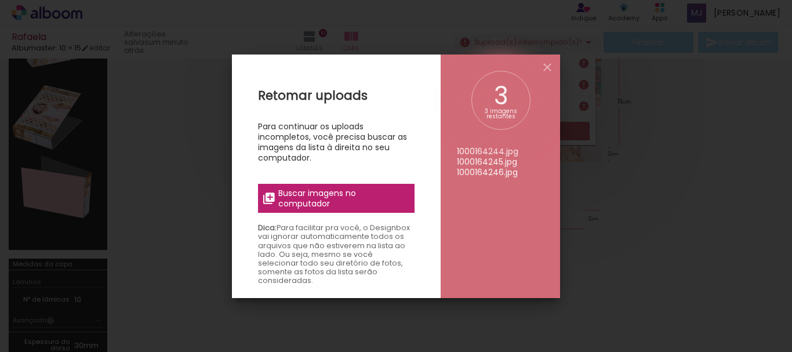
click at [324, 197] on span "Buscar imagens no computador" at bounding box center [342, 198] width 129 height 21
click at [0, 0] on input "file" at bounding box center [0, 0] width 0 height 0
click at [549, 60] on iron-icon at bounding box center [548, 67] width 14 height 14
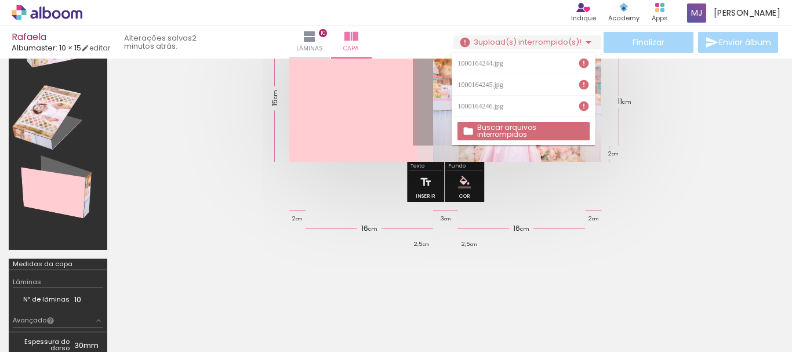
click at [585, 107] on iron-icon at bounding box center [584, 106] width 12 height 12
click at [585, 102] on iron-icon at bounding box center [584, 106] width 12 height 12
click at [585, 104] on iron-icon at bounding box center [584, 106] width 12 height 12
drag, startPoint x: 585, startPoint y: 104, endPoint x: 591, endPoint y: 78, distance: 27.3
click at [585, 103] on iron-icon at bounding box center [584, 106] width 12 height 12
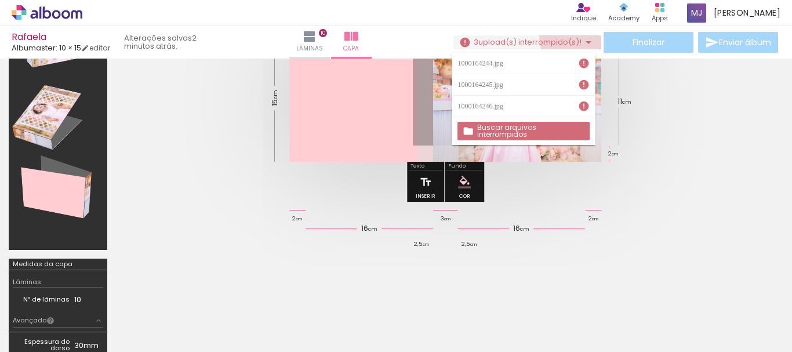
click at [583, 39] on iron-icon at bounding box center [589, 42] width 14 height 14
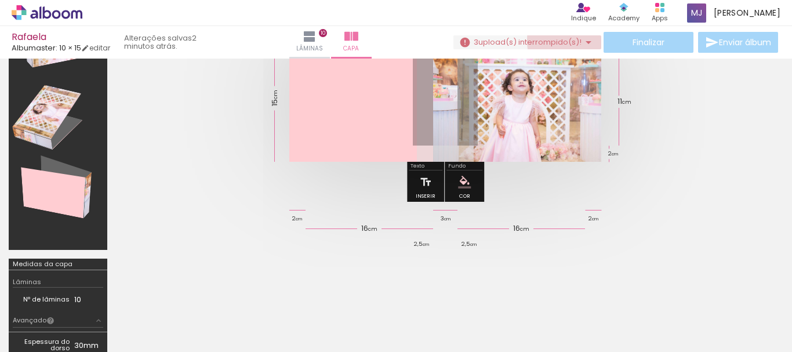
click at [584, 40] on iron-icon at bounding box center [589, 42] width 14 height 14
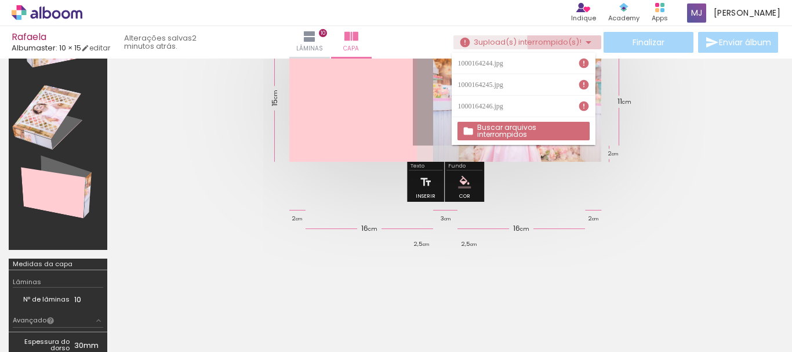
click at [584, 40] on iron-icon at bounding box center [589, 42] width 14 height 14
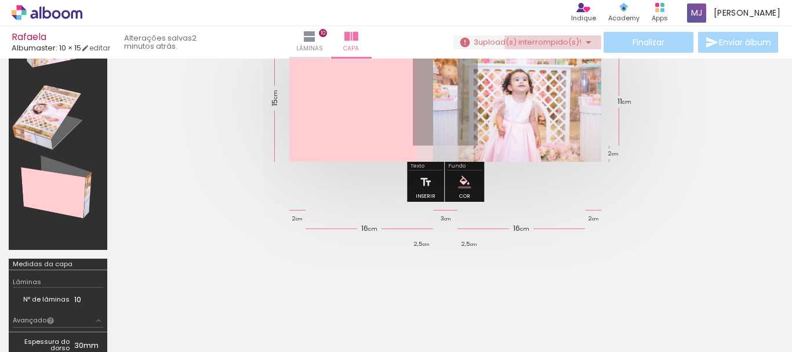
click at [584, 40] on iron-icon at bounding box center [589, 42] width 14 height 14
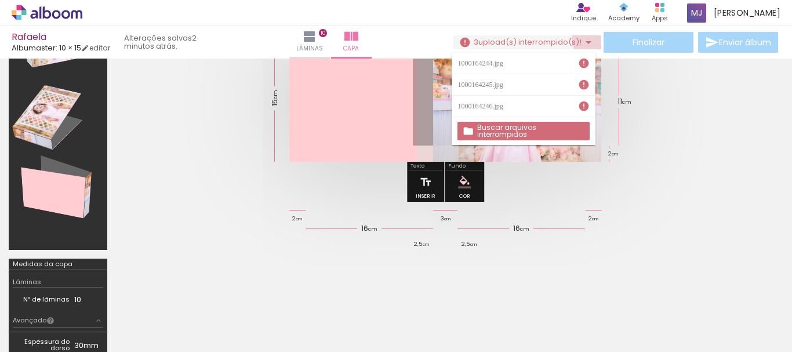
click at [584, 40] on iron-icon at bounding box center [589, 42] width 14 height 14
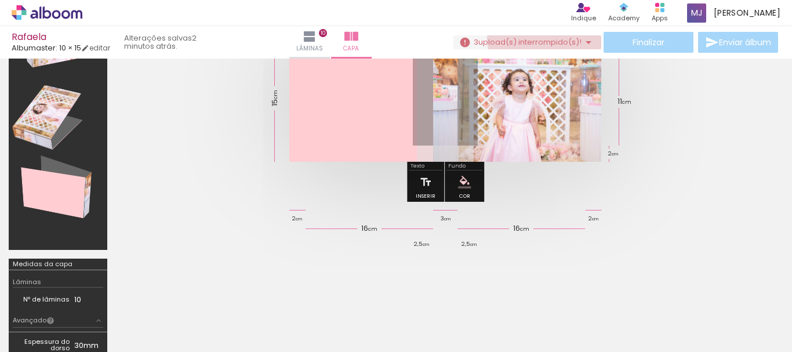
click at [555, 39] on span "upload(s) interrompido(s)!" at bounding box center [530, 42] width 103 height 11
click at [554, 39] on span "upload(s) interrompido(s)!" at bounding box center [530, 42] width 103 height 11
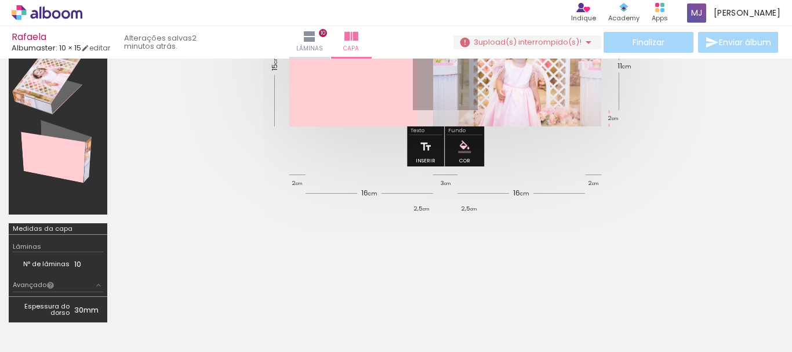
scroll to position [260, 0]
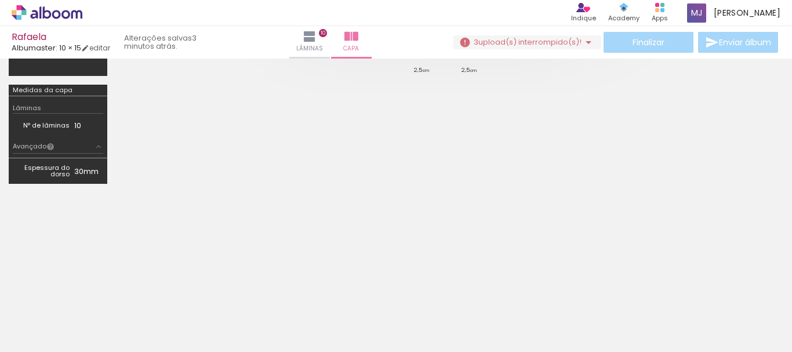
click at [586, 46] on iron-icon at bounding box center [589, 42] width 14 height 14
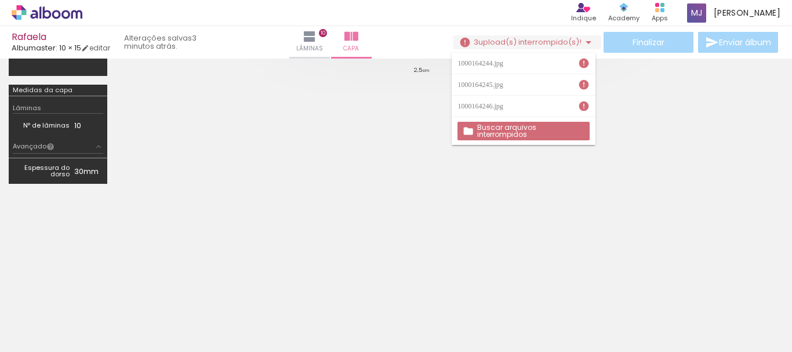
click at [215, 294] on iron-icon at bounding box center [221, 290] width 12 height 12
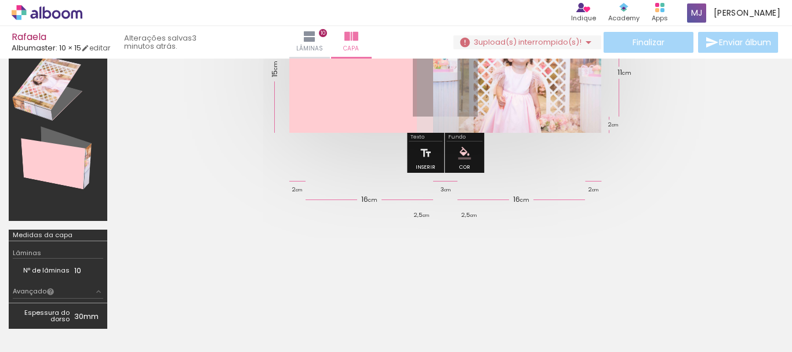
scroll to position [92, 0]
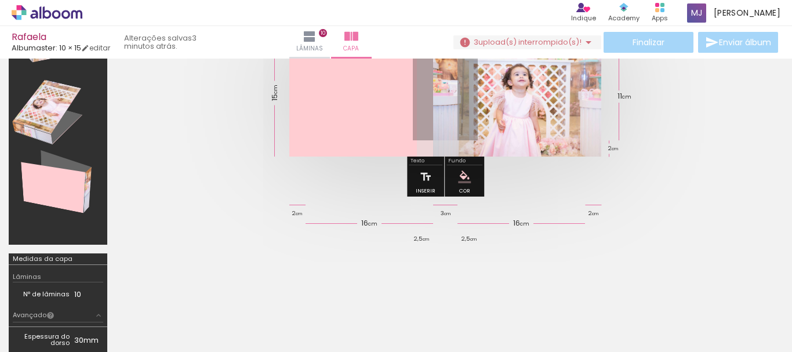
click at [215, 291] on iron-icon at bounding box center [221, 290] width 12 height 12
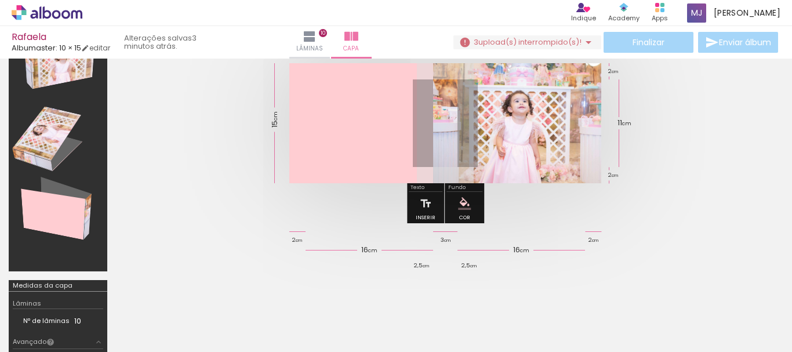
scroll to position [0, 0]
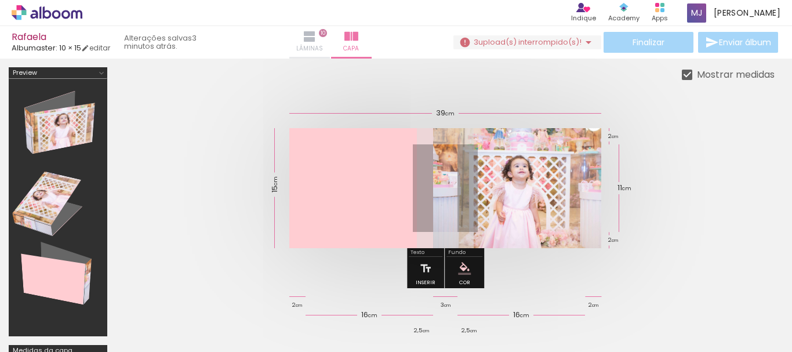
click at [314, 39] on iron-icon at bounding box center [310, 37] width 14 height 14
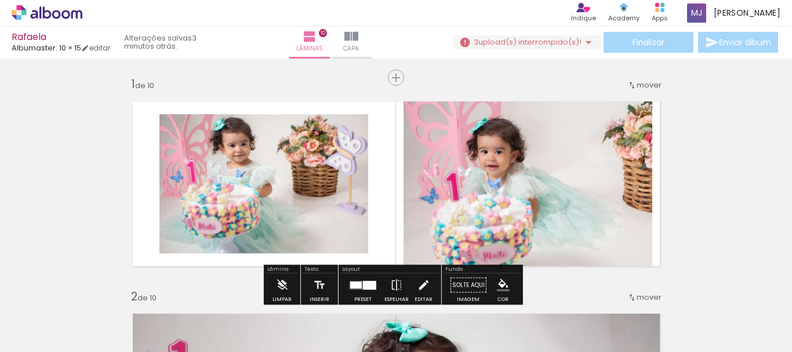
click at [220, 310] on div at bounding box center [246, 313] width 52 height 35
click at [220, 317] on div at bounding box center [246, 313] width 52 height 35
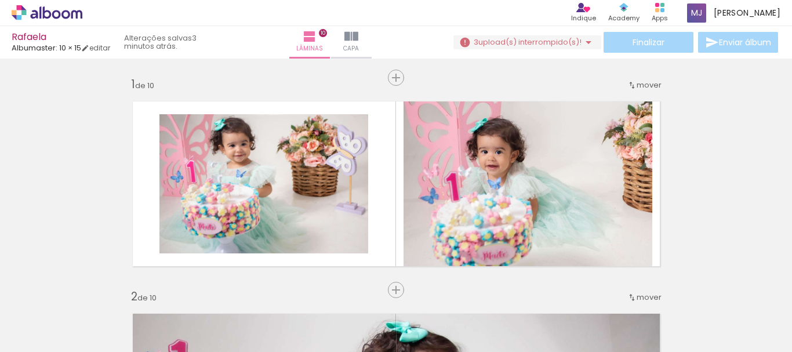
click at [215, 290] on iron-icon at bounding box center [221, 290] width 12 height 12
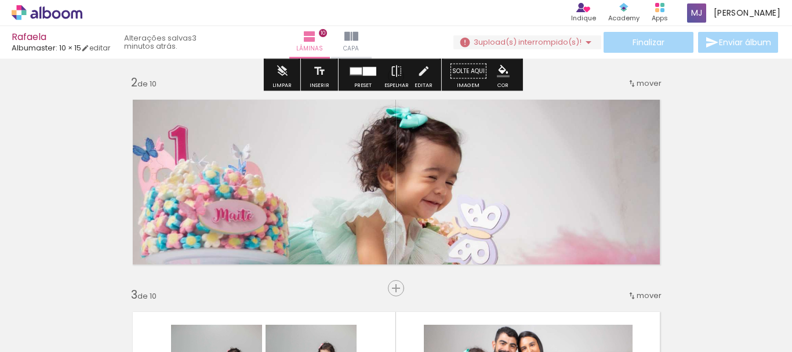
scroll to position [227, 0]
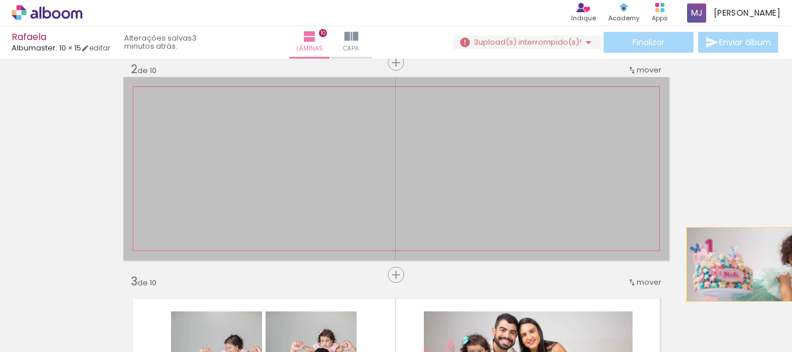
drag, startPoint x: 481, startPoint y: 190, endPoint x: 792, endPoint y: 264, distance: 319.8
click at [792, 264] on div "Inserir lâmina 1 de 10 Inserir lâmina 2 de 10 Inserir lâmina 3 de 10 Inserir lâ…" at bounding box center [396, 206] width 792 height 294
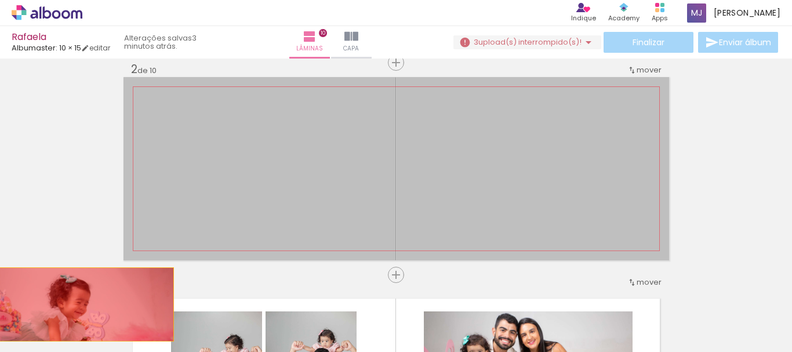
drag, startPoint x: 537, startPoint y: 167, endPoint x: 56, endPoint y: 309, distance: 501.4
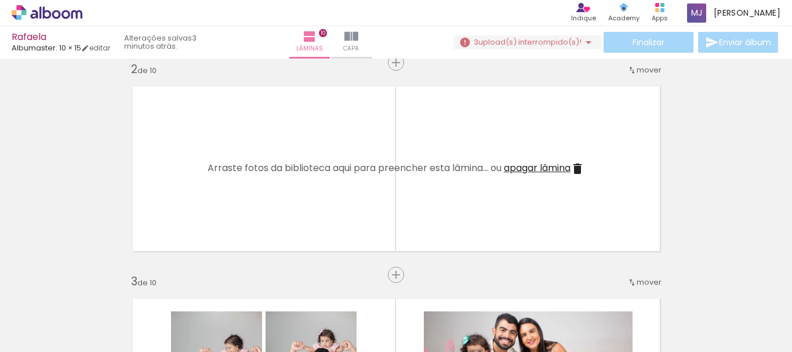
click at [213, 296] on paper-icon-button at bounding box center [220, 289] width 15 height 15
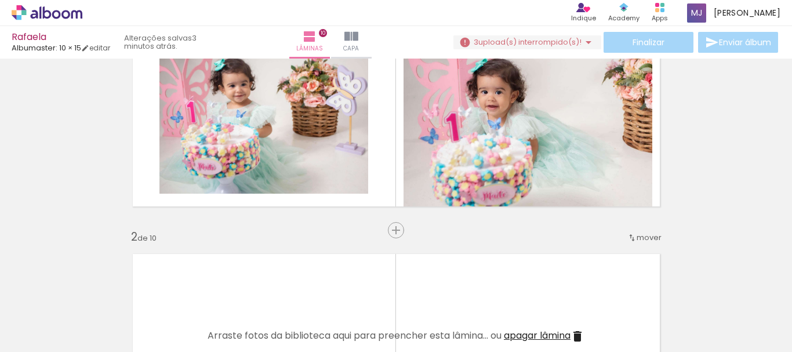
scroll to position [53, 0]
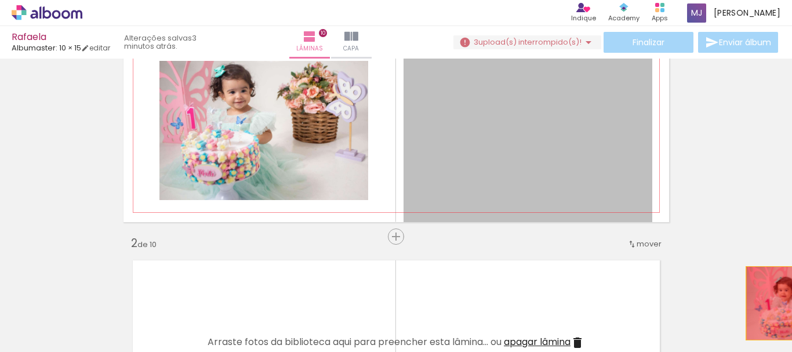
drag, startPoint x: 542, startPoint y: 161, endPoint x: 792, endPoint y: 303, distance: 287.9
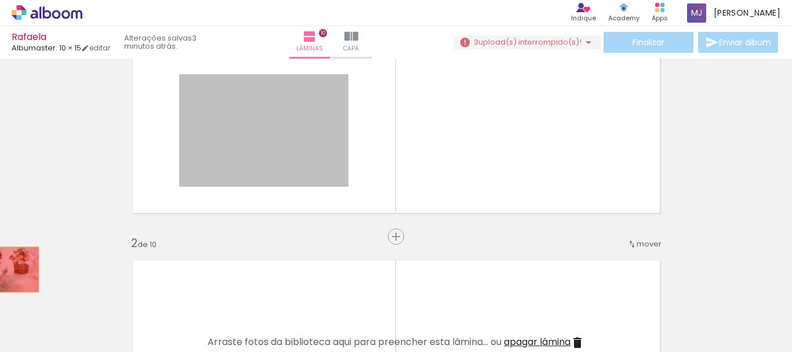
drag, startPoint x: 266, startPoint y: 144, endPoint x: 0, endPoint y: 271, distance: 294.2
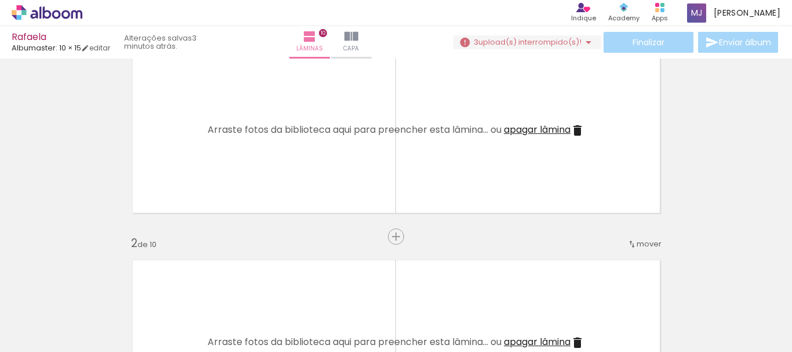
click at [215, 293] on iron-icon at bounding box center [221, 290] width 12 height 12
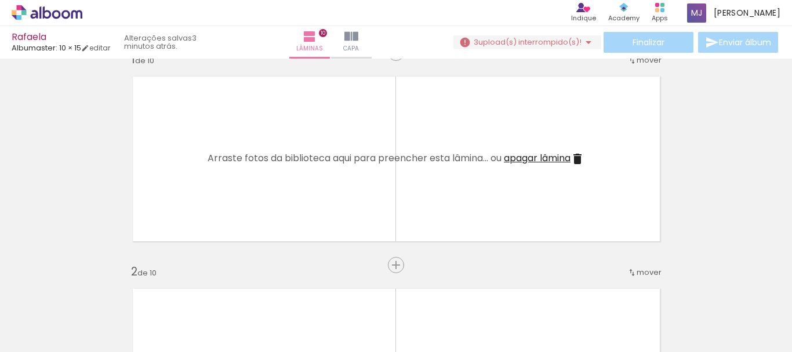
scroll to position [0, 0]
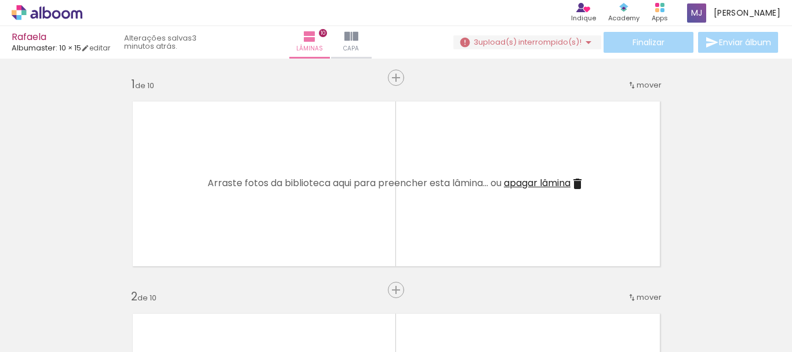
click at [590, 44] on iron-icon at bounding box center [589, 42] width 14 height 14
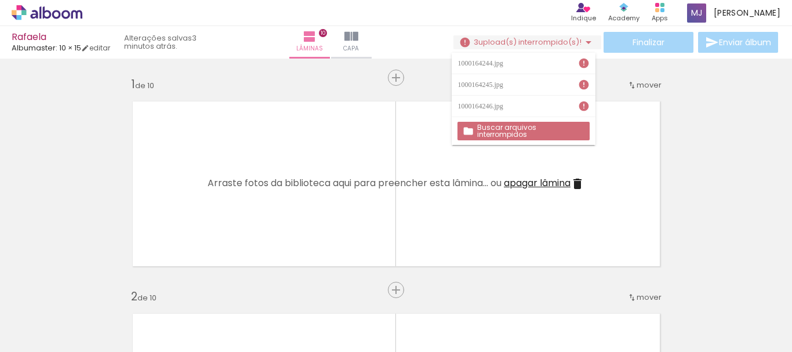
click at [584, 64] on iron-icon at bounding box center [584, 63] width 12 height 12
click at [585, 88] on iron-icon at bounding box center [584, 85] width 12 height 12
click at [586, 107] on iron-icon at bounding box center [584, 106] width 12 height 12
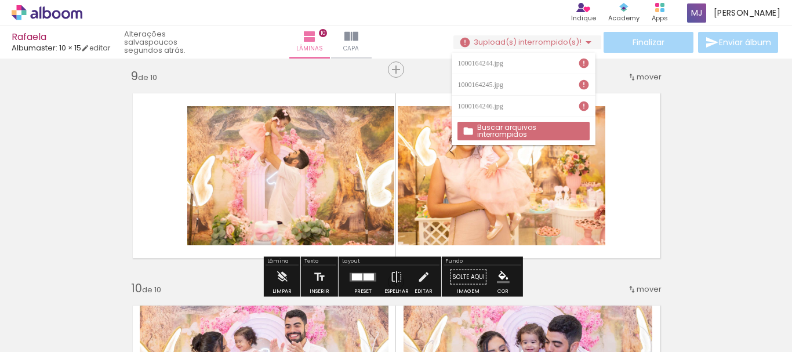
scroll to position [1740, 0]
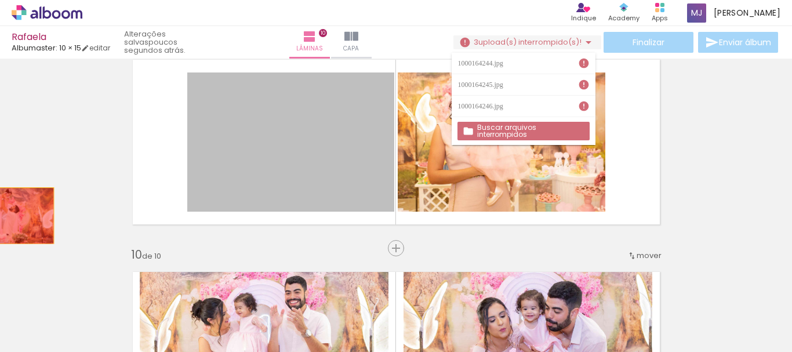
drag, startPoint x: 280, startPoint y: 154, endPoint x: 8, endPoint y: 216, distance: 278.9
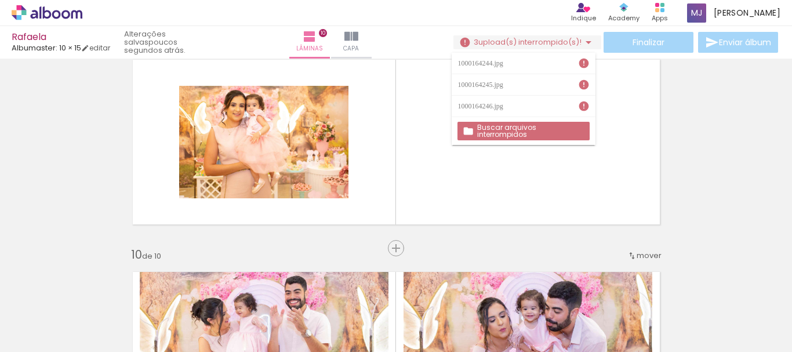
click at [215, 295] on iron-icon at bounding box center [221, 290] width 12 height 12
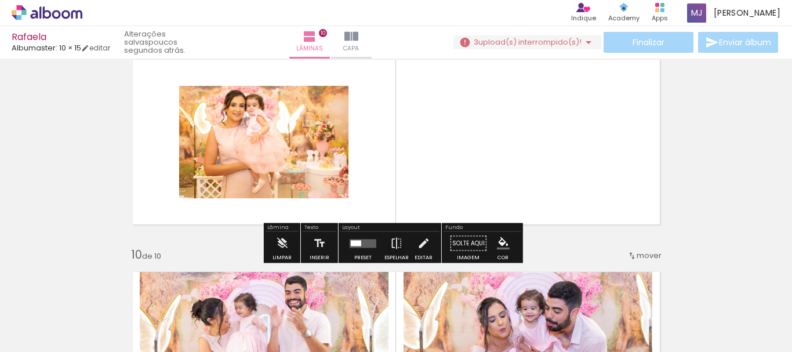
click at [582, 44] on iron-icon at bounding box center [589, 42] width 14 height 14
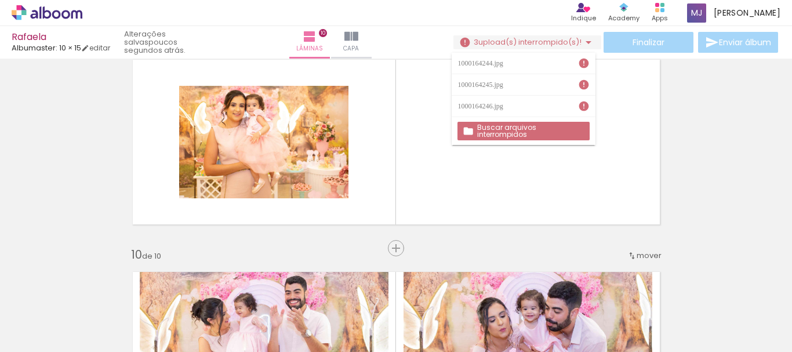
scroll to position [0, 1515]
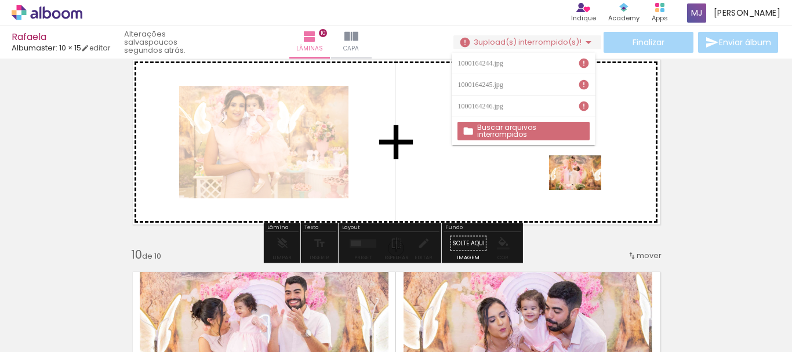
drag, startPoint x: 680, startPoint y: 316, endPoint x: 584, endPoint y: 190, distance: 158.0
click at [584, 190] on quentale-workspace at bounding box center [396, 176] width 792 height 352
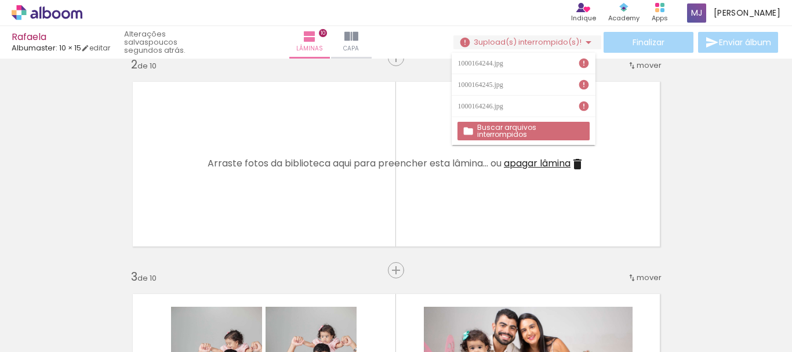
scroll to position [0, 1160]
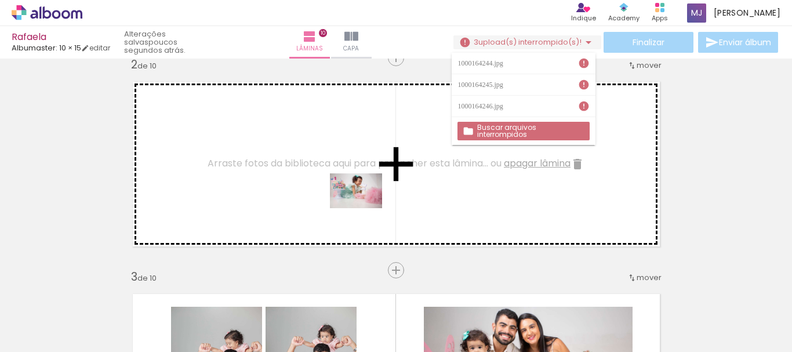
drag, startPoint x: 308, startPoint y: 323, endPoint x: 365, endPoint y: 208, distance: 128.1
click at [365, 208] on quentale-workspace at bounding box center [396, 176] width 792 height 352
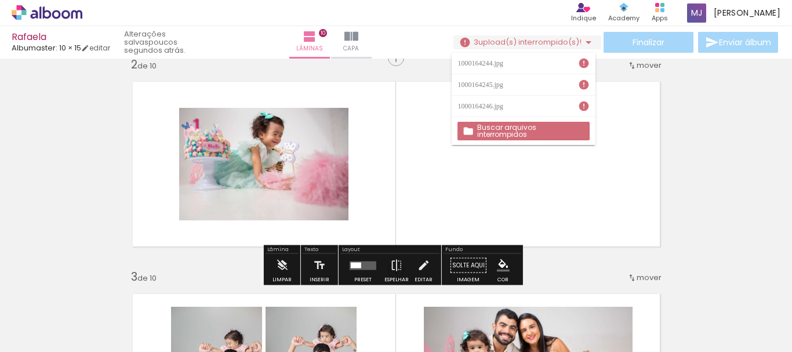
click at [372, 263] on quentale-layouter at bounding box center [363, 265] width 27 height 9
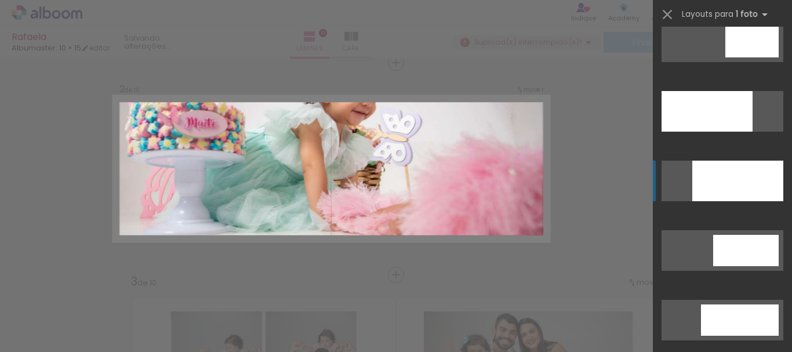
scroll to position [3190, 0]
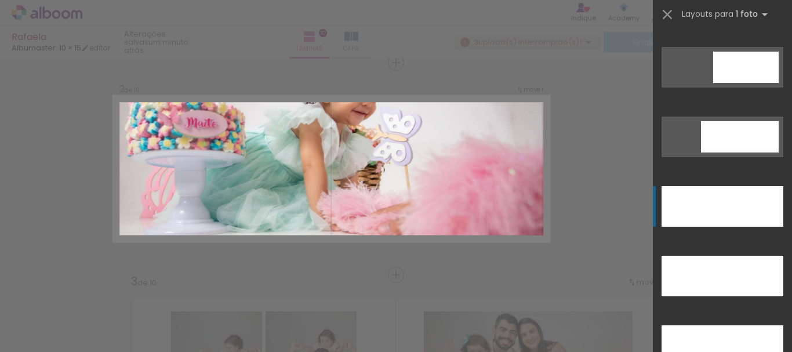
drag, startPoint x: 737, startPoint y: 199, endPoint x: 711, endPoint y: 196, distance: 26.3
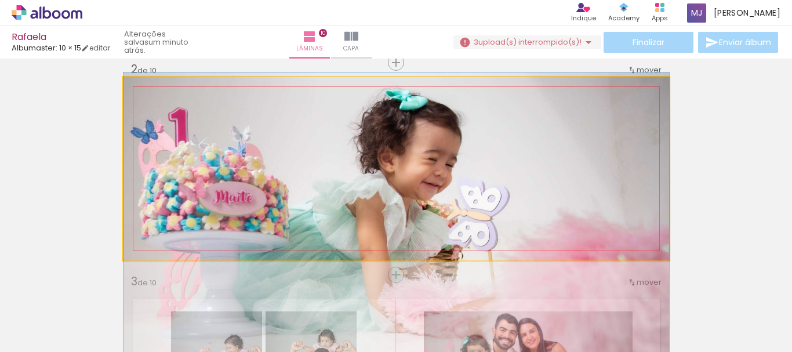
drag, startPoint x: 411, startPoint y: 158, endPoint x: 404, endPoint y: 244, distance: 86.1
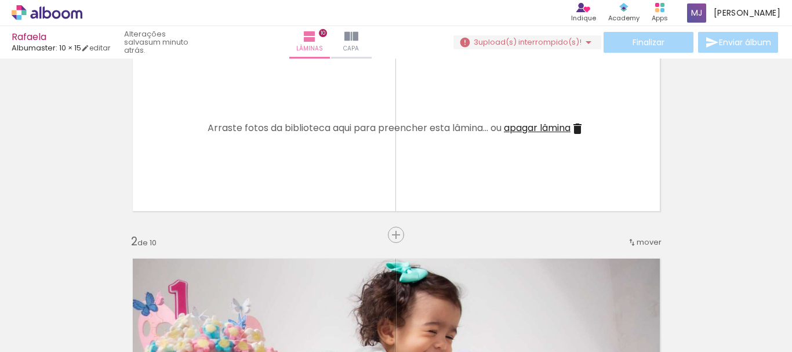
scroll to position [0, 0]
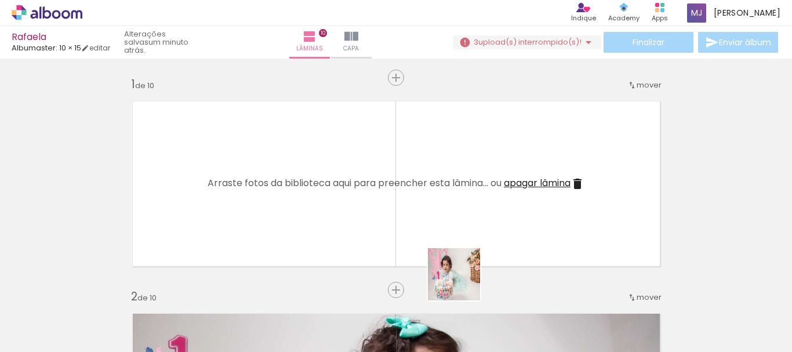
drag, startPoint x: 456, startPoint y: 314, endPoint x: 437, endPoint y: 276, distance: 42.8
click at [490, 241] on quentale-workspace at bounding box center [396, 176] width 792 height 352
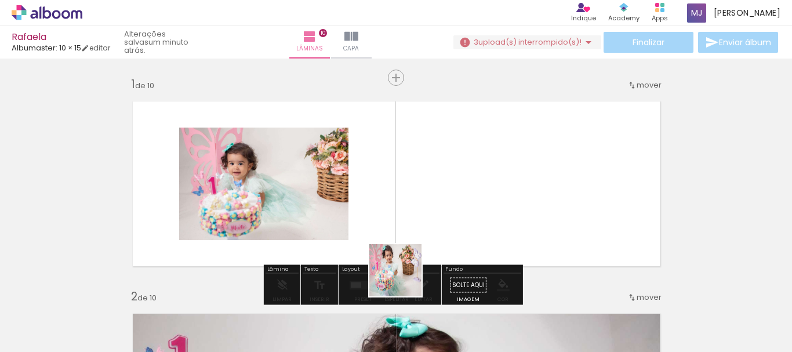
drag, startPoint x: 385, startPoint y: 318, endPoint x: 439, endPoint y: 232, distance: 101.4
click at [439, 232] on quentale-workspace at bounding box center [396, 176] width 792 height 352
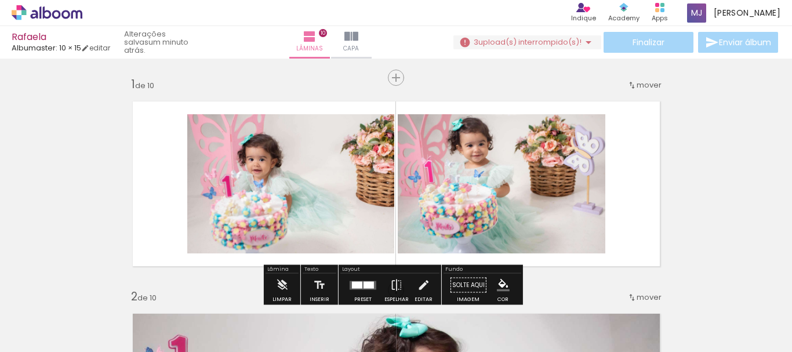
click at [567, 39] on span "upload(s) interrompido(s)!" at bounding box center [530, 42] width 103 height 11
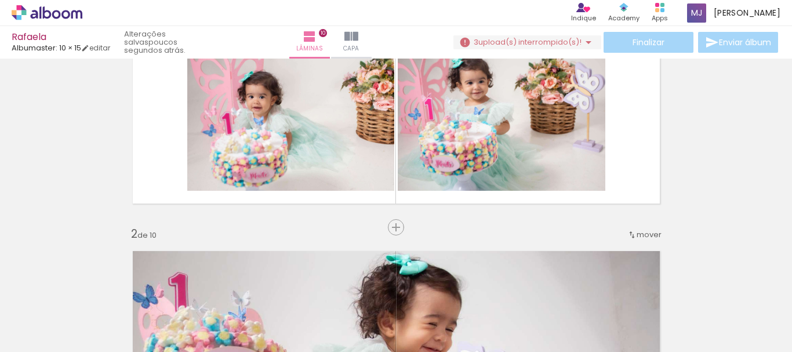
scroll to position [58, 0]
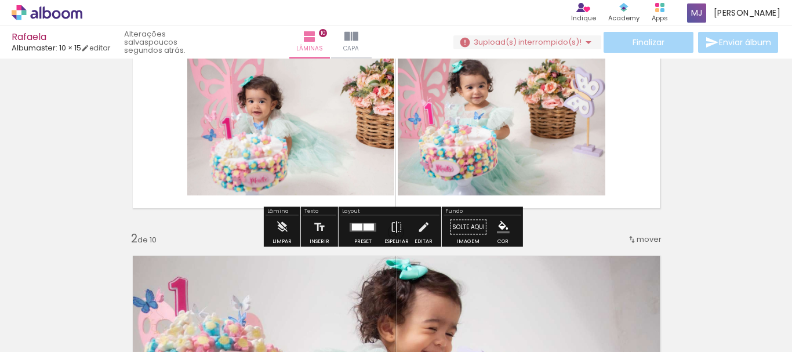
click at [358, 229] on div at bounding box center [357, 226] width 10 height 7
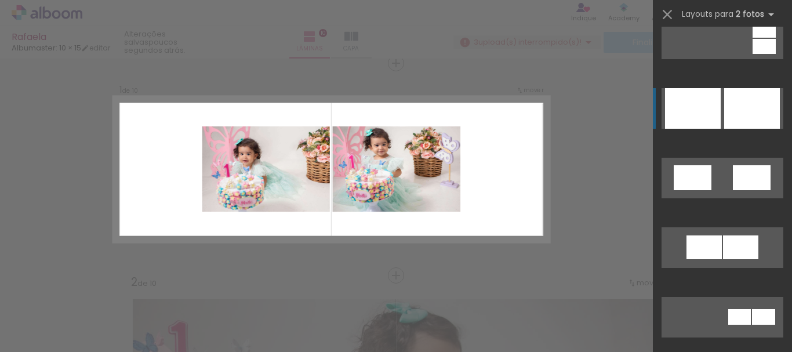
scroll to position [696, 0]
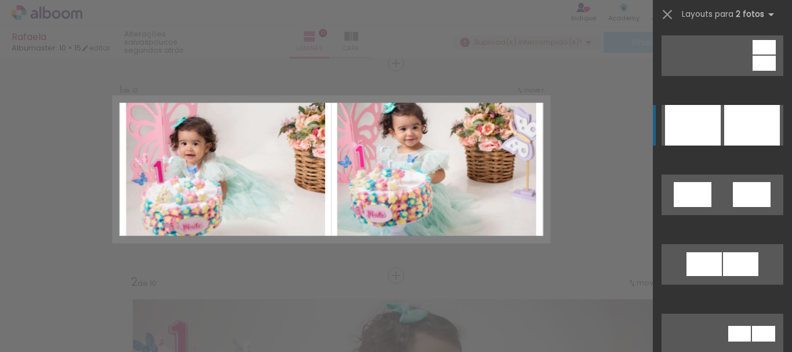
click at [738, 119] on div at bounding box center [752, 125] width 56 height 41
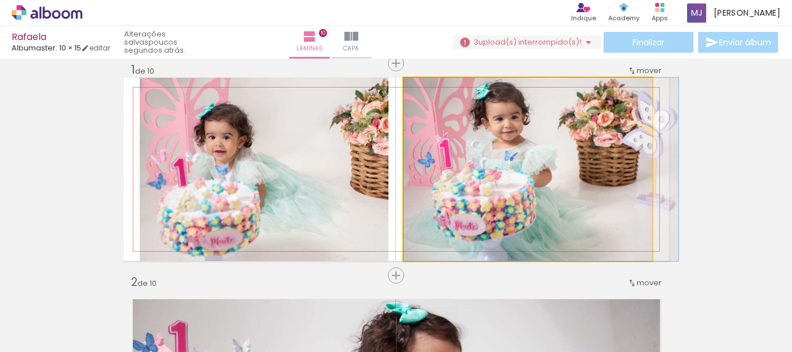
drag, startPoint x: 556, startPoint y: 150, endPoint x: 493, endPoint y: 192, distance: 76.1
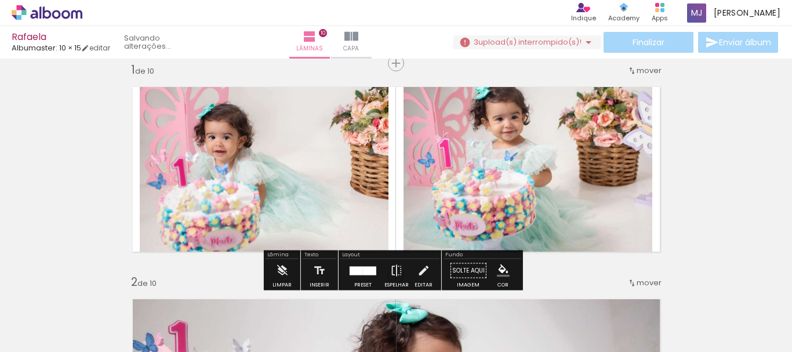
click at [358, 273] on div at bounding box center [356, 270] width 13 height 9
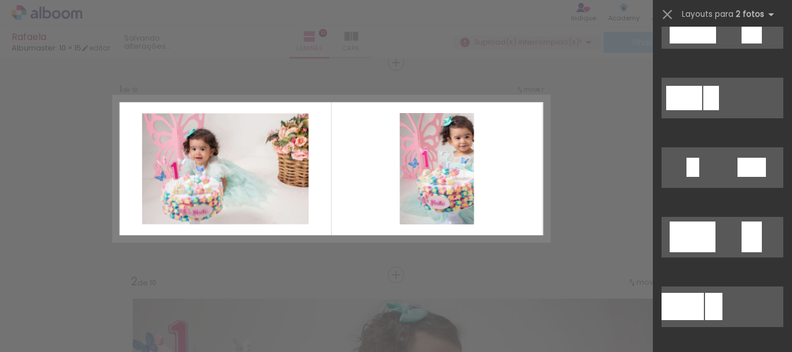
scroll to position [1926, 0]
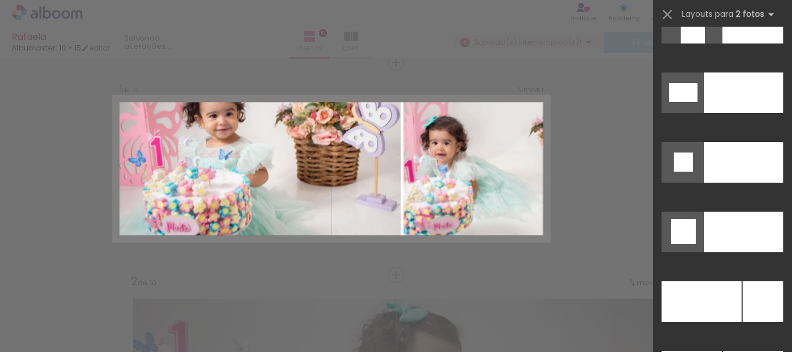
scroll to position [5058, 0]
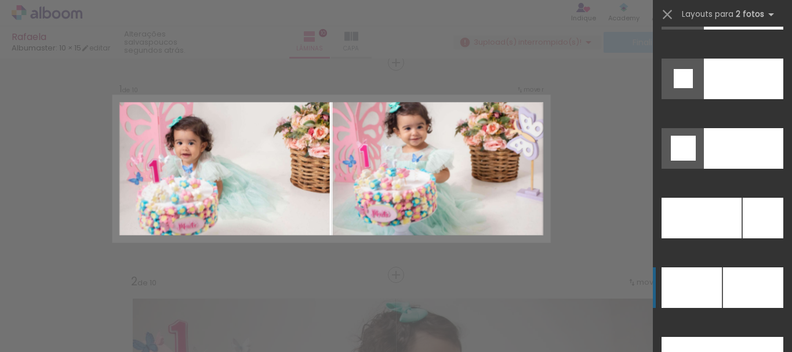
click at [749, 238] on div at bounding box center [763, 218] width 41 height 41
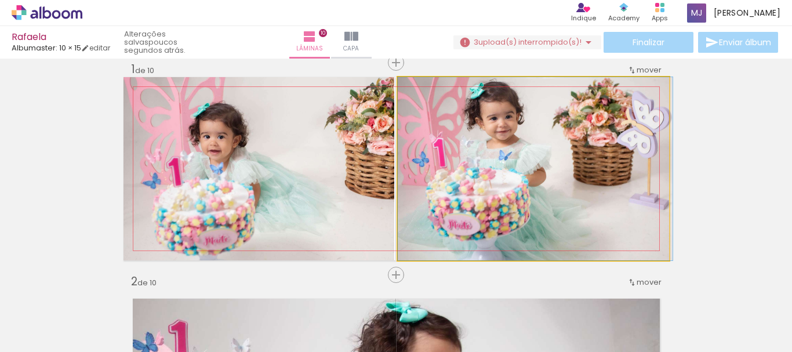
drag, startPoint x: 540, startPoint y: 160, endPoint x: 357, endPoint y: 163, distance: 183.3
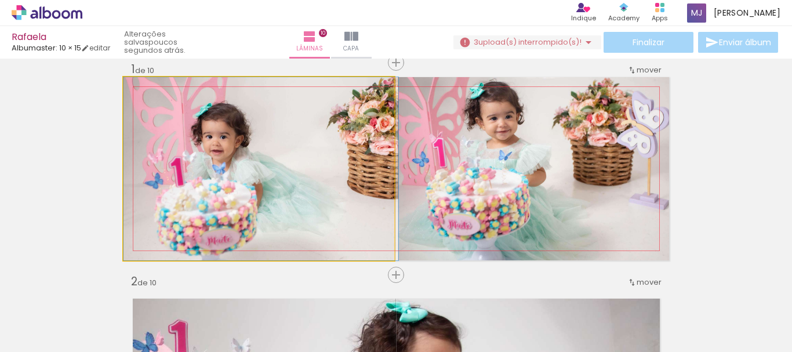
drag, startPoint x: 296, startPoint y: 153, endPoint x: 368, endPoint y: 190, distance: 80.4
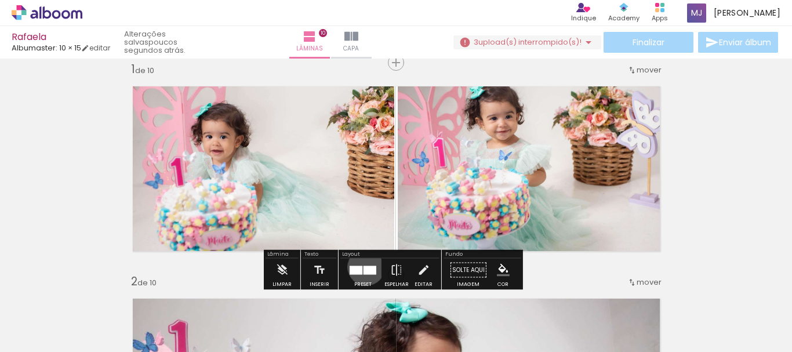
click at [364, 267] on div at bounding box center [370, 270] width 13 height 9
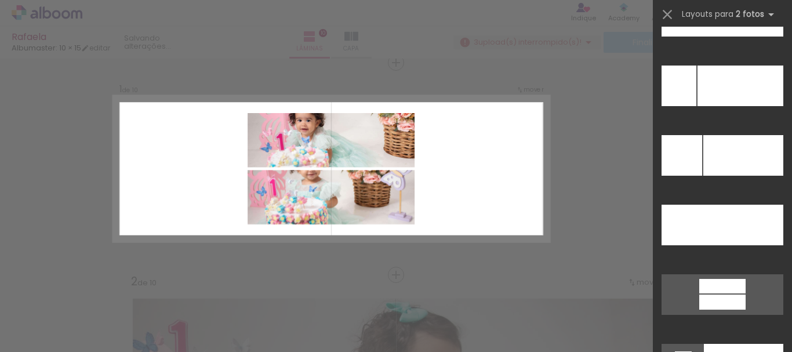
scroll to position [5580, 0]
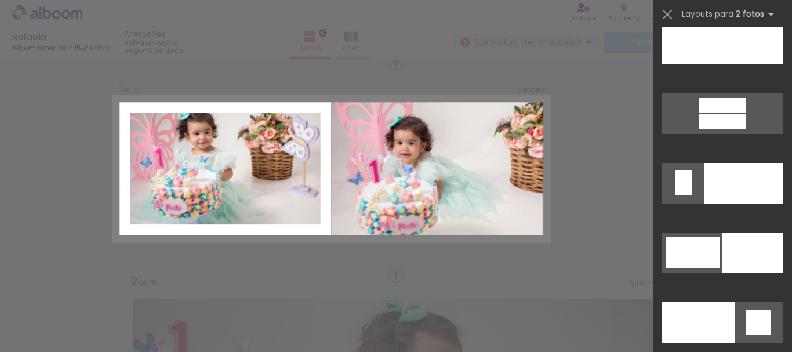
drag, startPoint x: 760, startPoint y: 245, endPoint x: 510, endPoint y: 205, distance: 252.6
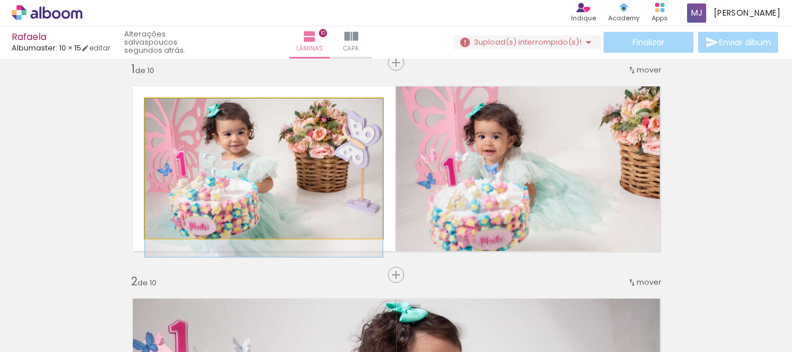
drag, startPoint x: 263, startPoint y: 144, endPoint x: 266, endPoint y: 165, distance: 21.1
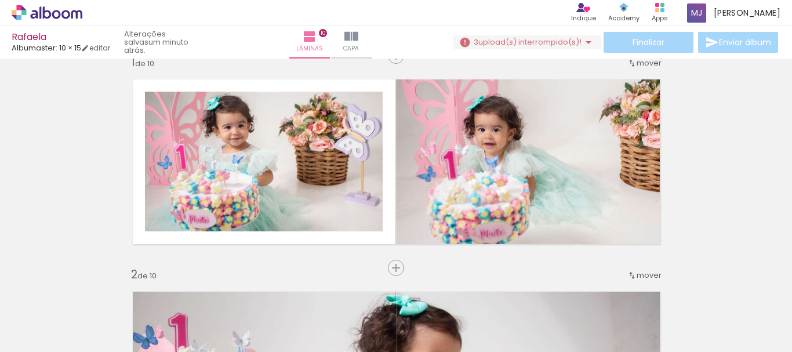
scroll to position [0, 0]
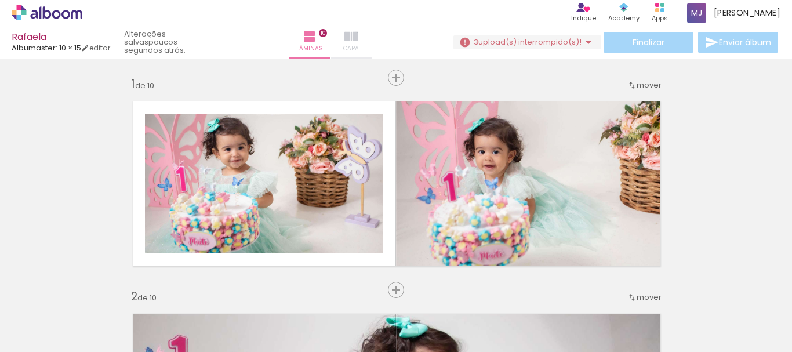
click at [359, 44] on span "Capa" at bounding box center [351, 49] width 16 height 10
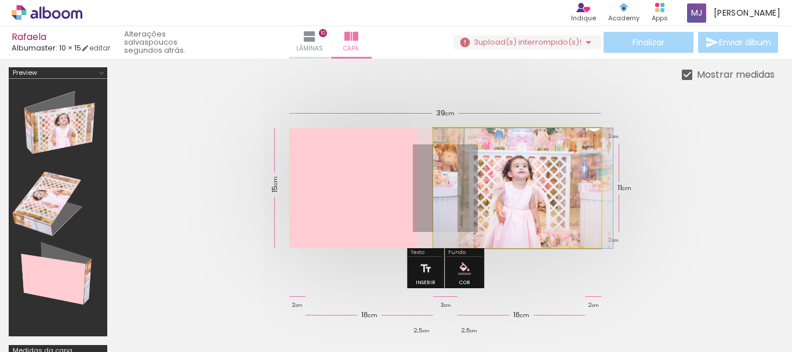
click at [550, 180] on quentale-photo at bounding box center [517, 188] width 168 height 120
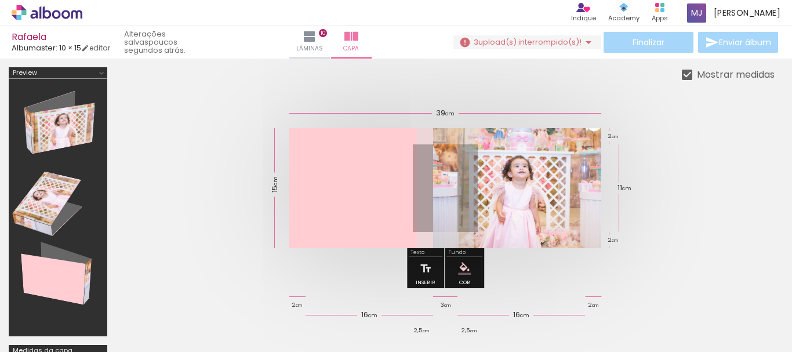
click at [272, 307] on div at bounding box center [246, 313] width 52 height 35
click at [227, 295] on iron-icon at bounding box center [221, 290] width 12 height 12
click at [583, 41] on iron-icon at bounding box center [589, 42] width 14 height 14
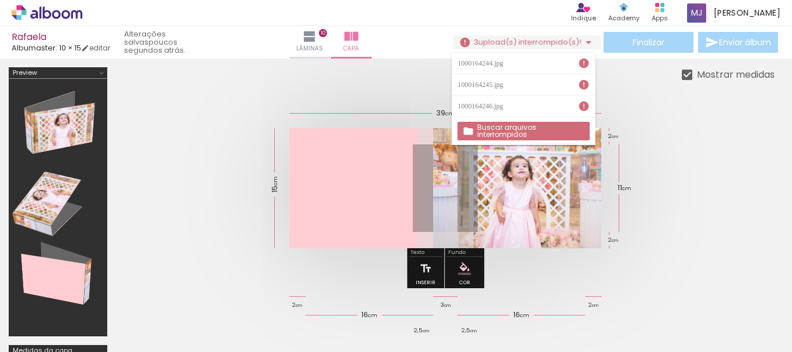
scroll to position [0, 517]
drag, startPoint x: 289, startPoint y: 289, endPoint x: 504, endPoint y: 63, distance: 311.8
click at [289, 289] on iron-icon at bounding box center [288, 290] width 12 height 12
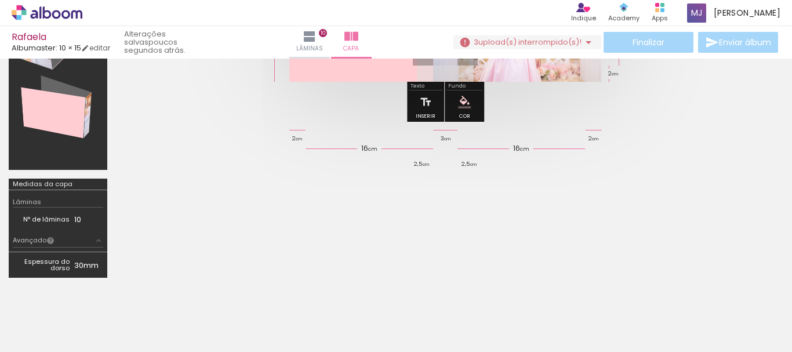
scroll to position [0, 0]
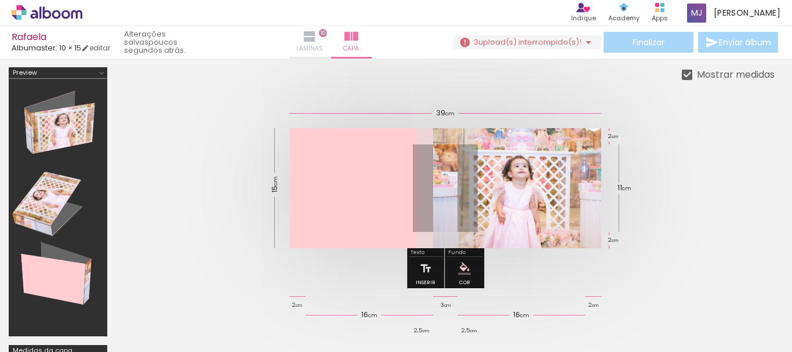
click at [317, 39] on iron-icon at bounding box center [310, 37] width 14 height 14
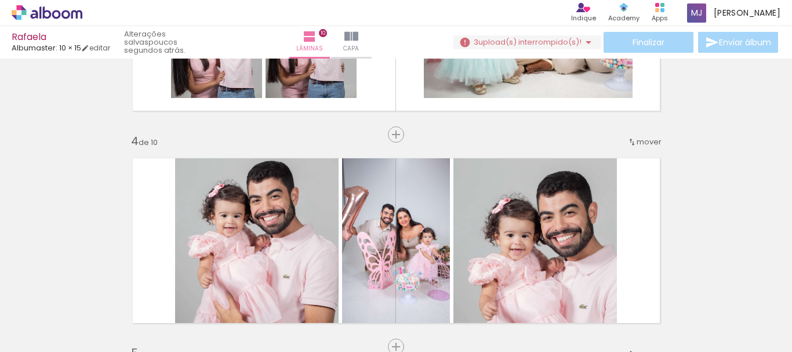
scroll to position [464, 0]
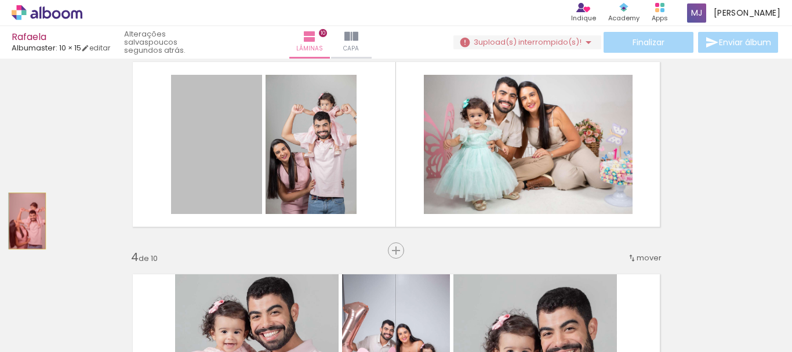
drag, startPoint x: 201, startPoint y: 166, endPoint x: 23, endPoint y: 221, distance: 186.8
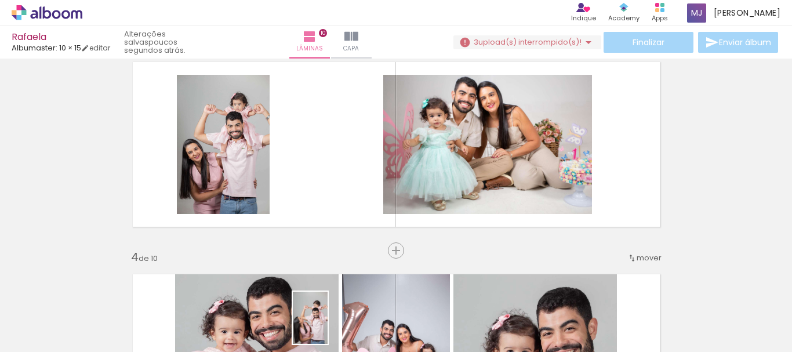
click at [328, 327] on div at bounding box center [314, 312] width 38 height 57
click at [230, 289] on iron-icon at bounding box center [224, 290] width 12 height 12
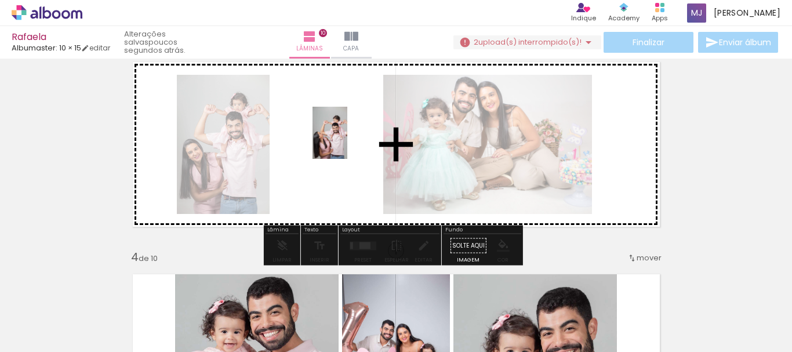
drag, startPoint x: 513, startPoint y: 320, endPoint x: 347, endPoint y: 141, distance: 244.6
click at [347, 141] on quentale-workspace at bounding box center [396, 176] width 792 height 352
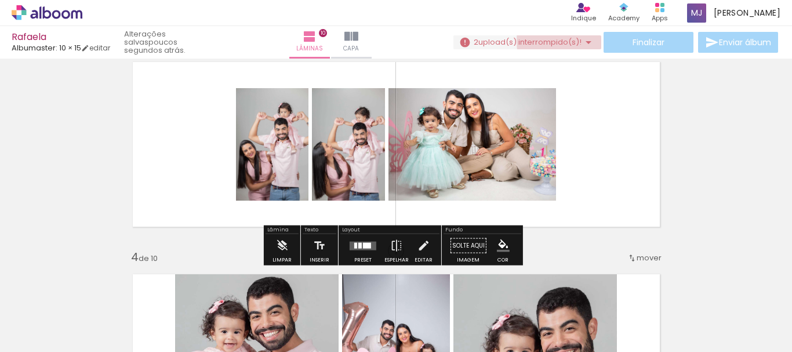
click at [574, 41] on span "upload(s) interrompido(s)!" at bounding box center [530, 42] width 103 height 11
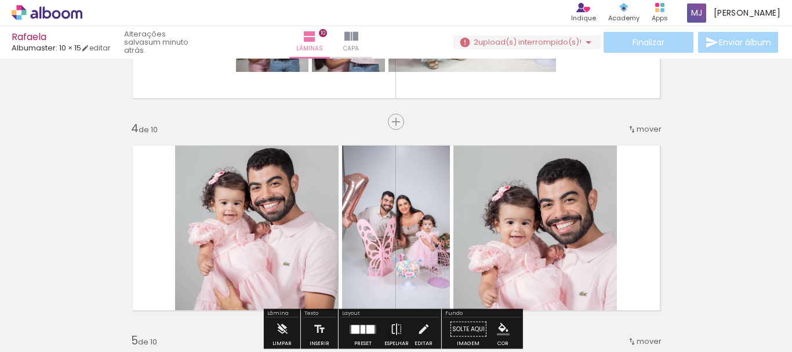
scroll to position [638, 0]
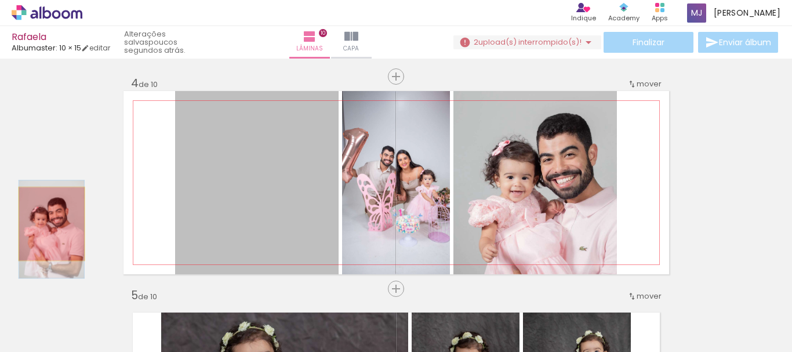
drag, startPoint x: 279, startPoint y: 202, endPoint x: 47, endPoint y: 224, distance: 233.0
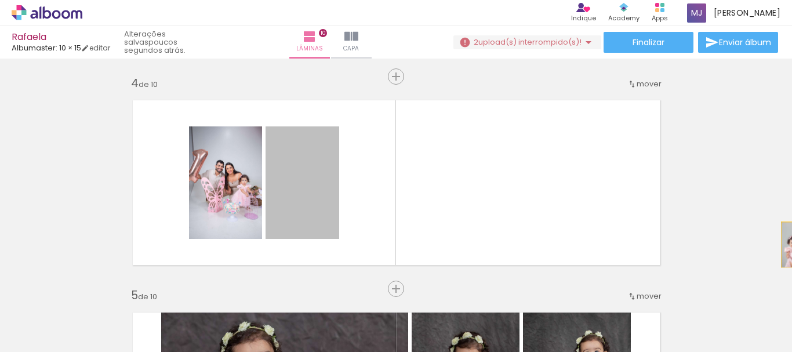
drag, startPoint x: 310, startPoint y: 170, endPoint x: 792, endPoint y: 245, distance: 487.8
click at [792, 245] on div "Inserir lâmina 1 de 10 Inserir lâmina 2 de 10 Inserir lâmina 3 de 10 Inserir lâ…" at bounding box center [396, 206] width 792 height 294
drag, startPoint x: 313, startPoint y: 191, endPoint x: 69, endPoint y: 247, distance: 249.9
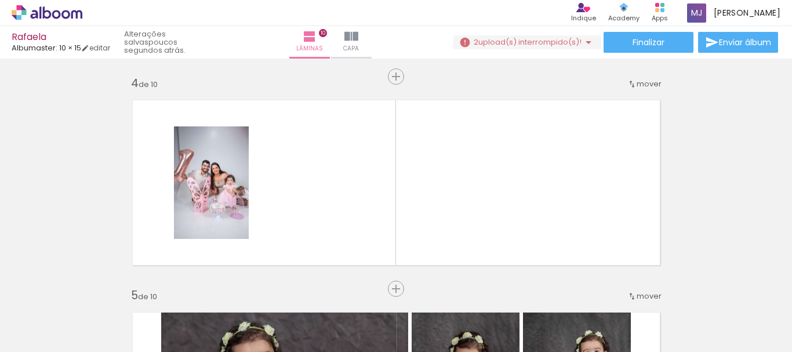
click at [230, 291] on iron-icon at bounding box center [224, 290] width 12 height 12
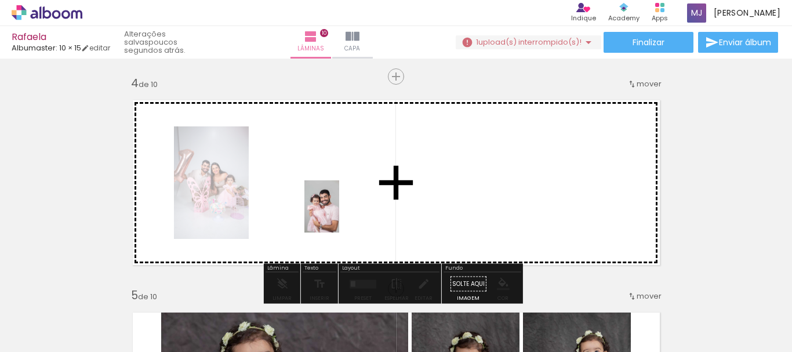
drag, startPoint x: 319, startPoint y: 313, endPoint x: 346, endPoint y: 204, distance: 112.4
click at [346, 204] on quentale-workspace at bounding box center [396, 176] width 792 height 352
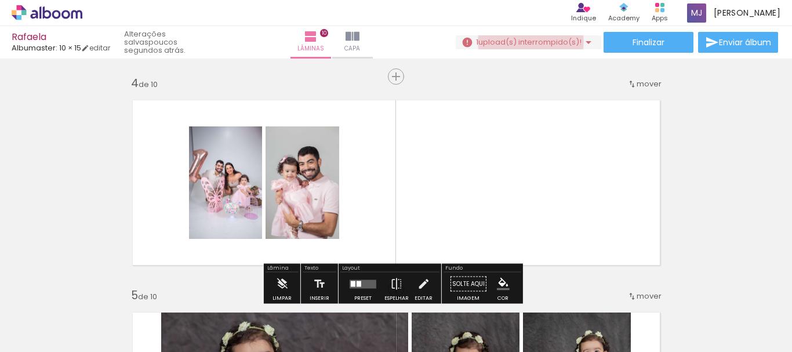
click at [526, 42] on span "upload(s) interrompido(s)!" at bounding box center [530, 42] width 103 height 11
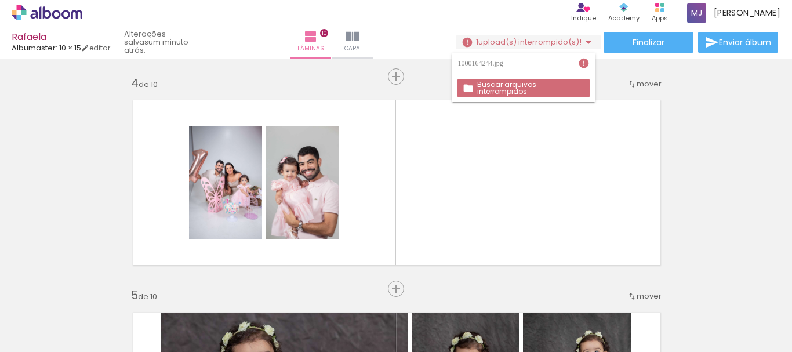
scroll to position [0, 70]
click at [678, 296] on paper-icon-button at bounding box center [671, 289] width 15 height 15
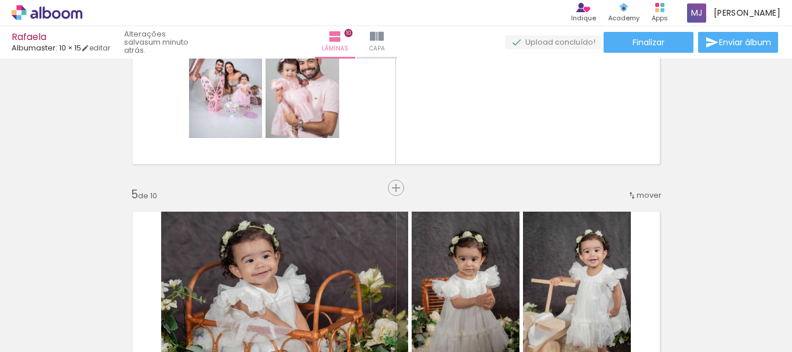
scroll to position [754, 0]
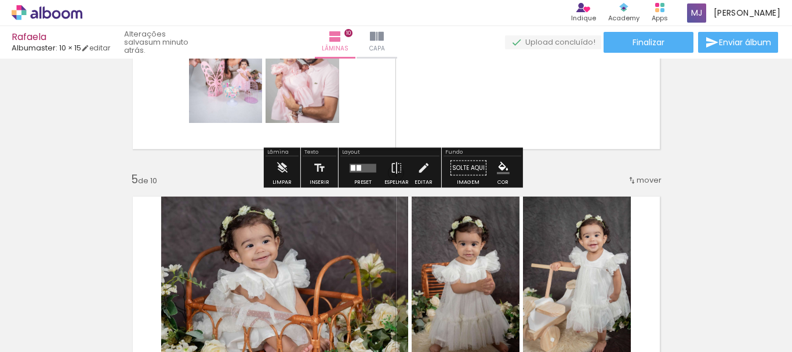
click at [357, 166] on div at bounding box center [359, 168] width 5 height 6
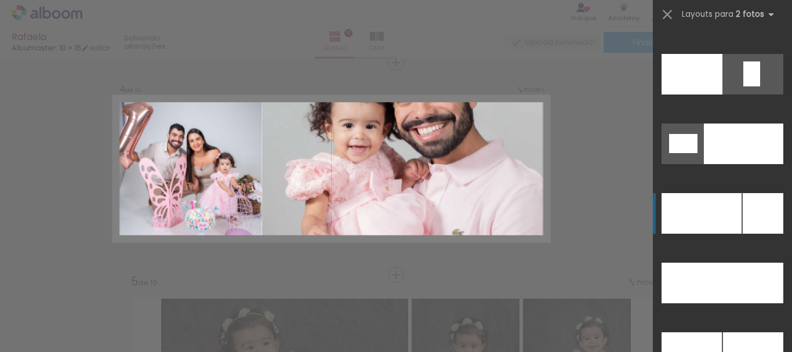
scroll to position [5162, 0]
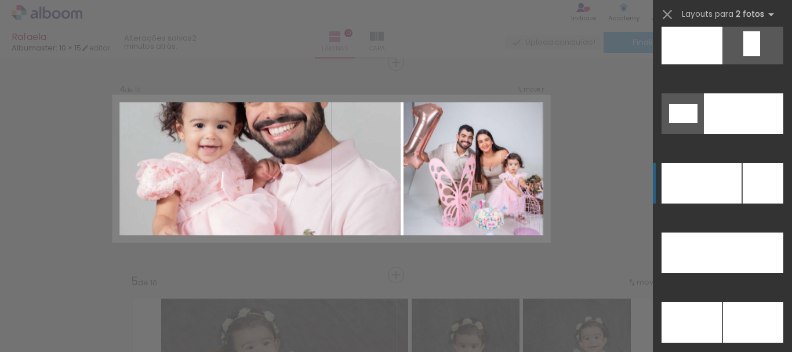
click at [751, 134] on div at bounding box center [743, 113] width 79 height 41
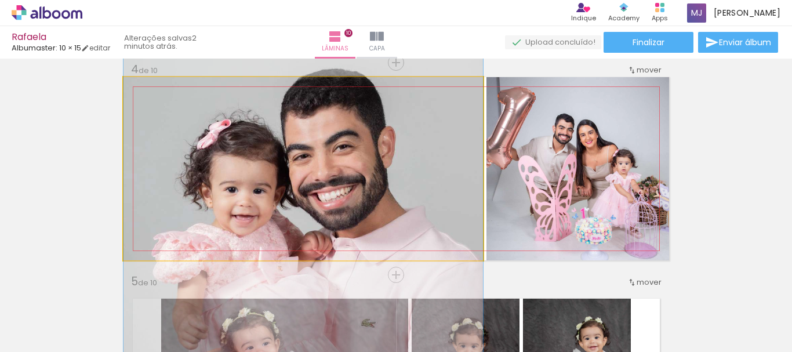
drag, startPoint x: 419, startPoint y: 166, endPoint x: 414, endPoint y: 241, distance: 75.0
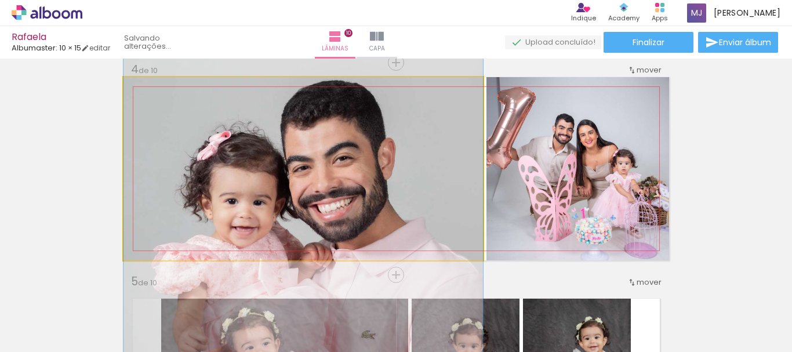
drag, startPoint x: 433, startPoint y: 169, endPoint x: 443, endPoint y: 180, distance: 15.2
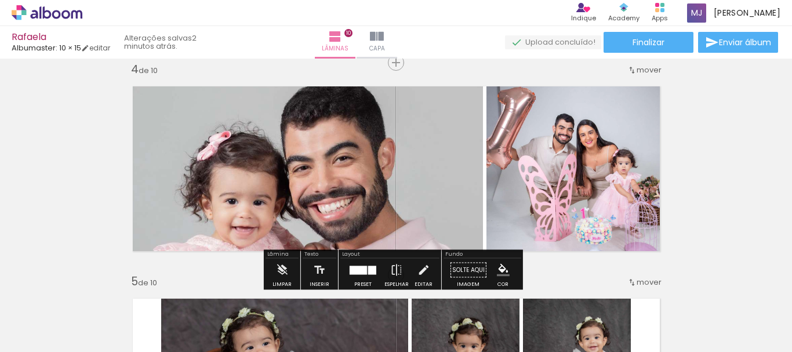
drag, startPoint x: 369, startPoint y: 271, endPoint x: 415, endPoint y: 267, distance: 46.5
click at [369, 271] on div at bounding box center [372, 270] width 8 height 9
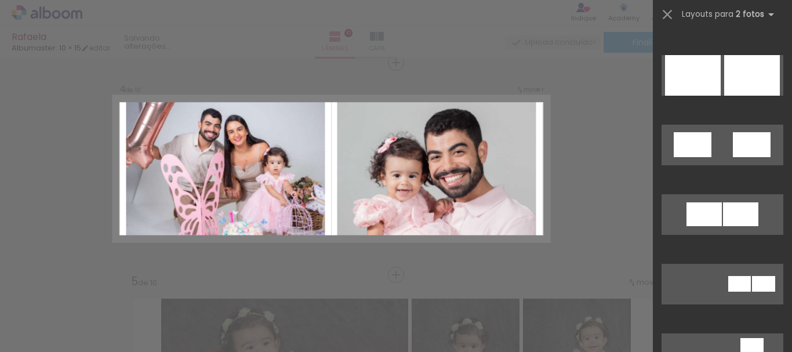
scroll to position [3724, 0]
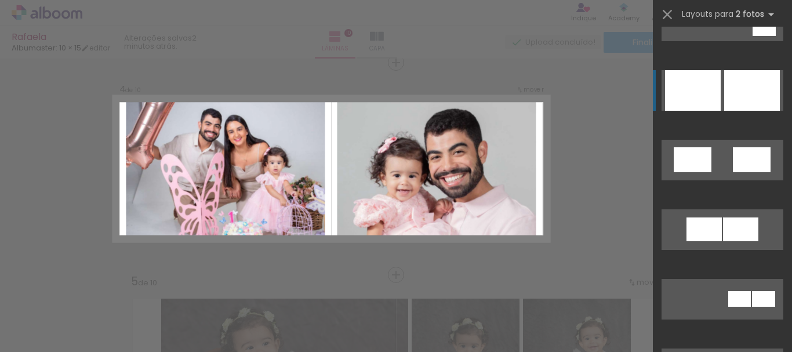
drag, startPoint x: 747, startPoint y: 96, endPoint x: 733, endPoint y: 102, distance: 15.6
click at [747, 96] on div at bounding box center [752, 90] width 56 height 41
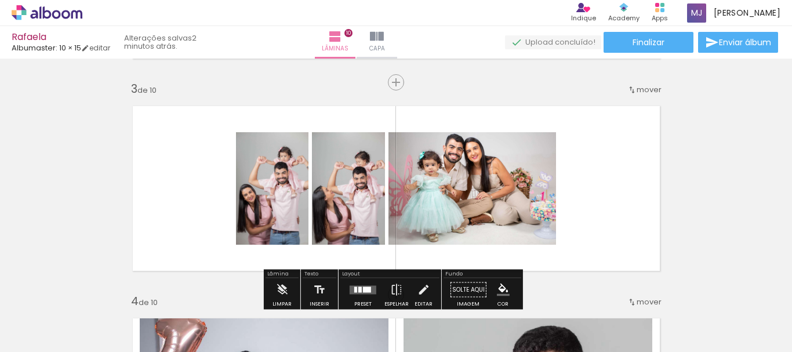
scroll to position [478, 0]
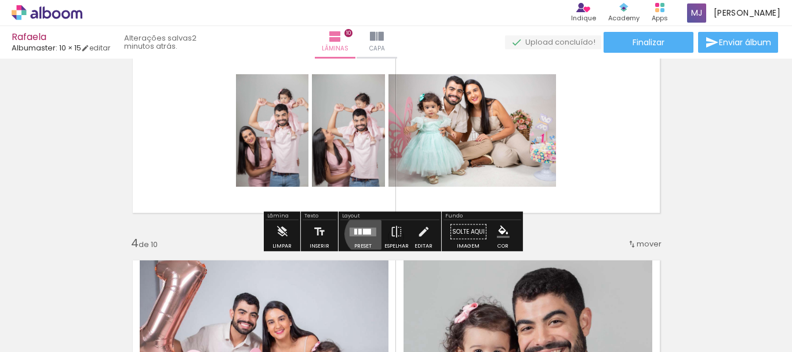
drag, startPoint x: 364, startPoint y: 234, endPoint x: 405, endPoint y: 232, distance: 41.8
click at [364, 234] on quentale-layouter at bounding box center [363, 231] width 27 height 9
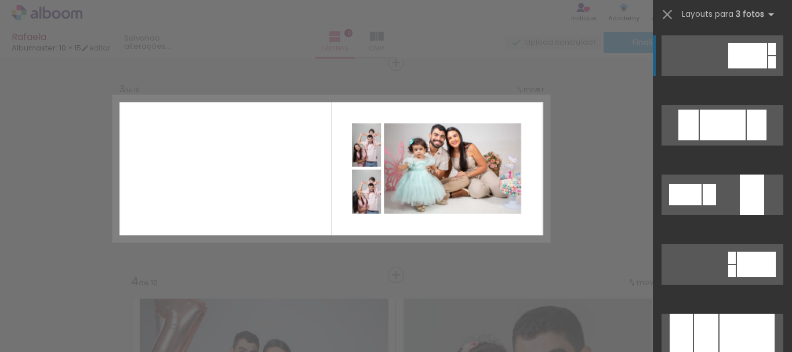
scroll to position [2146, 0]
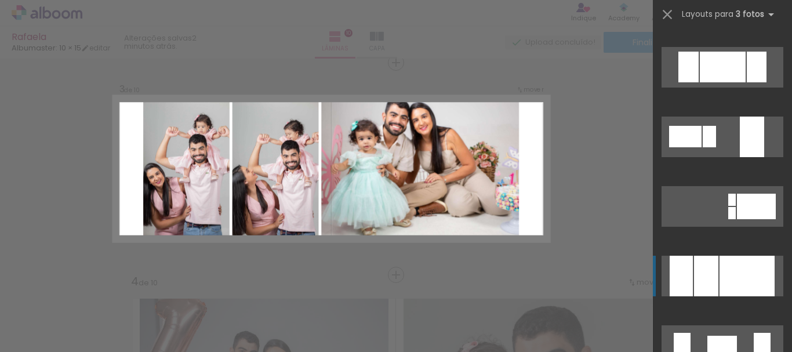
click at [739, 266] on div at bounding box center [747, 276] width 55 height 41
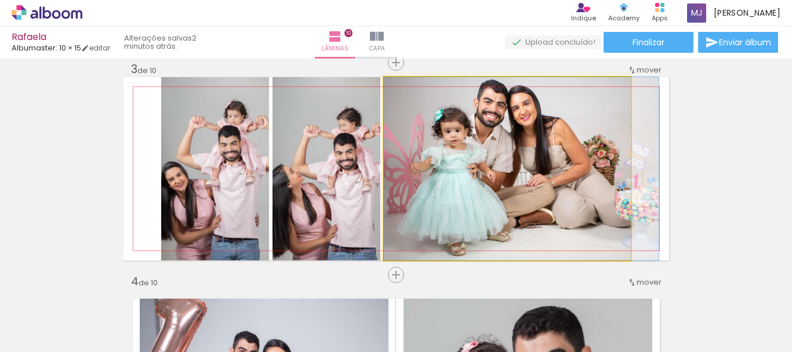
drag, startPoint x: 461, startPoint y: 161, endPoint x: 516, endPoint y: 193, distance: 63.7
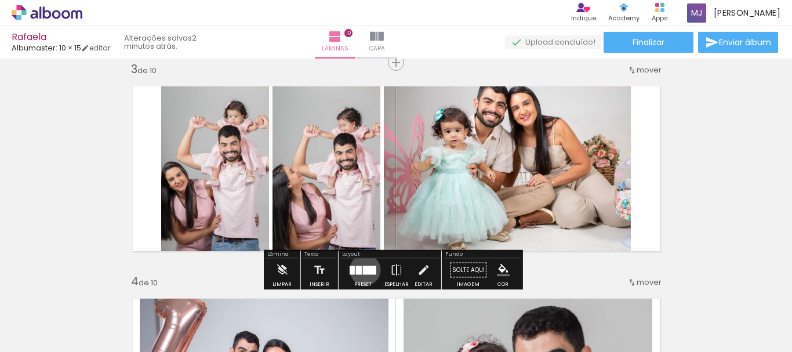
click at [363, 270] on div at bounding box center [369, 270] width 13 height 9
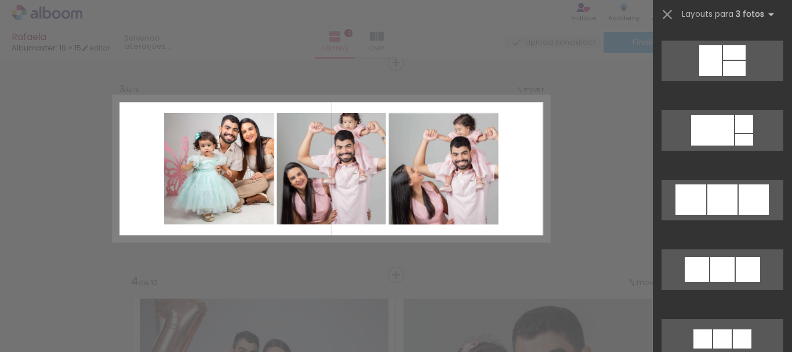
scroll to position [6775, 0]
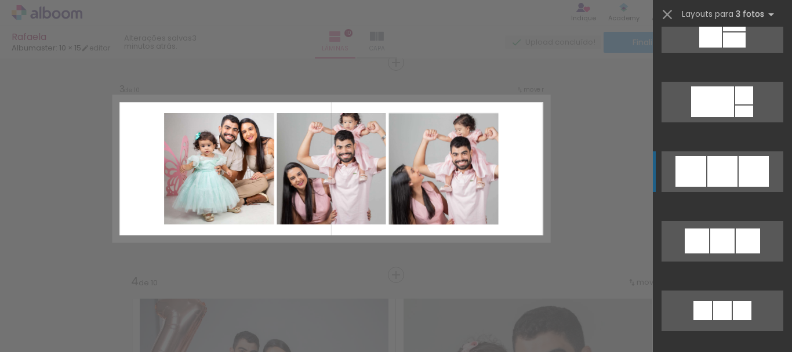
click at [756, 165] on div at bounding box center [754, 171] width 30 height 31
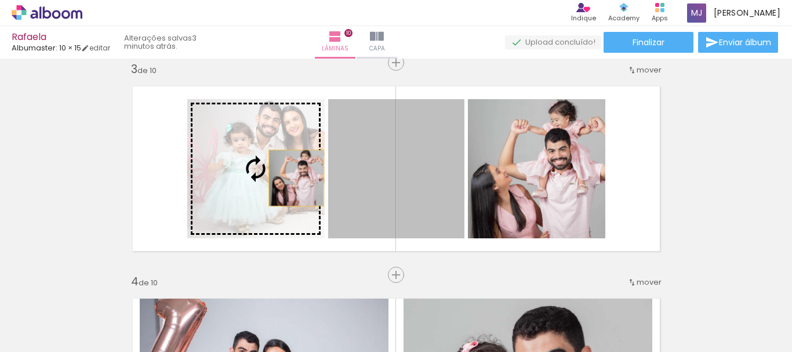
drag, startPoint x: 455, startPoint y: 185, endPoint x: 292, endPoint y: 178, distance: 163.1
click at [0, 0] on slot at bounding box center [0, 0] width 0 height 0
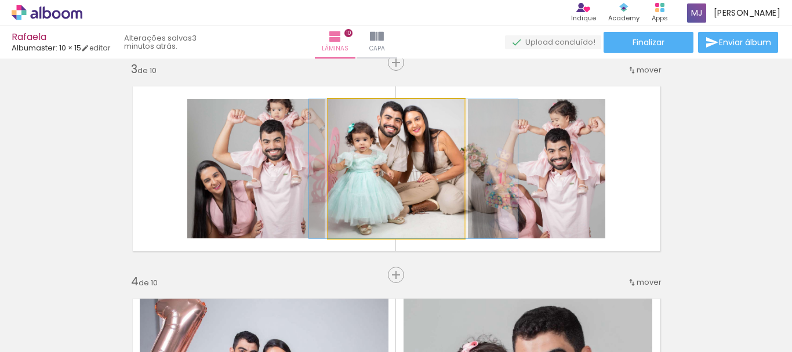
drag, startPoint x: 415, startPoint y: 159, endPoint x: 429, endPoint y: 182, distance: 27.4
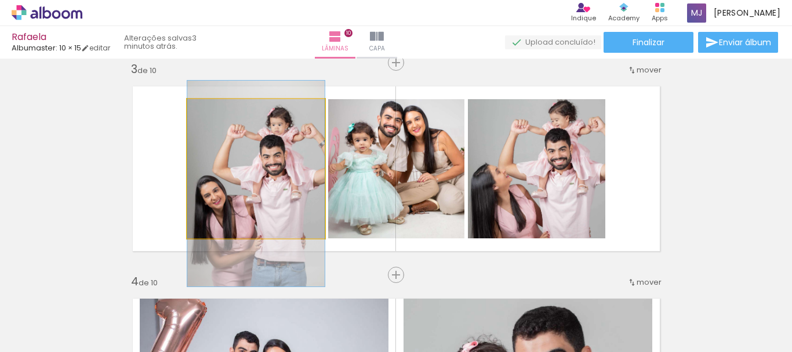
drag, startPoint x: 287, startPoint y: 169, endPoint x: 275, endPoint y: 182, distance: 17.6
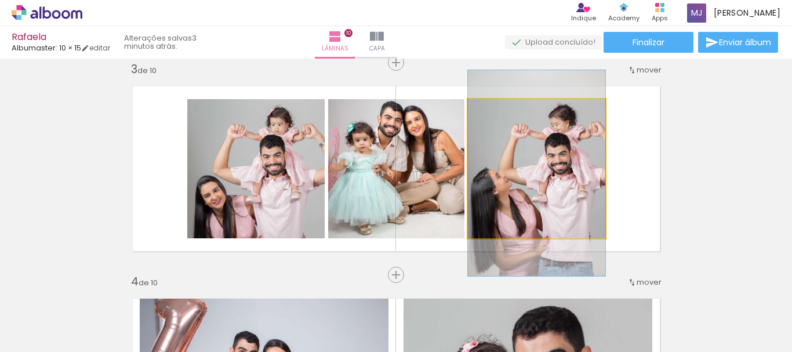
drag, startPoint x: 565, startPoint y: 169, endPoint x: 559, endPoint y: 173, distance: 7.9
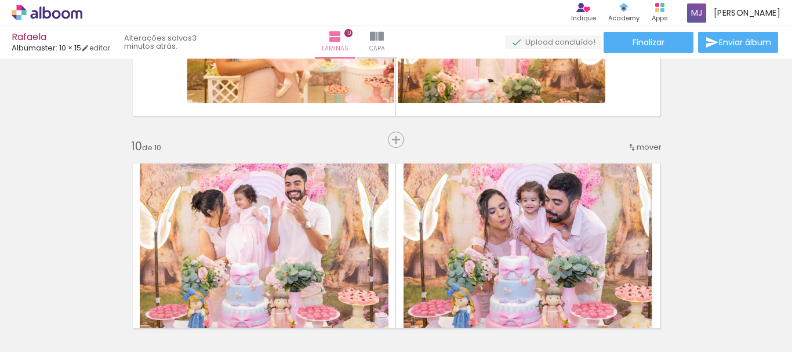
scroll to position [1740, 0]
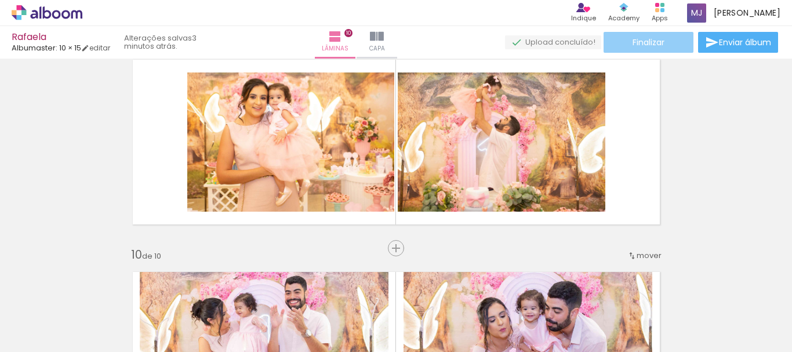
click at [655, 44] on span "Finalizar" at bounding box center [649, 42] width 32 height 8
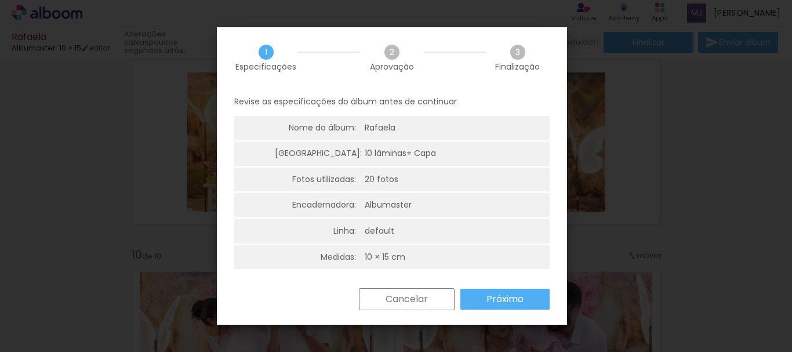
click at [398, 206] on div "Albumaster" at bounding box center [388, 206] width 47 height 12
click at [0, 0] on slot "Cancelar" at bounding box center [0, 0] width 0 height 0
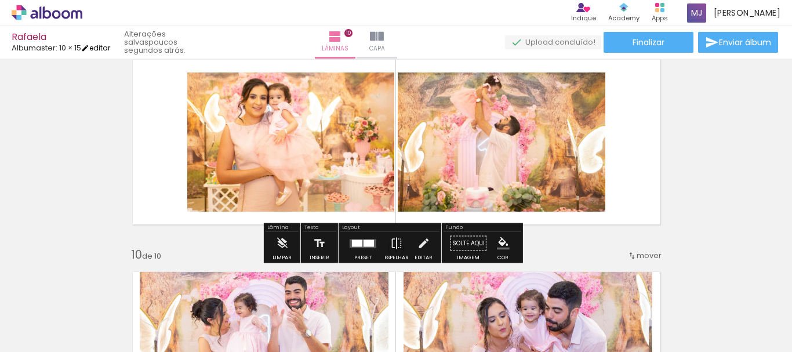
click at [97, 49] on link "editar" at bounding box center [95, 48] width 29 height 10
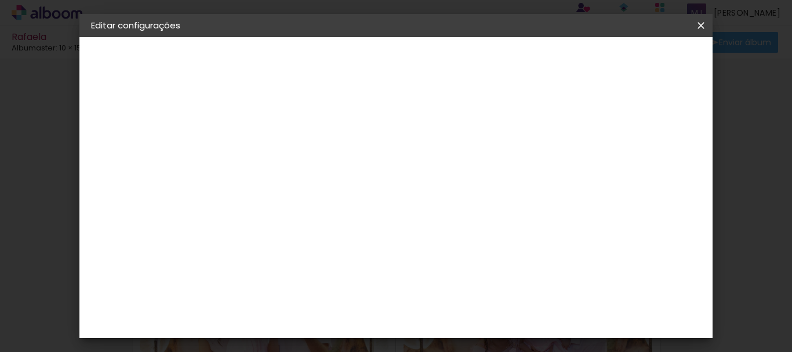
click at [138, 143] on div "Albumaster" at bounding box center [138, 143] width 47 height 8
click at [289, 259] on div "Clic Pro" at bounding box center [281, 268] width 17 height 19
click at [0, 0] on slot "Avançar" at bounding box center [0, 0] width 0 height 0
click at [340, 211] on div at bounding box center [310, 211] width 59 height 1
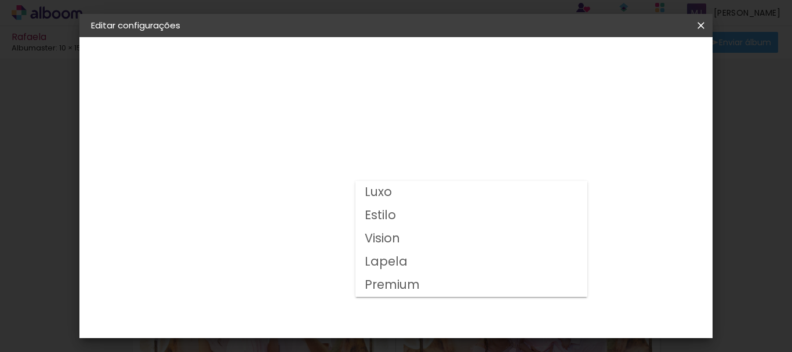
click at [402, 193] on paper-item "Luxo" at bounding box center [472, 192] width 232 height 23
type input "Luxo"
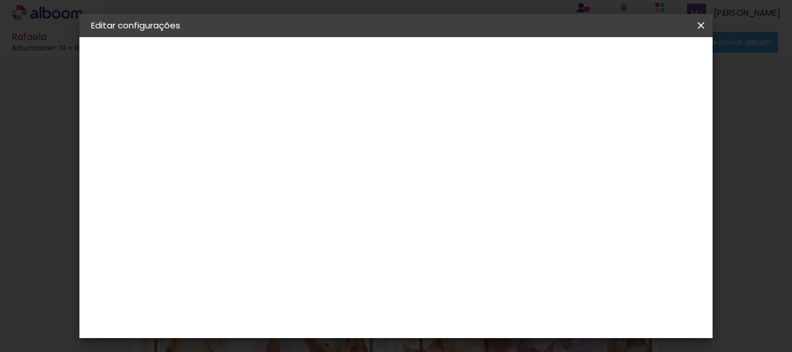
scroll to position [58, 0]
click at [402, 218] on span "10 × 15 cm" at bounding box center [380, 226] width 43 height 31
click at [0, 0] on slot "Avançar" at bounding box center [0, 0] width 0 height 0
click at [517, 58] on span "Salvar configurações" at bounding box center [487, 65] width 59 height 16
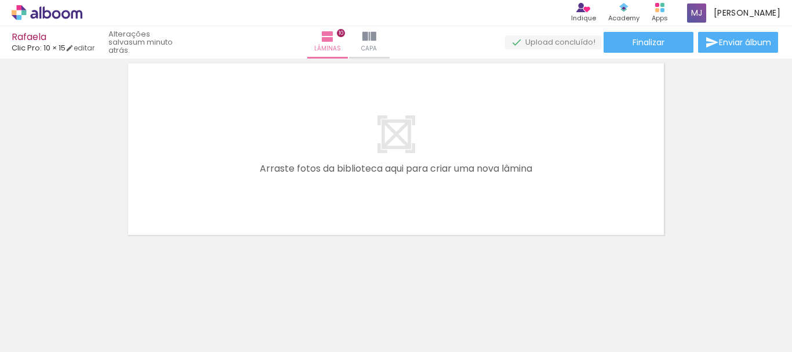
scroll to position [2159, 0]
click at [720, 42] on span "Enviar álbum" at bounding box center [745, 42] width 52 height 8
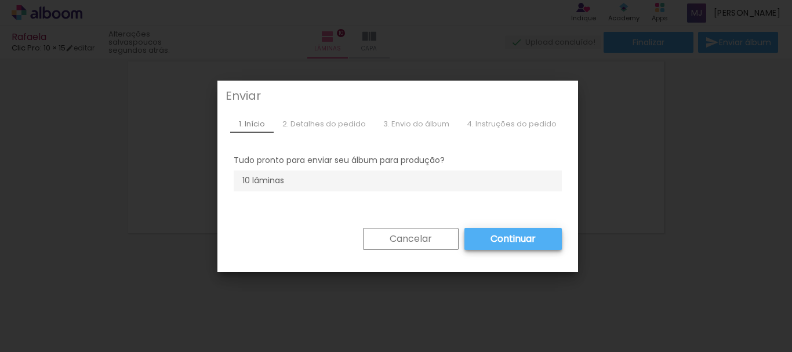
click at [0, 0] on slot "Cancelar" at bounding box center [0, 0] width 0 height 0
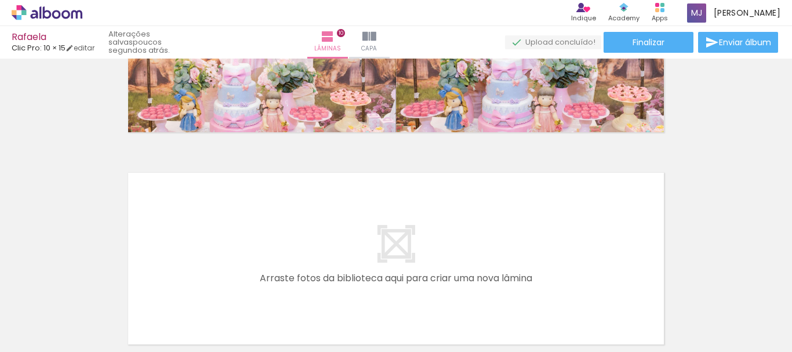
scroll to position [2043, 0]
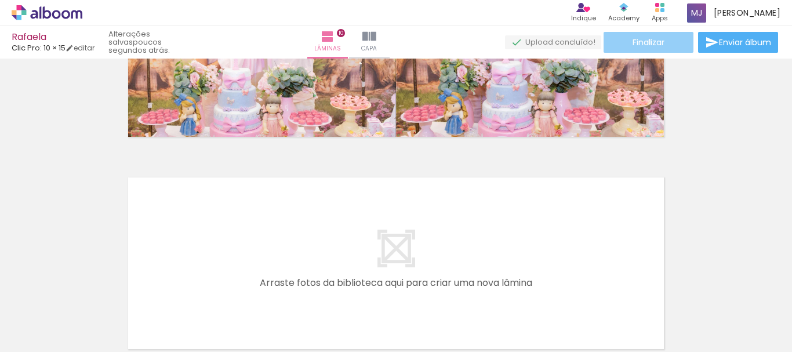
click at [646, 42] on span "Finalizar" at bounding box center [649, 42] width 32 height 8
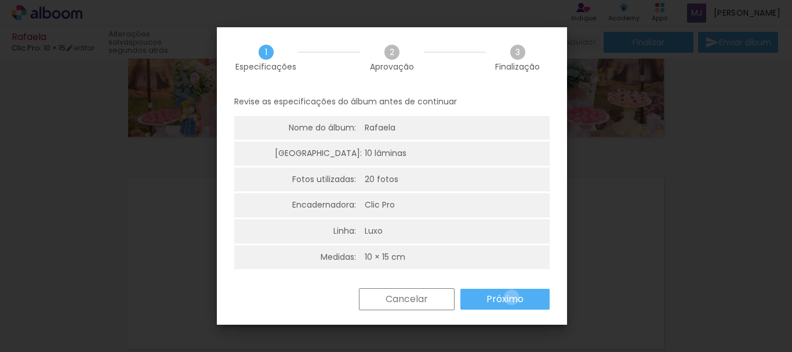
click at [0, 0] on slot "Próximo" at bounding box center [0, 0] width 0 height 0
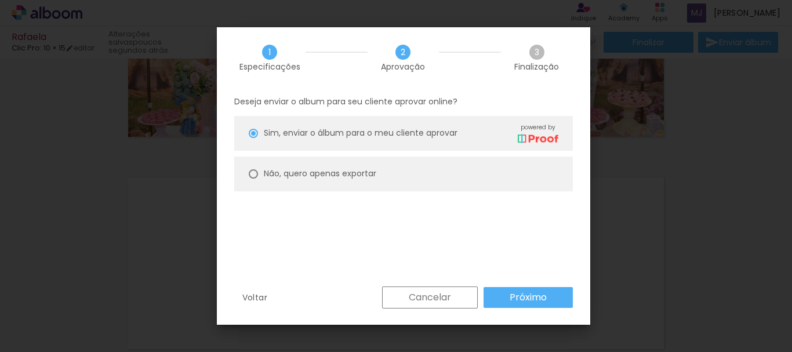
click at [0, 0] on slot "Próximo" at bounding box center [0, 0] width 0 height 0
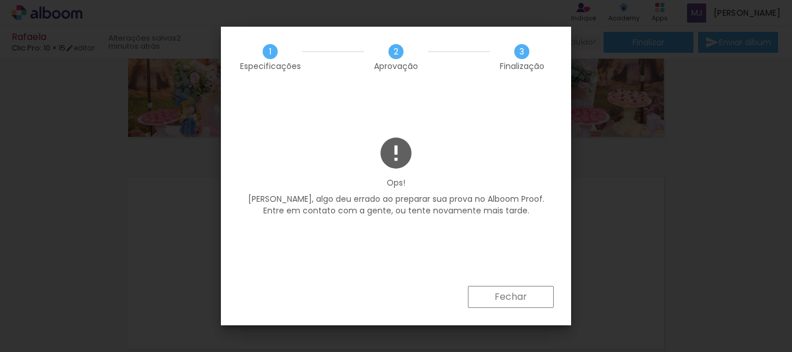
scroll to position [0, 70]
click at [0, 0] on slot "Fechar" at bounding box center [0, 0] width 0 height 0
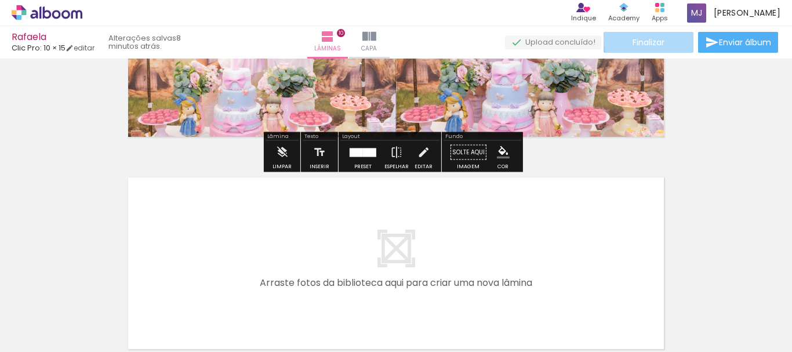
click at [660, 39] on span "Finalizar" at bounding box center [649, 42] width 32 height 8
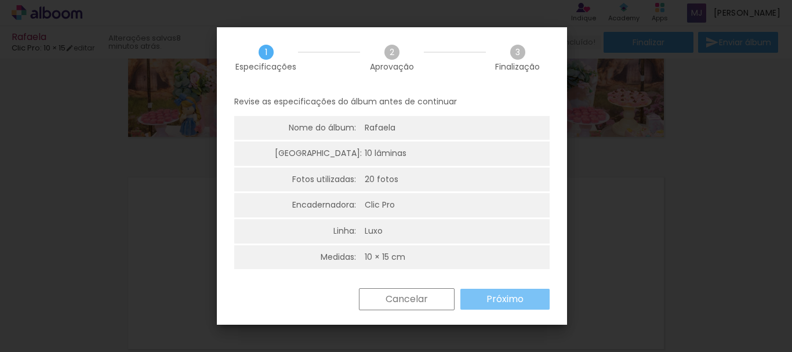
click at [530, 293] on paper-button "Próximo" at bounding box center [505, 299] width 89 height 21
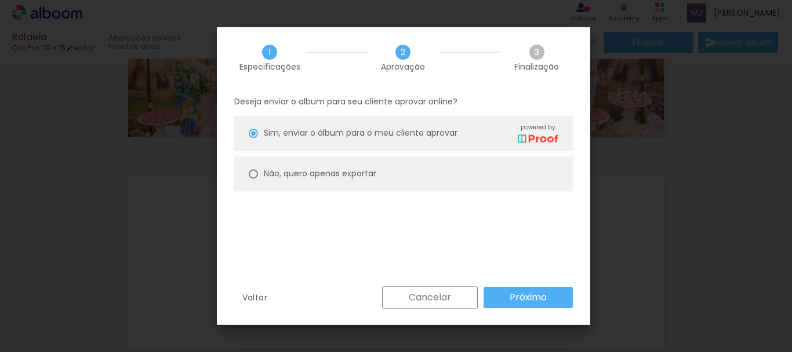
click at [0, 0] on slot "Próximo" at bounding box center [0, 0] width 0 height 0
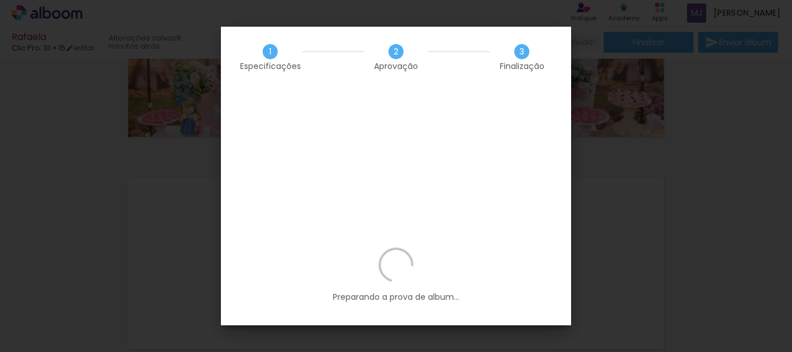
click at [313, 293] on div "Preparando a prova de album..." at bounding box center [396, 287] width 350 height 78
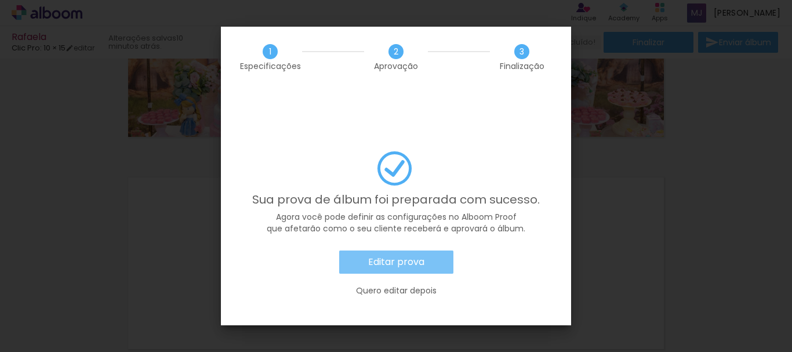
click at [0, 0] on slot "Editar prova" at bounding box center [0, 0] width 0 height 0
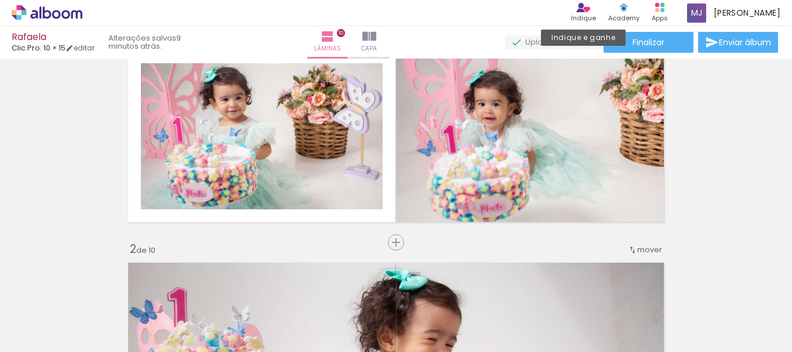
scroll to position [6, 0]
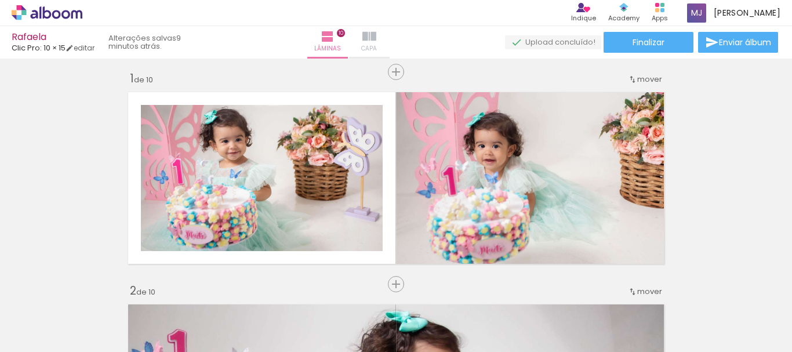
click at [376, 42] on iron-icon at bounding box center [370, 37] width 14 height 14
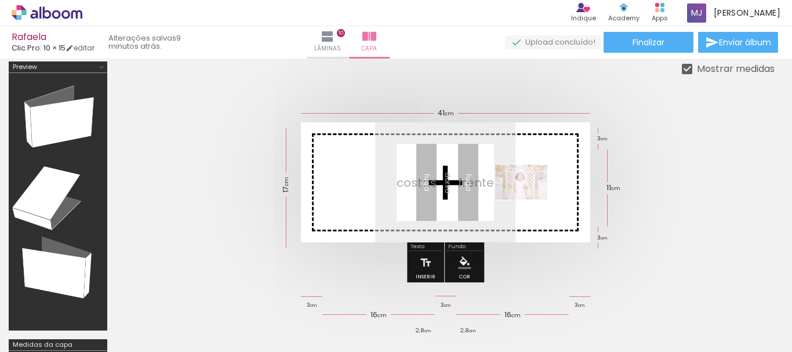
drag, startPoint x: 128, startPoint y: 312, endPoint x: 530, endPoint y: 200, distance: 418.0
click at [530, 200] on quentale-workspace at bounding box center [396, 176] width 792 height 352
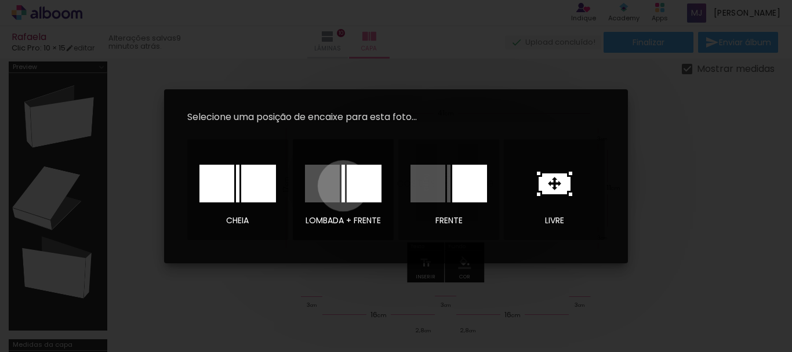
click at [343, 186] on div at bounding box center [343, 184] width 3 height 38
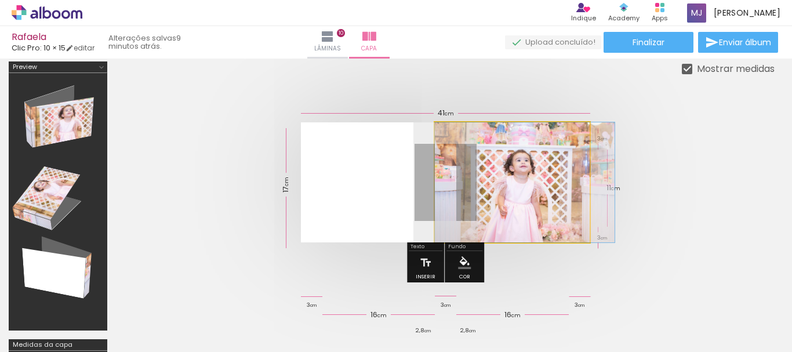
drag, startPoint x: 526, startPoint y: 197, endPoint x: 549, endPoint y: 197, distance: 22.6
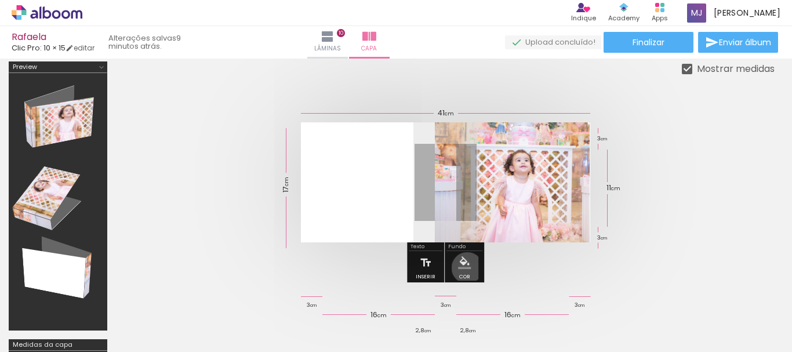
click at [466, 268] on iron-icon "color picker" at bounding box center [464, 262] width 13 height 13
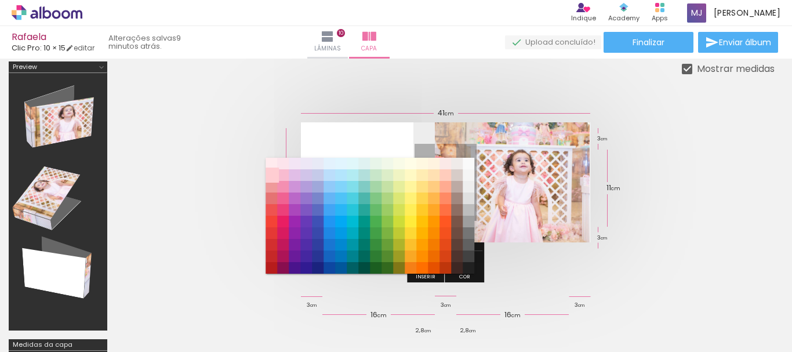
click at [271, 172] on paper-item "#ffcdd2" at bounding box center [272, 175] width 12 height 12
click at [357, 150] on quentale-layouter at bounding box center [445, 182] width 289 height 120
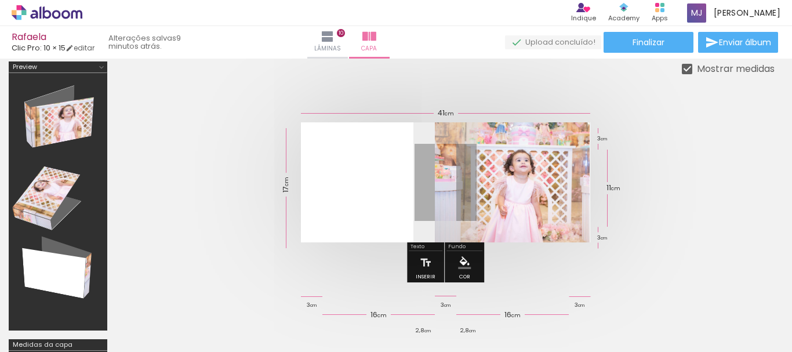
click at [367, 176] on quentale-layouter at bounding box center [445, 182] width 289 height 120
click at [463, 266] on iron-icon "color picker" at bounding box center [464, 262] width 13 height 13
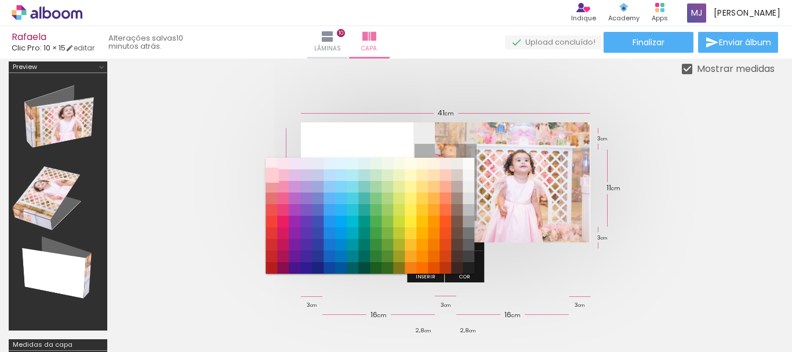
click at [272, 175] on paper-item "#ffcdd2" at bounding box center [272, 175] width 12 height 12
click at [360, 150] on quentale-layouter at bounding box center [445, 182] width 289 height 120
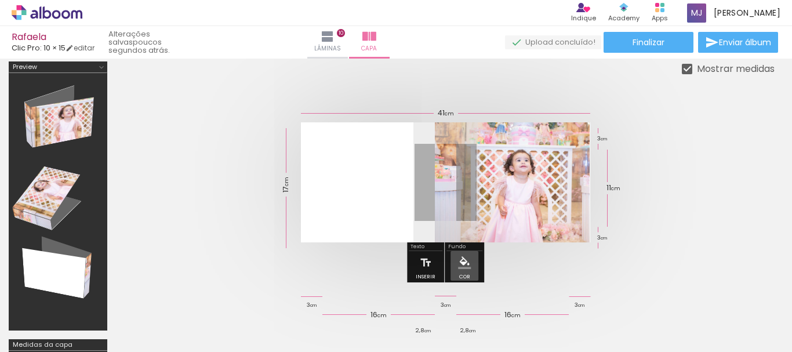
click at [467, 270] on paper-menu-button "#ffebee #ffcdd2 #ef9a9a #e57373 #ef5350 #f44336 #e53935 #d32f2f #c62828 #b71c1c…" at bounding box center [465, 263] width 22 height 22
click at [466, 263] on iron-icon "color picker" at bounding box center [464, 262] width 13 height 13
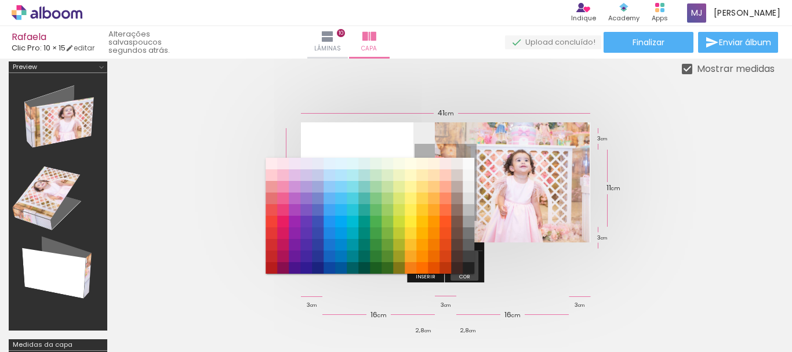
click at [466, 263] on iron-icon "color picker" at bounding box center [464, 262] width 13 height 13
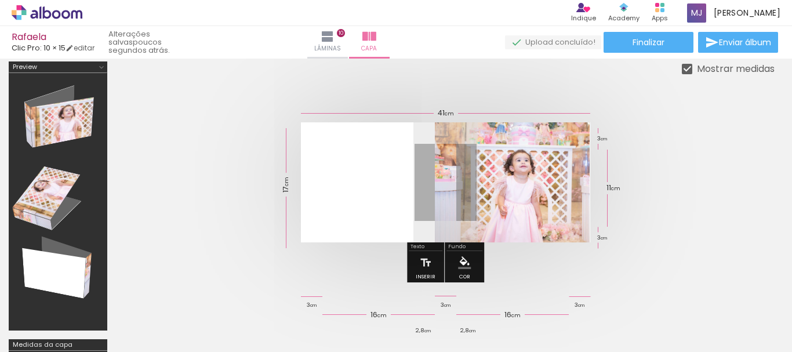
click at [466, 263] on iron-icon "color picker" at bounding box center [464, 262] width 13 height 13
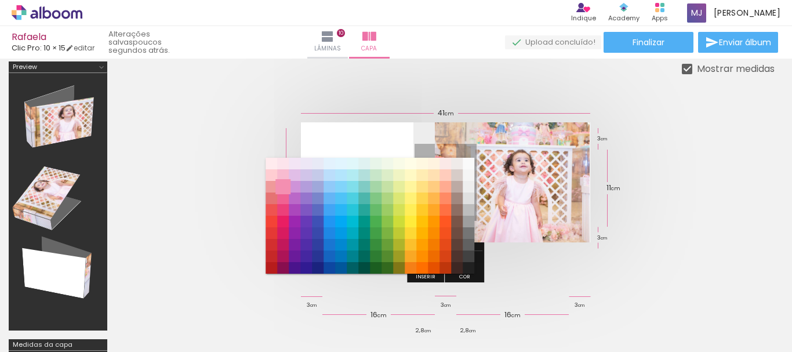
click at [284, 187] on paper-item "#f48fb1" at bounding box center [283, 187] width 12 height 12
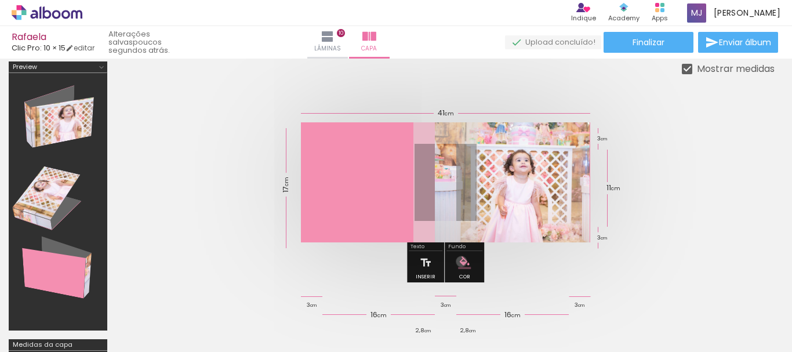
click at [461, 262] on iron-icon "color picker" at bounding box center [464, 262] width 13 height 13
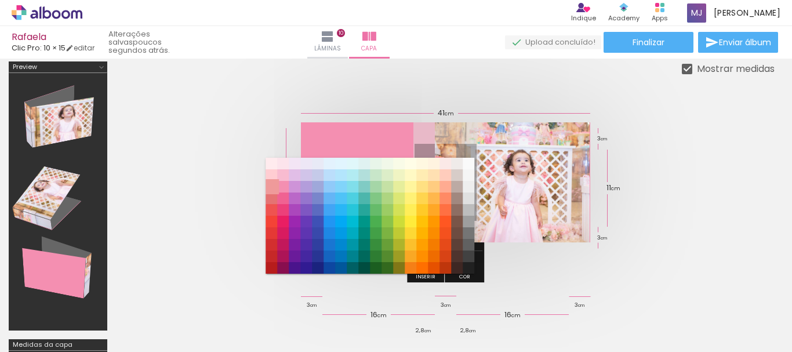
click at [274, 185] on paper-item "#ef9a9a" at bounding box center [272, 187] width 12 height 12
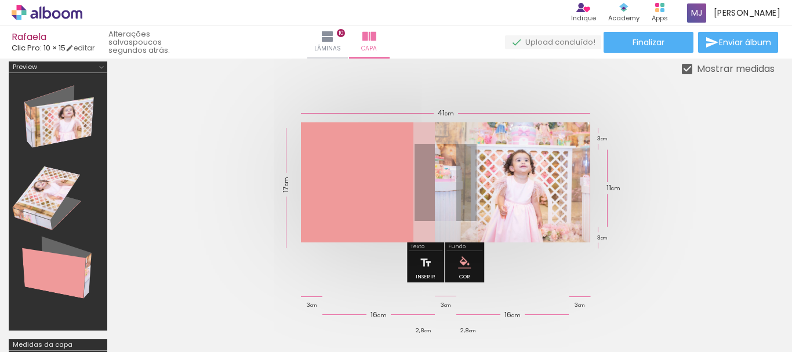
click at [356, 184] on quentale-layouter at bounding box center [445, 182] width 289 height 120
click at [466, 261] on iron-icon "color picker" at bounding box center [464, 262] width 13 height 13
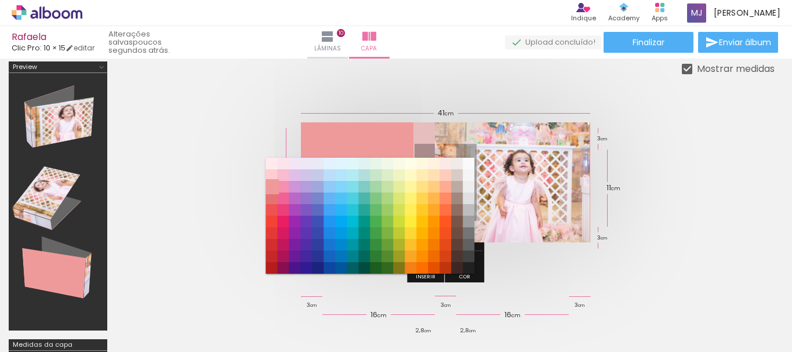
click at [270, 181] on paper-item "#ef9a9a" at bounding box center [272, 187] width 12 height 12
click at [269, 173] on paper-item "#ffcdd2" at bounding box center [272, 175] width 12 height 12
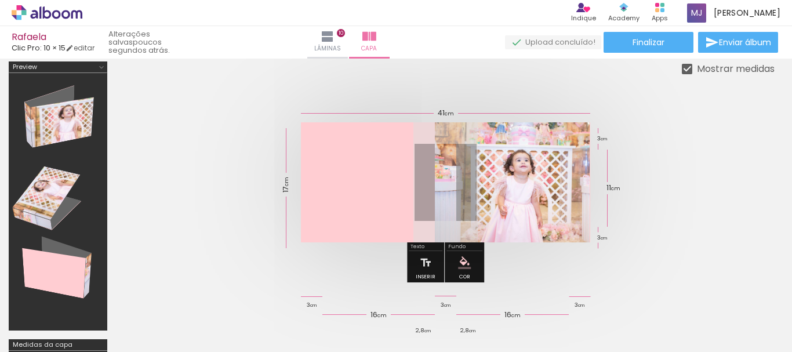
click at [720, 145] on quentale-cover at bounding box center [445, 182] width 566 height 120
click at [660, 41] on span "Finalizar" at bounding box center [649, 42] width 32 height 8
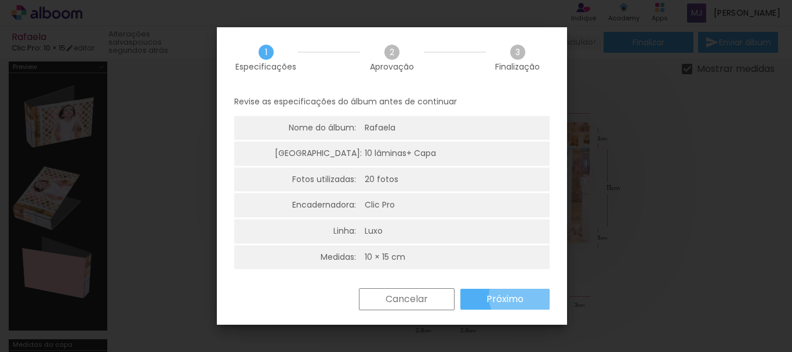
click at [0, 0] on slot "Próximo" at bounding box center [0, 0] width 0 height 0
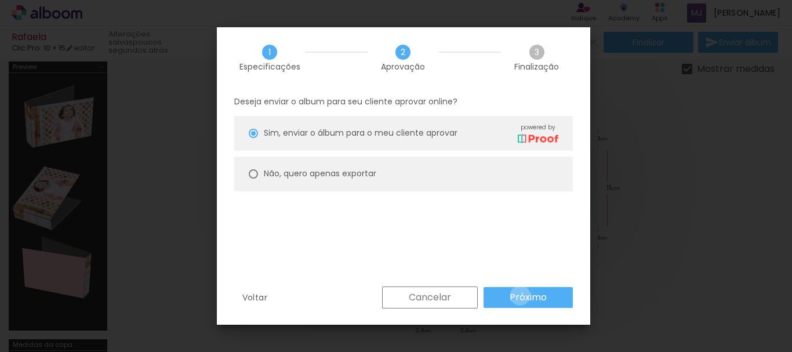
click at [0, 0] on slot "Próximo" at bounding box center [0, 0] width 0 height 0
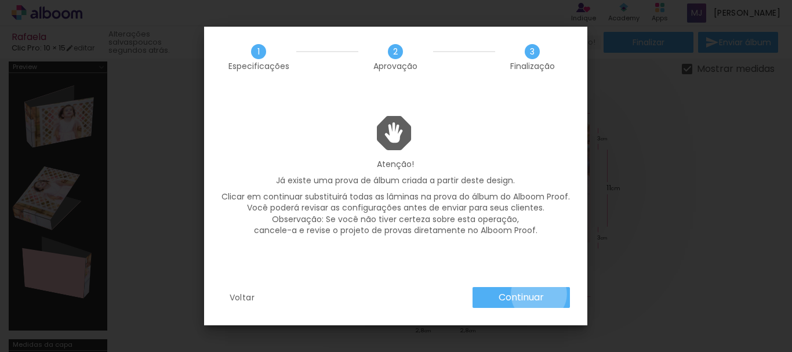
click at [0, 0] on slot "Continuar" at bounding box center [0, 0] width 0 height 0
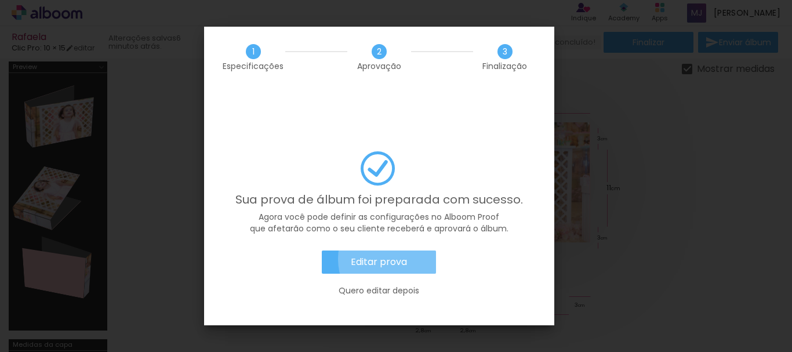
click at [0, 0] on slot "Editar prova" at bounding box center [0, 0] width 0 height 0
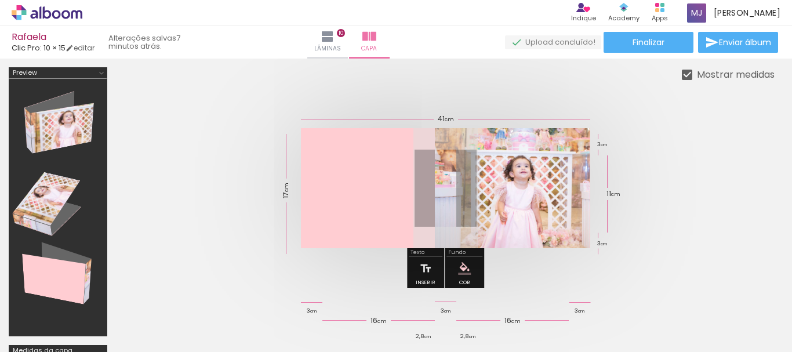
scroll to position [6, 0]
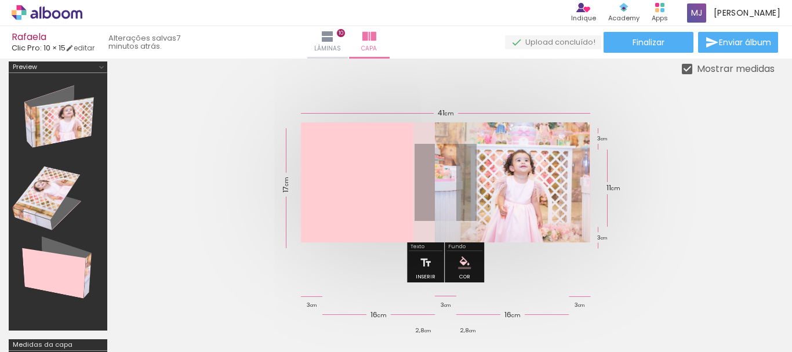
drag, startPoint x: 673, startPoint y: 85, endPoint x: 666, endPoint y: 80, distance: 8.7
click at [673, 85] on div at bounding box center [445, 182] width 659 height 213
click at [42, 14] on icon at bounding box center [47, 12] width 71 height 15
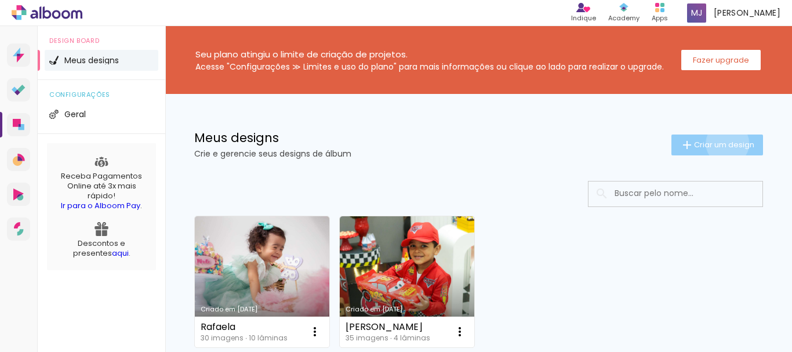
click at [717, 143] on span "Criar um design" at bounding box center [724, 145] width 60 height 8
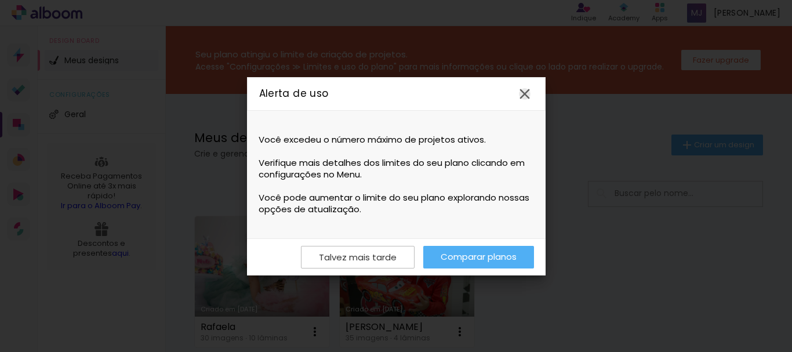
click at [520, 92] on iron-icon at bounding box center [524, 93] width 17 height 17
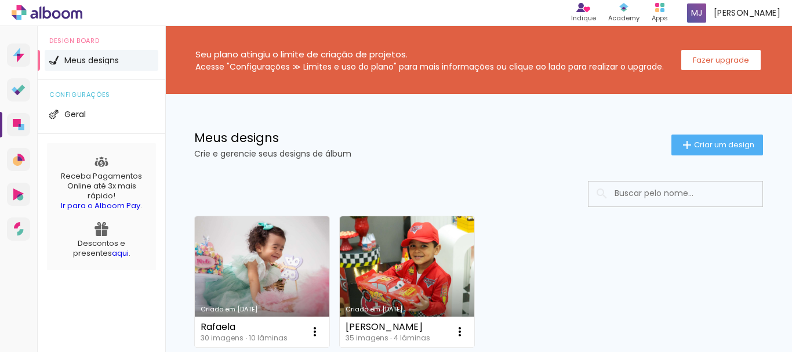
click at [112, 253] on link "aqui" at bounding box center [120, 253] width 17 height 11
click at [0, 0] on slot "Fazer upgrade" at bounding box center [0, 0] width 0 height 0
click at [706, 8] on span at bounding box center [696, 12] width 19 height 19
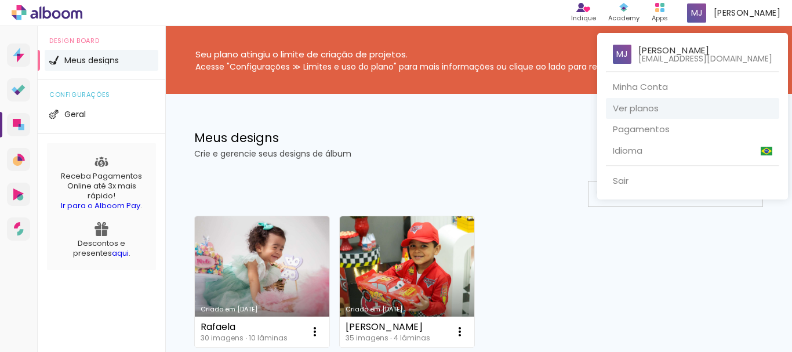
click at [615, 106] on link "Ver planos" at bounding box center [692, 108] width 173 height 21
